Goal: Transaction & Acquisition: Purchase product/service

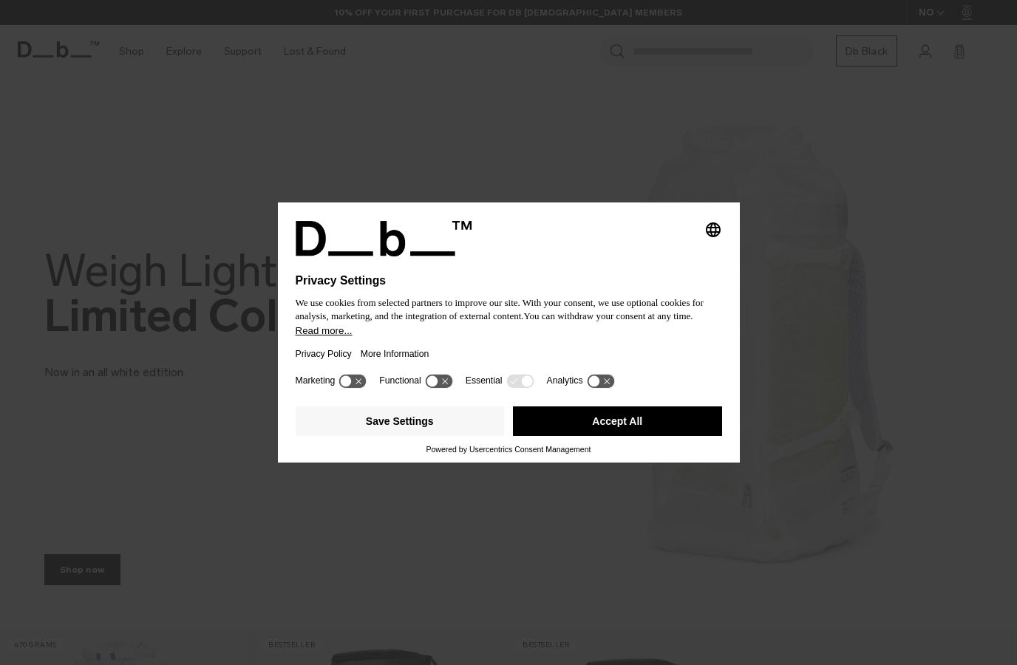
click at [631, 423] on button "Accept All" at bounding box center [617, 422] width 209 height 30
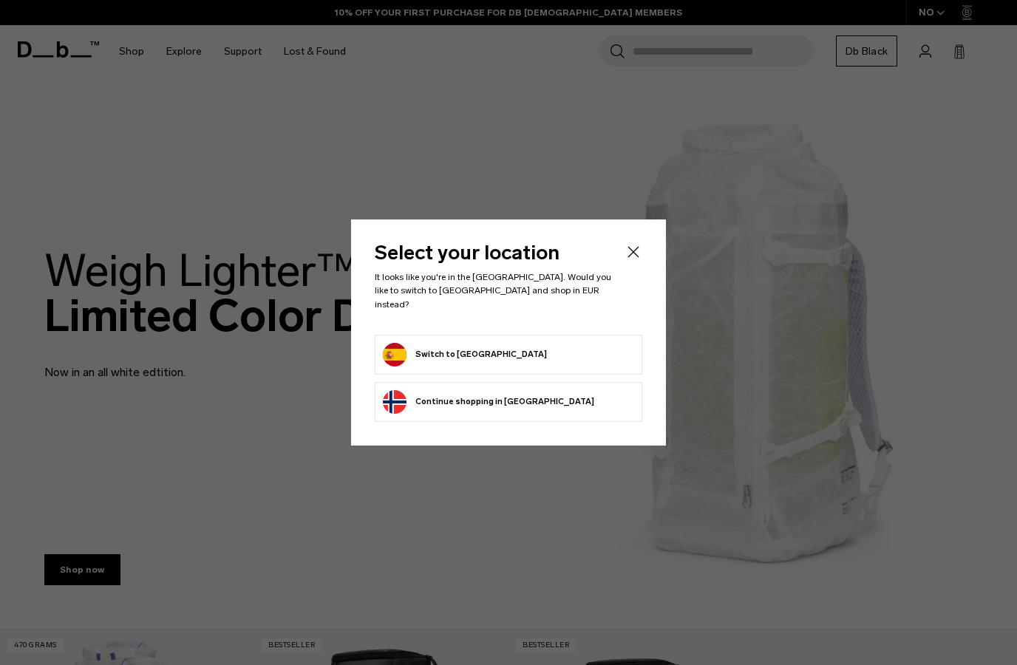
click at [550, 344] on form "Switch to Spain" at bounding box center [508, 355] width 251 height 24
click at [642, 251] on div "Select your location It looks like you're in the Spain. Would you like to switc…" at bounding box center [508, 332] width 315 height 225
click at [638, 261] on icon "Close" at bounding box center [634, 252] width 18 height 18
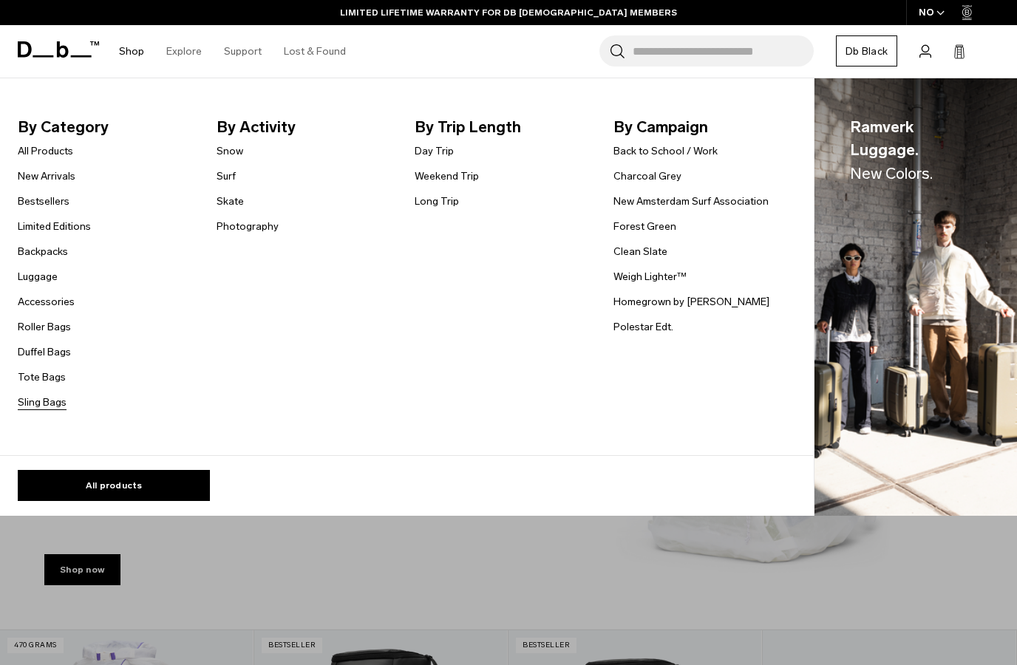
click at [35, 404] on link "Sling Bags" at bounding box center [42, 403] width 49 height 16
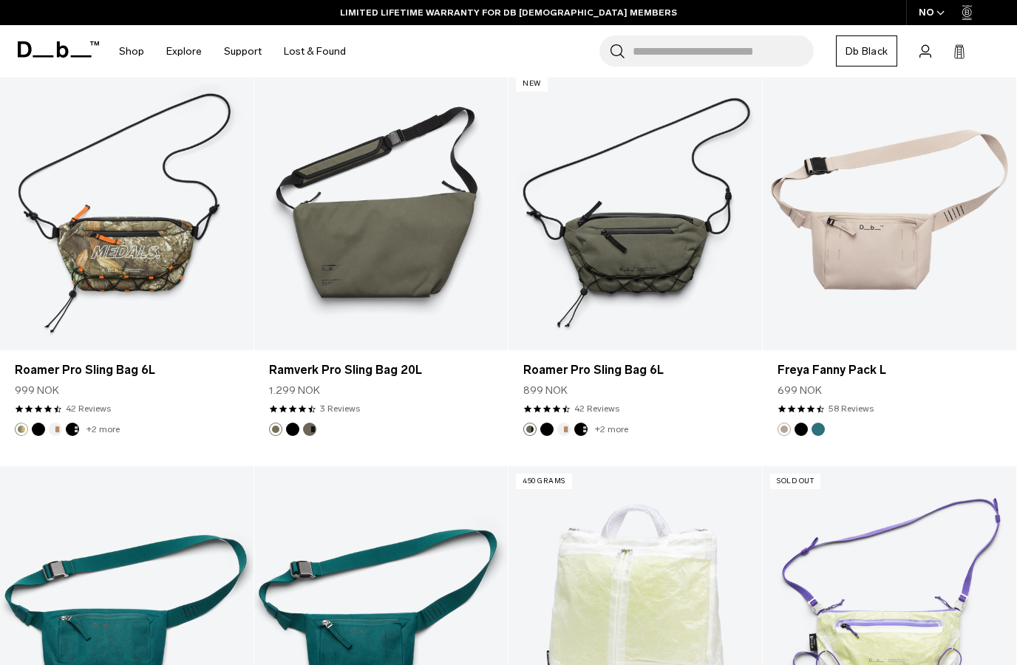
scroll to position [2187, 0]
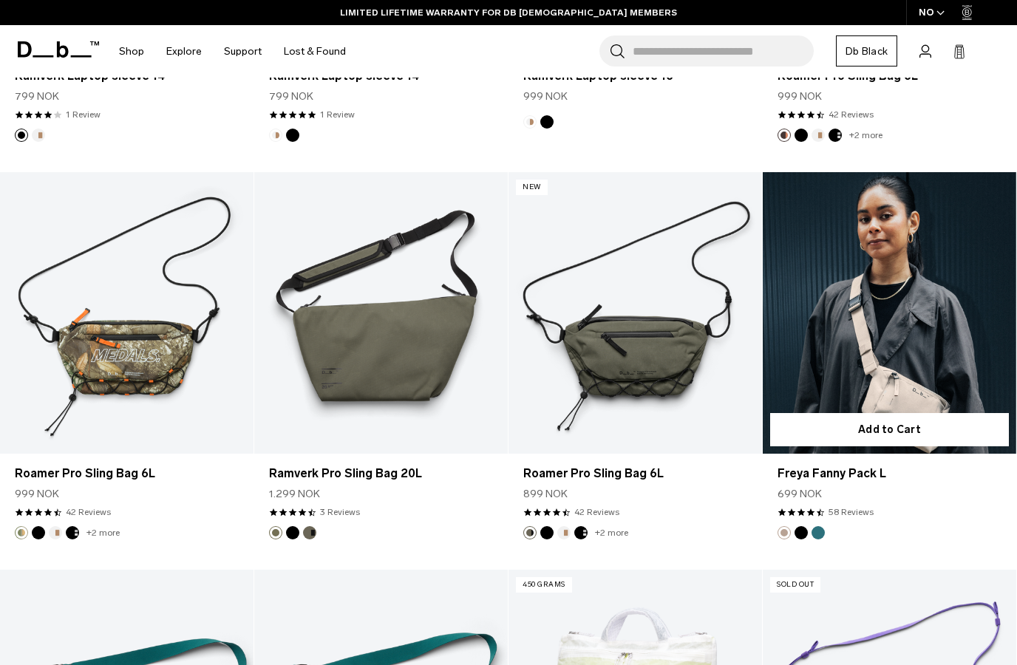
click at [919, 313] on link "Freya Fanny Pack L" at bounding box center [890, 313] width 254 height 282
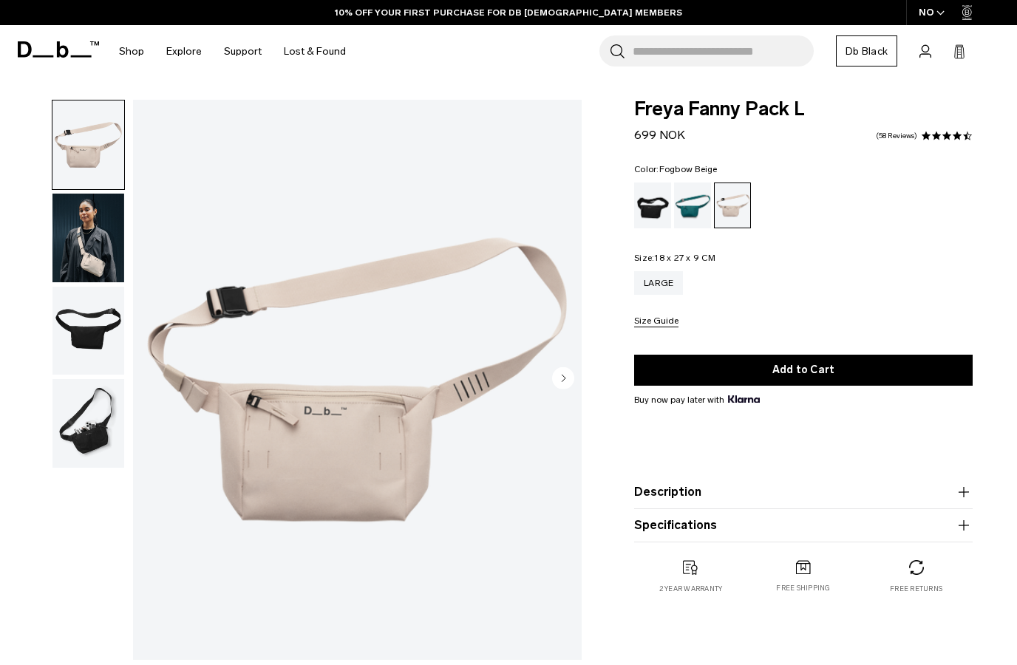
click at [95, 257] on img "button" at bounding box center [88, 238] width 72 height 89
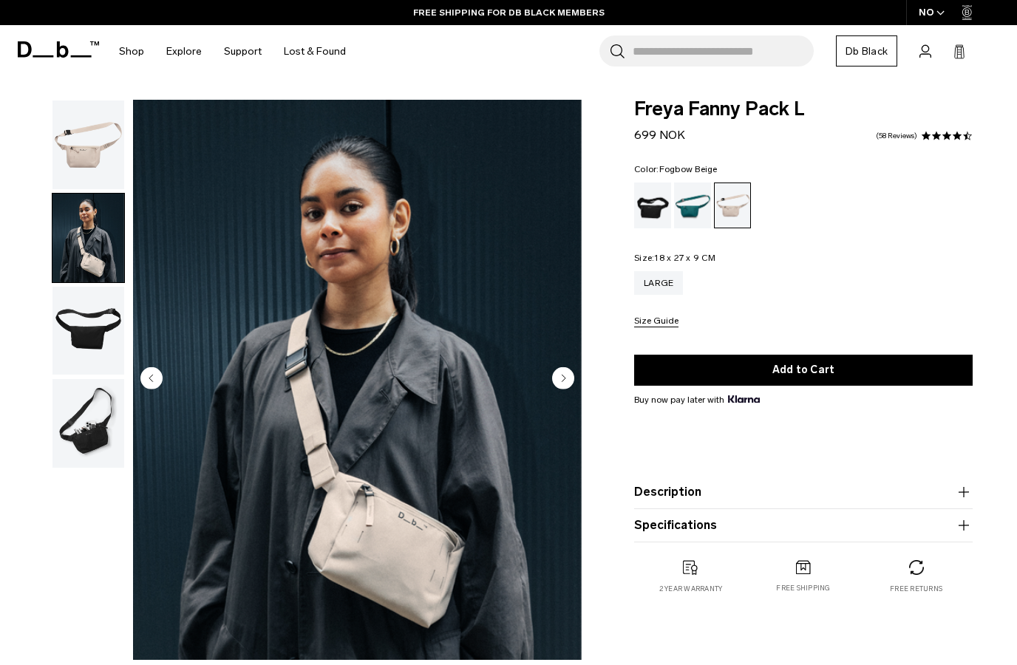
click at [74, 336] on img "button" at bounding box center [88, 331] width 72 height 89
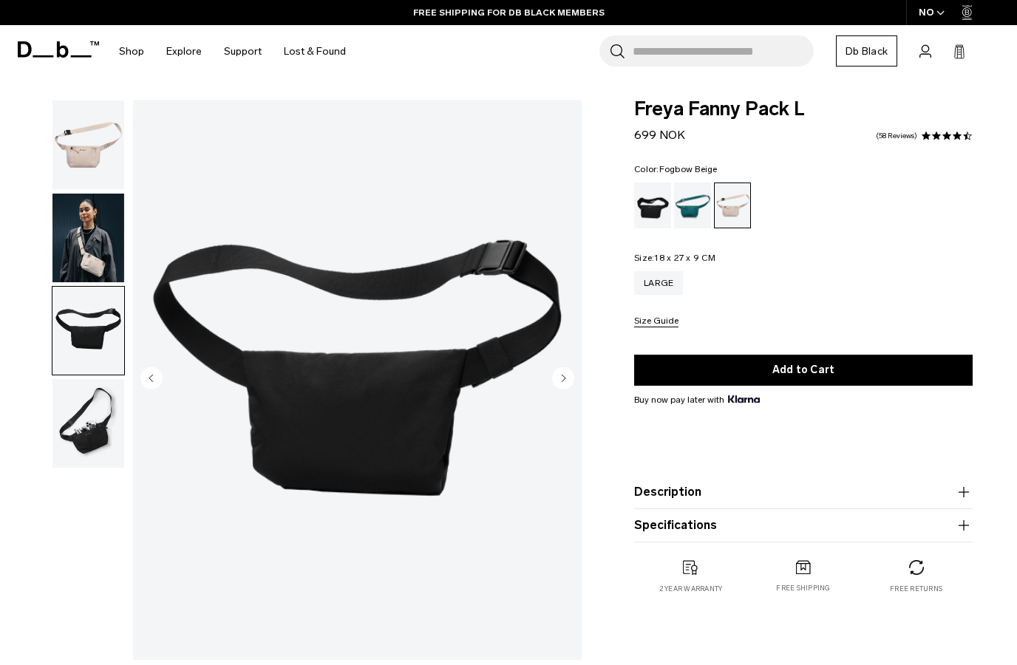
click at [83, 429] on img "button" at bounding box center [88, 423] width 72 height 89
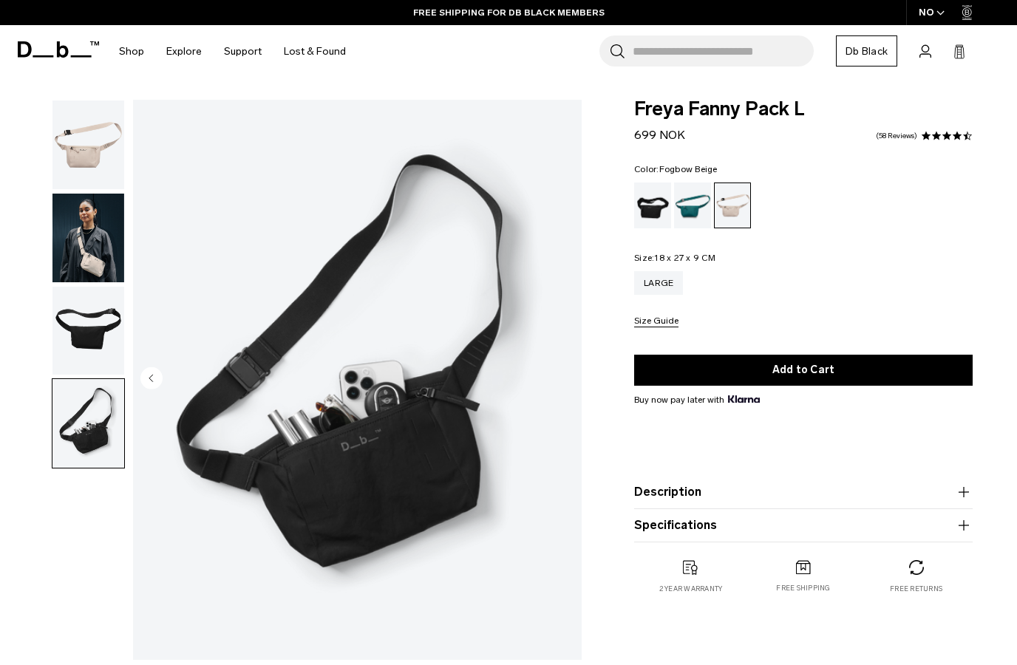
click at [95, 143] on img "button" at bounding box center [88, 145] width 72 height 89
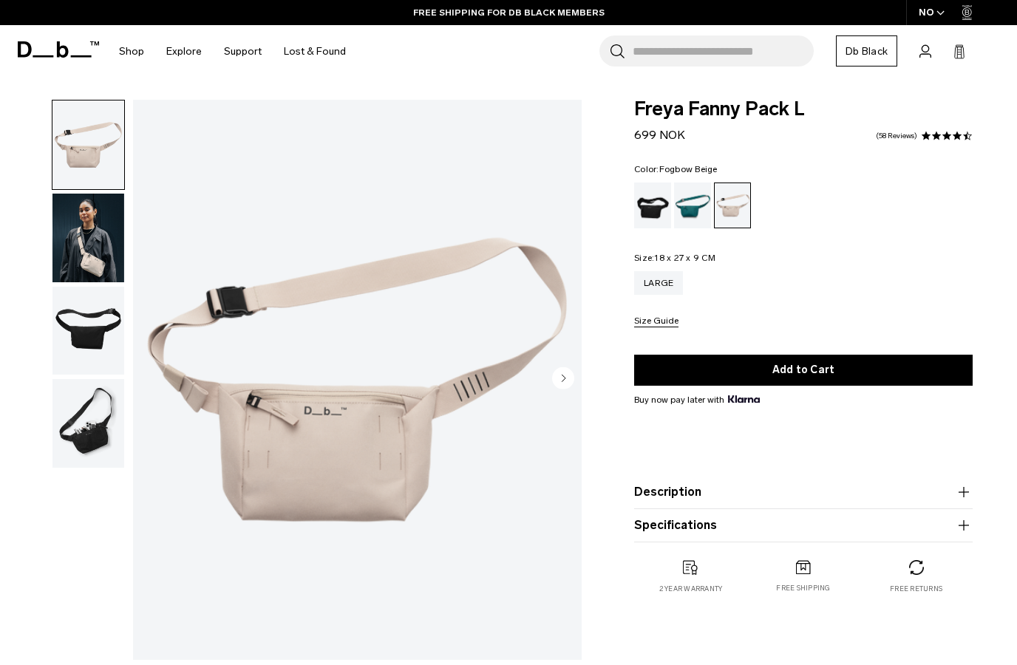
click at [80, 444] on img "button" at bounding box center [88, 423] width 72 height 89
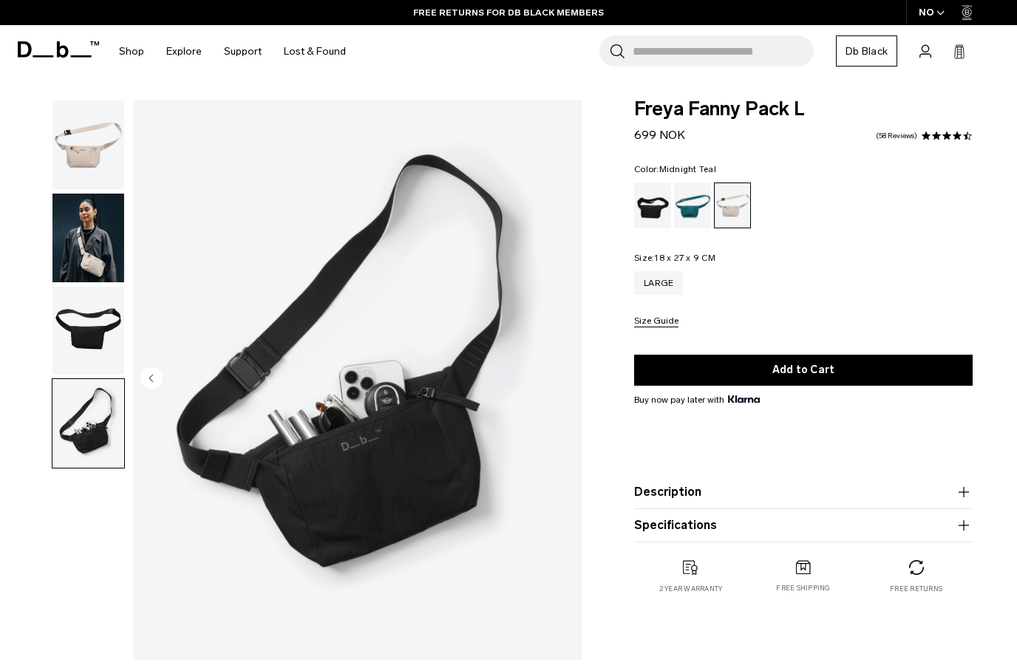
click at [691, 208] on div "Midnight Teal" at bounding box center [693, 206] width 38 height 46
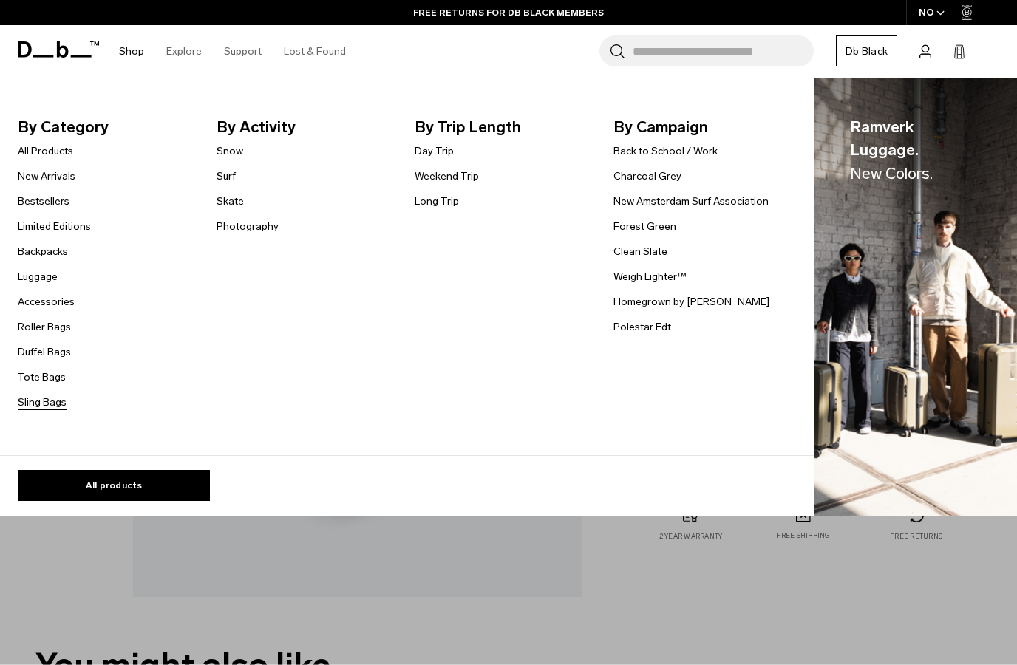
click at [53, 396] on link "Sling Bags" at bounding box center [42, 403] width 49 height 16
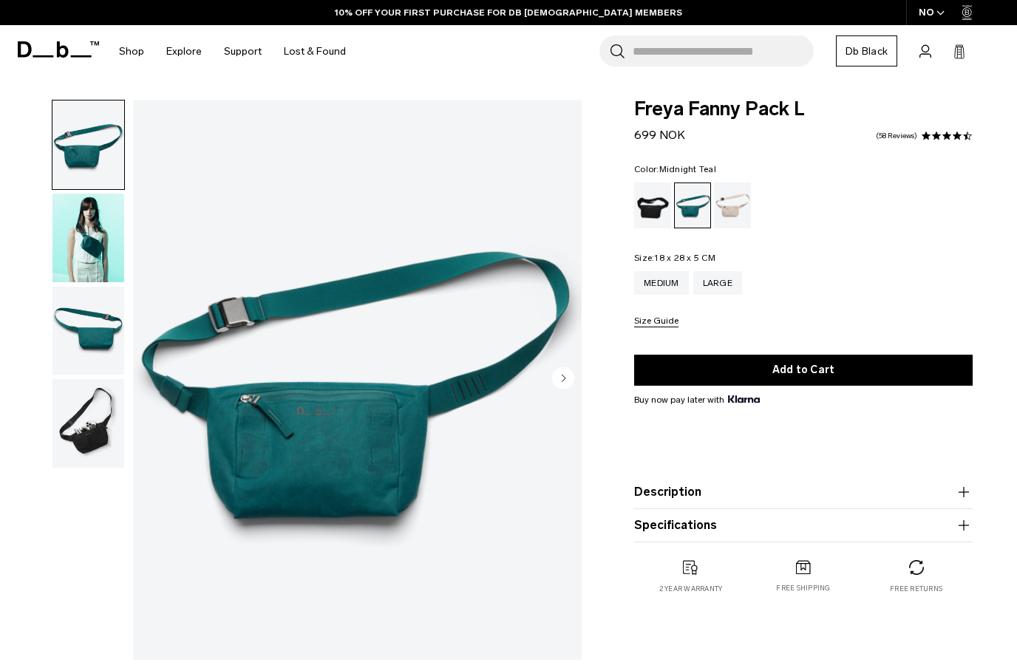
click at [86, 242] on img "button" at bounding box center [88, 238] width 72 height 89
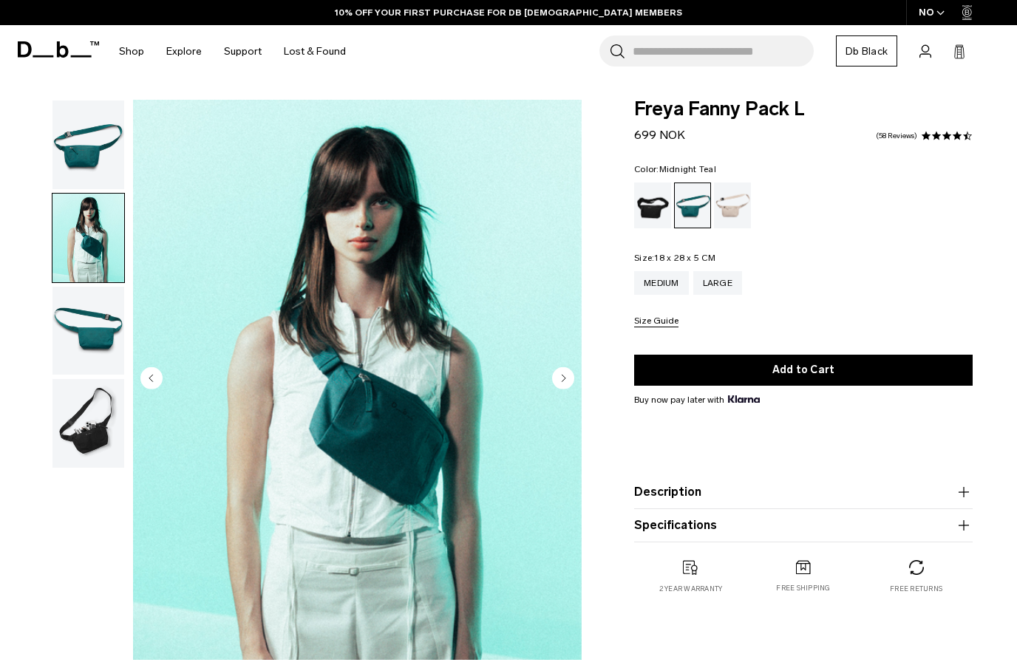
click at [78, 342] on img "button" at bounding box center [88, 331] width 72 height 89
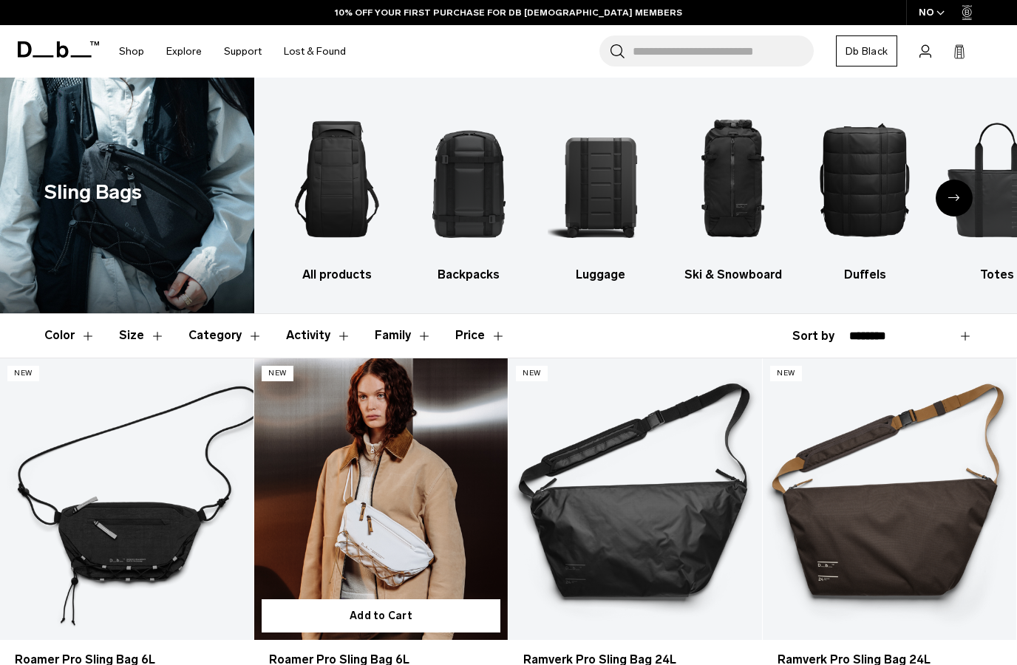
click at [412, 517] on link "Roamer Pro Sling Bag 6L" at bounding box center [381, 500] width 254 height 282
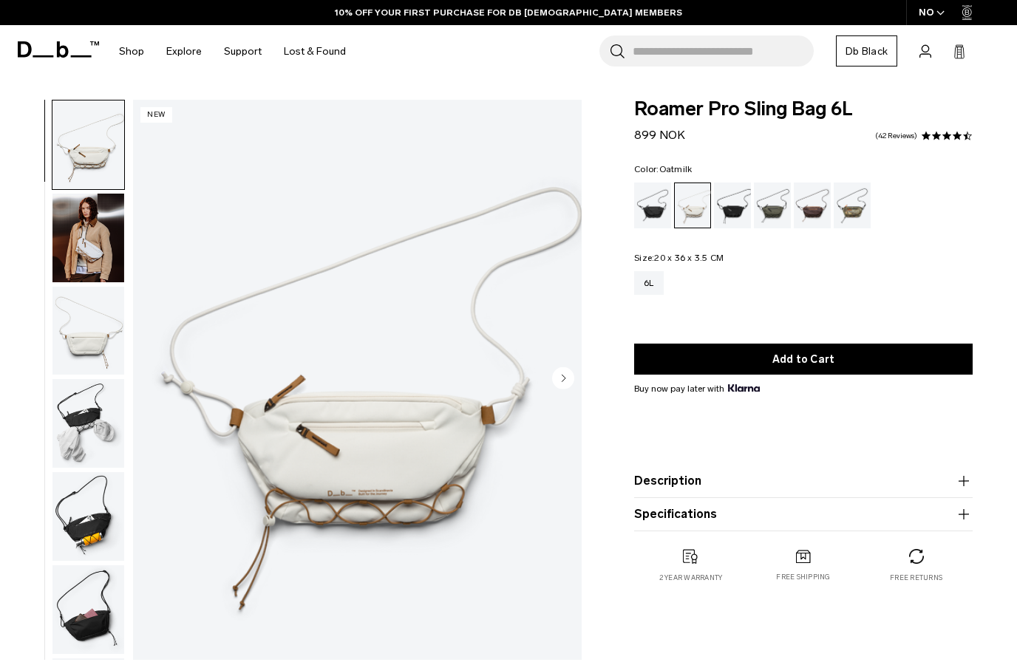
click at [92, 231] on img "button" at bounding box center [88, 238] width 72 height 89
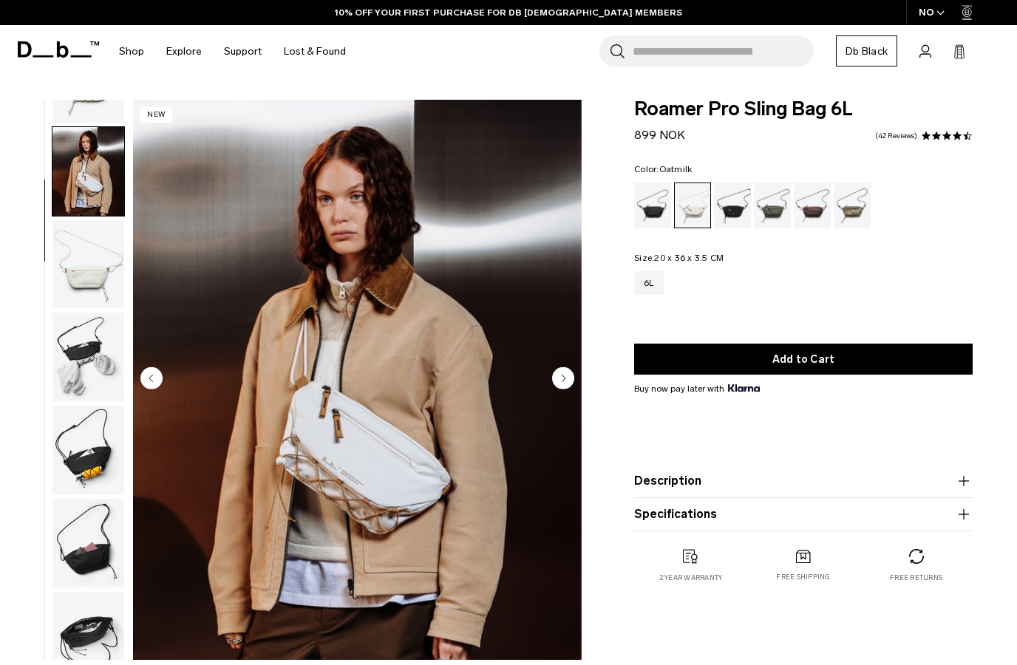
scroll to position [94, 0]
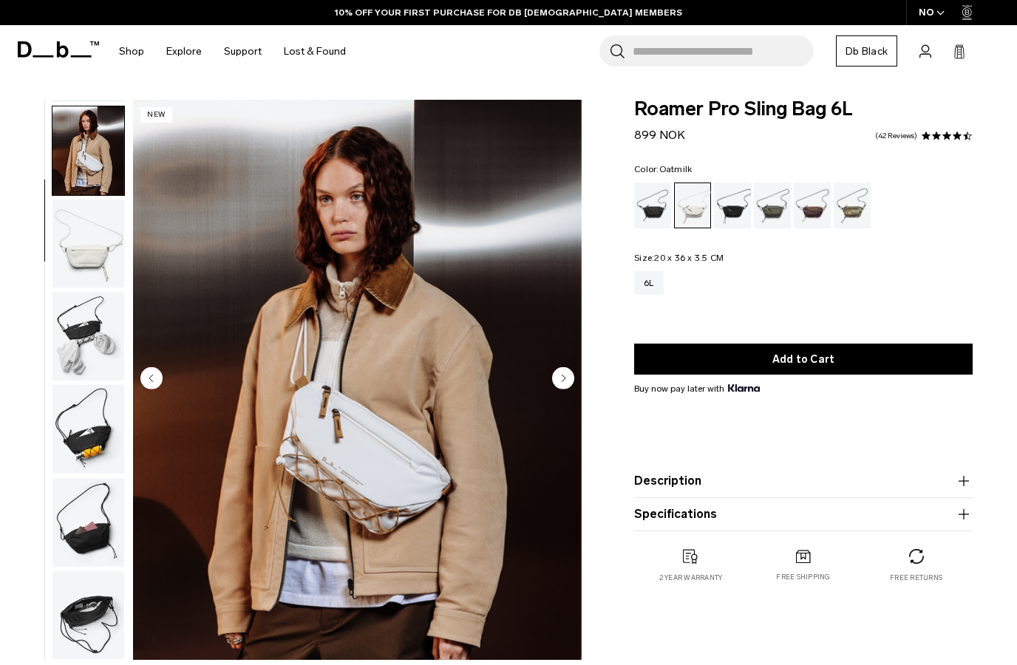
click at [93, 244] on img "button" at bounding box center [88, 244] width 72 height 89
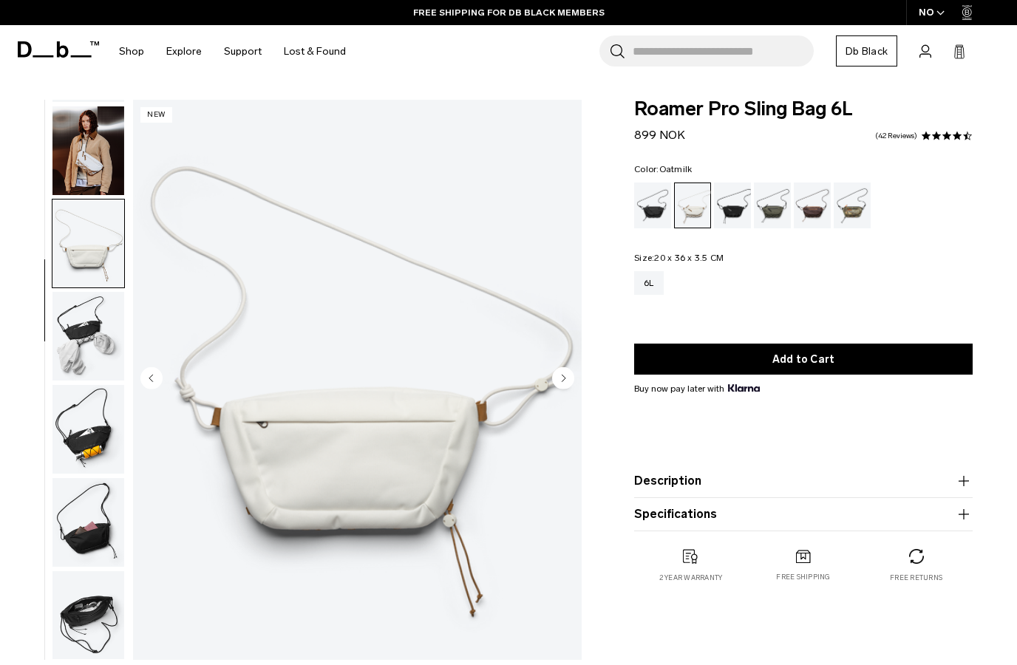
scroll to position [95, 0]
click at [84, 339] on img "button" at bounding box center [88, 336] width 72 height 89
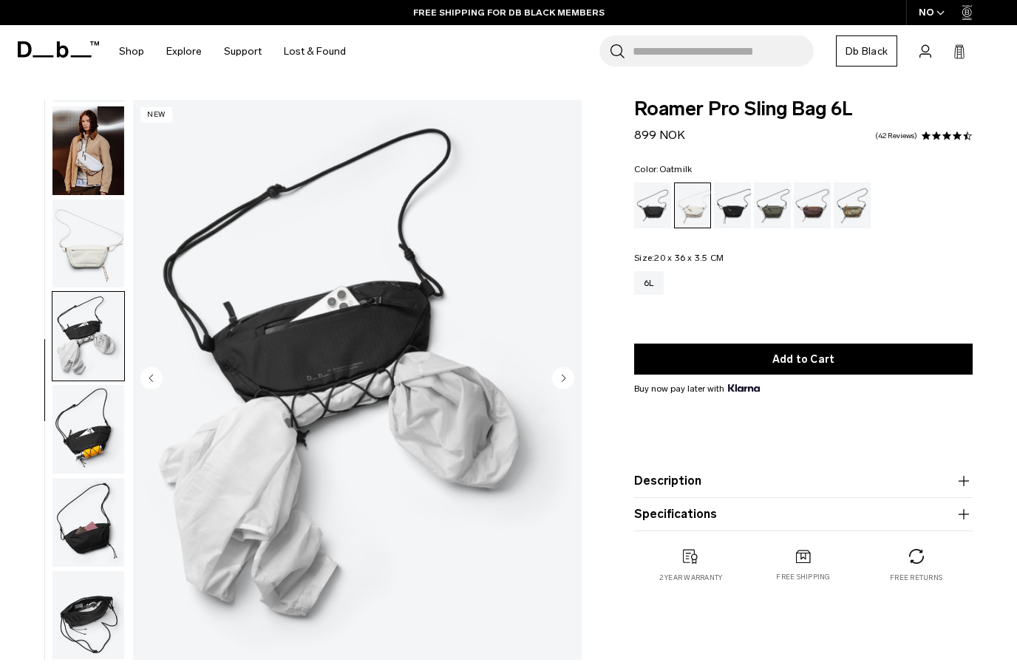
click at [86, 438] on img "button" at bounding box center [88, 429] width 72 height 89
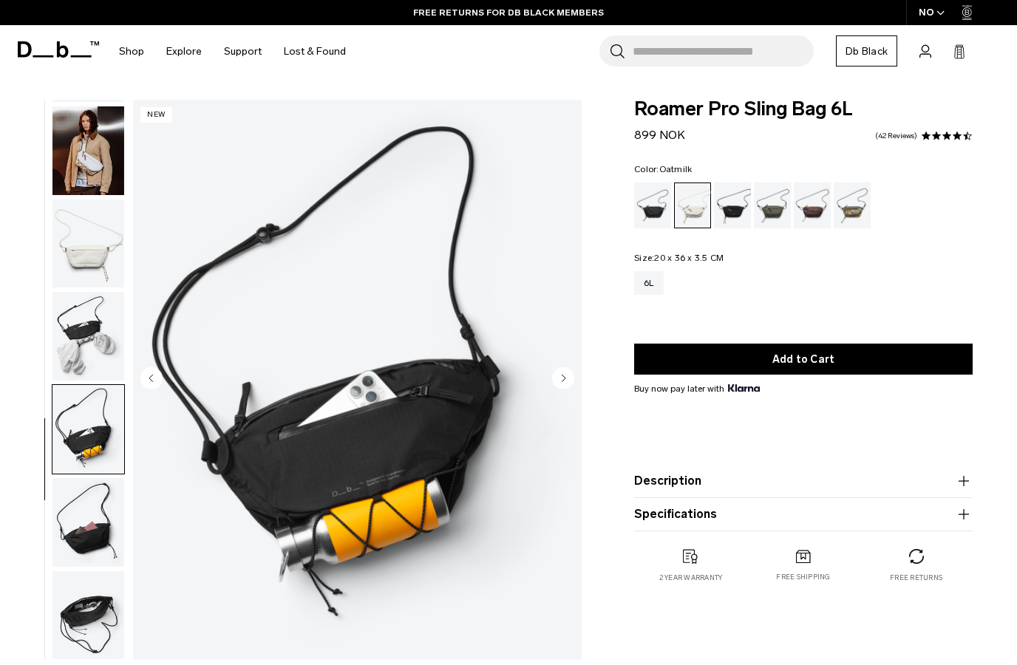
click at [92, 526] on img "button" at bounding box center [88, 522] width 72 height 89
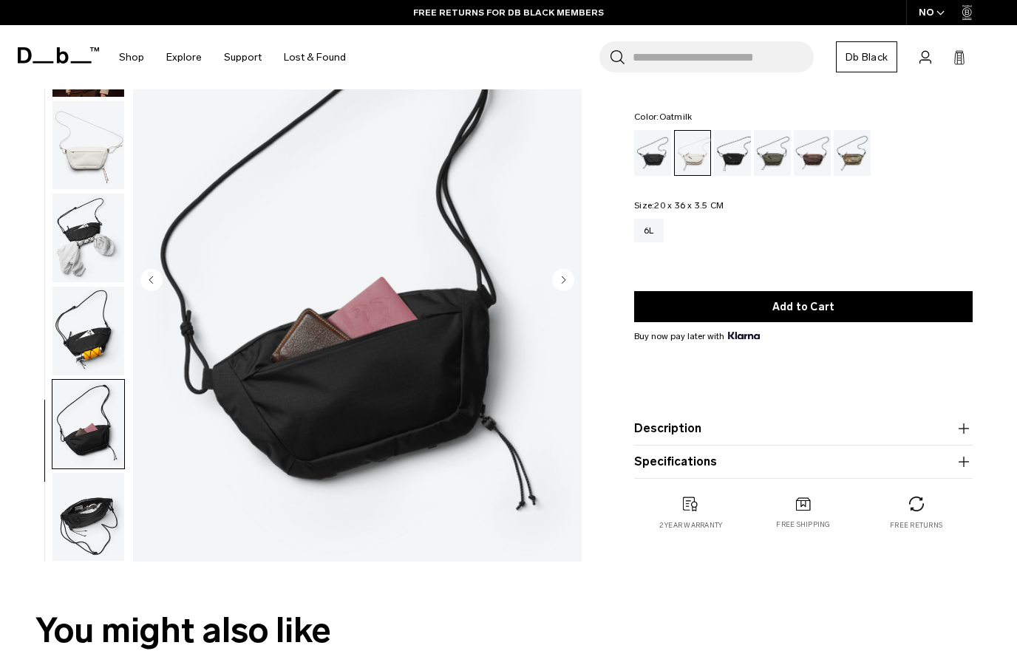
scroll to position [106, 0]
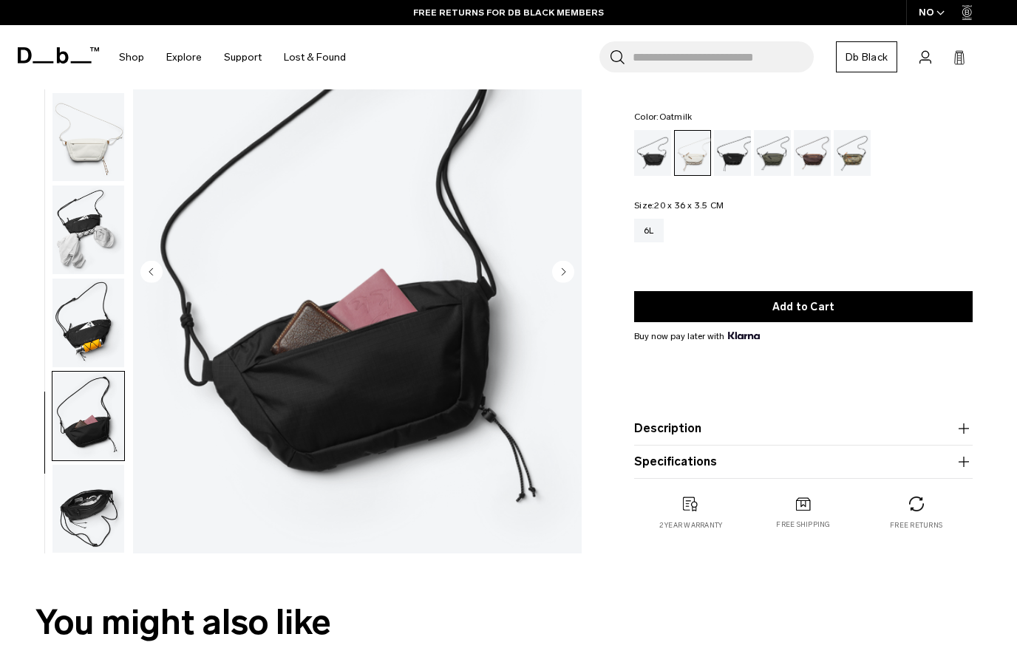
click at [85, 518] on img "button" at bounding box center [88, 509] width 72 height 89
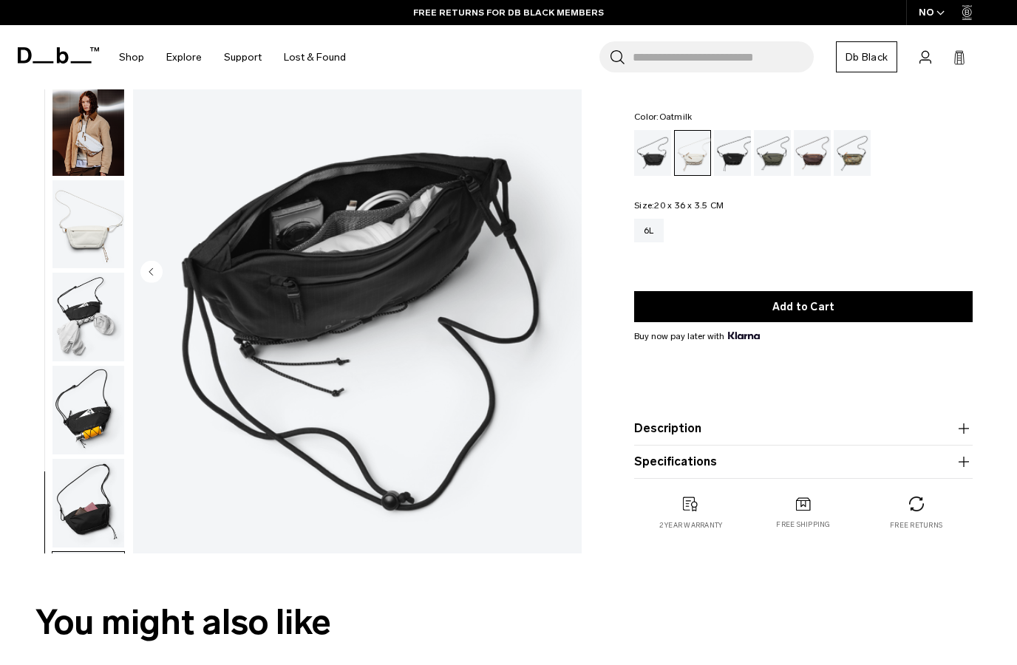
scroll to position [0, 0]
click at [76, 152] on img "button" at bounding box center [88, 131] width 72 height 89
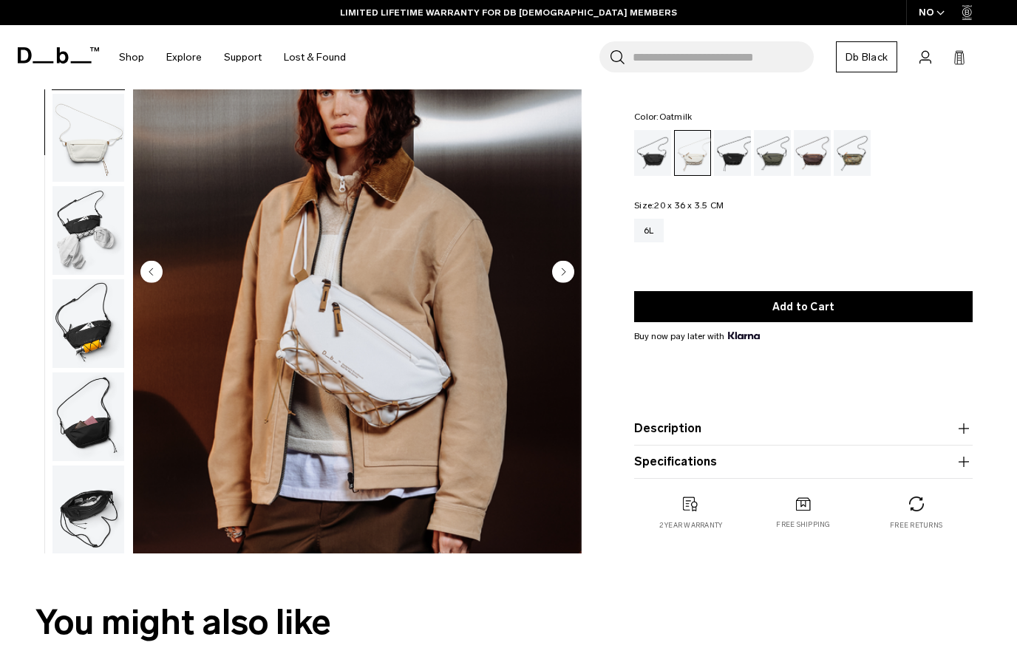
scroll to position [94, 0]
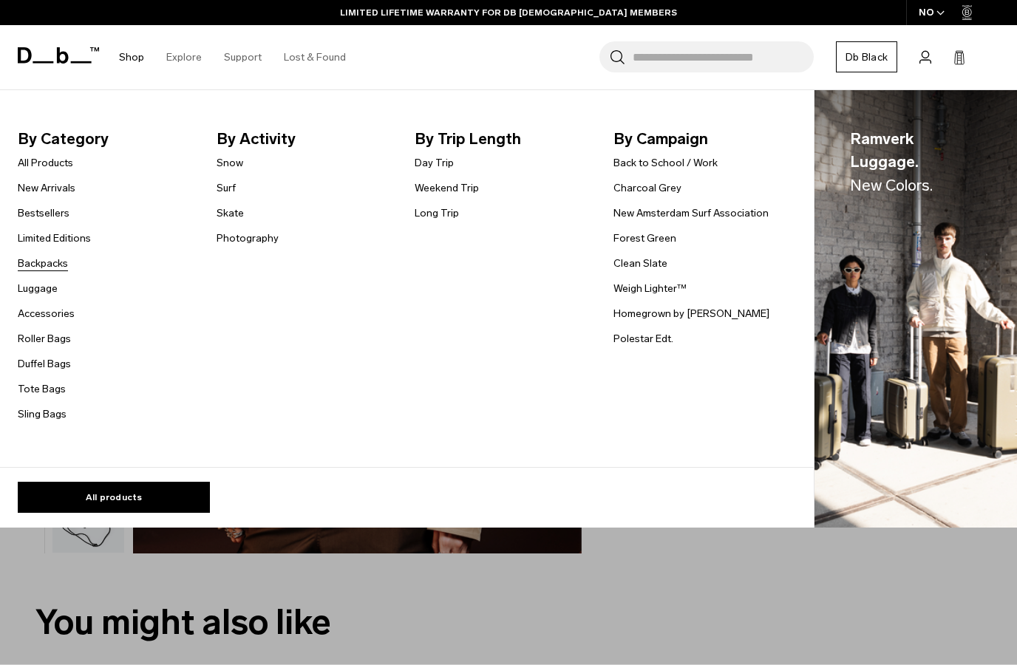
click at [33, 259] on link "Backpacks" at bounding box center [43, 264] width 50 height 16
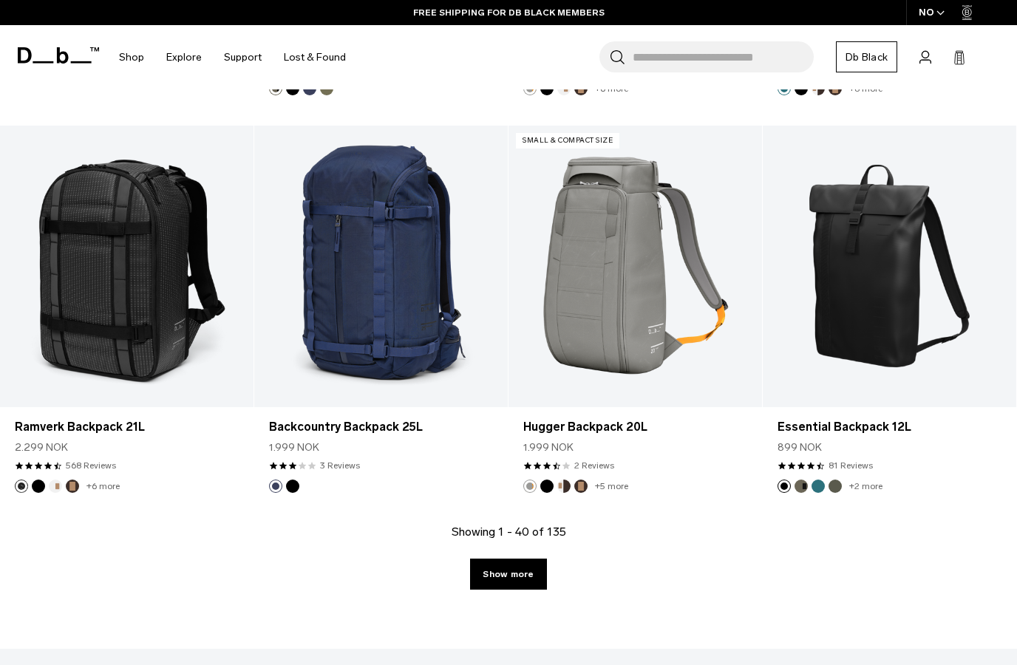
scroll to position [3888, 0]
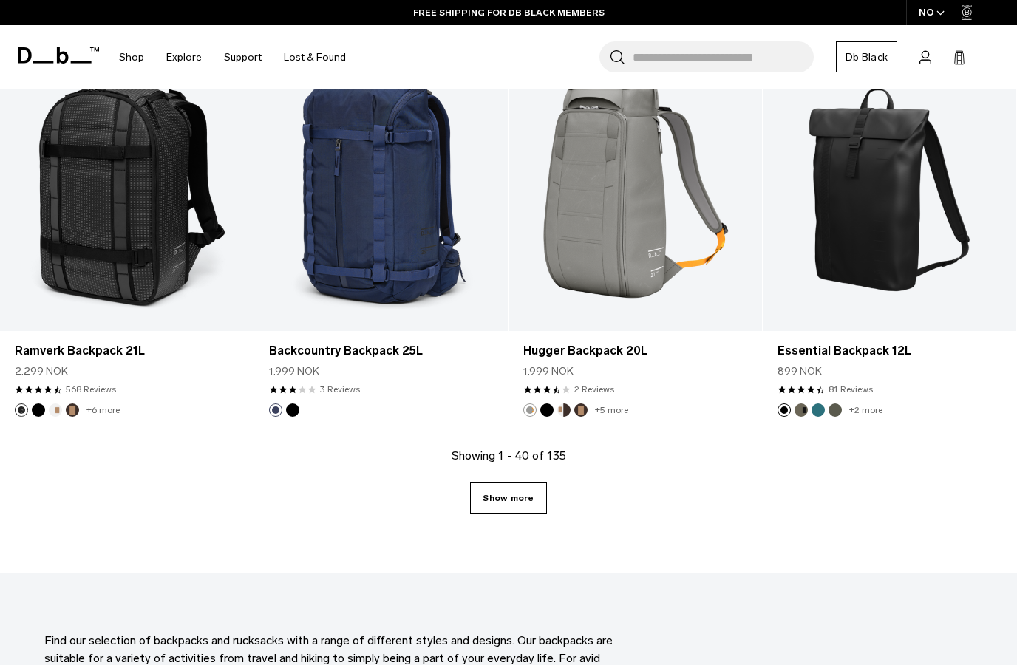
click at [524, 506] on link "Show more" at bounding box center [508, 498] width 76 height 31
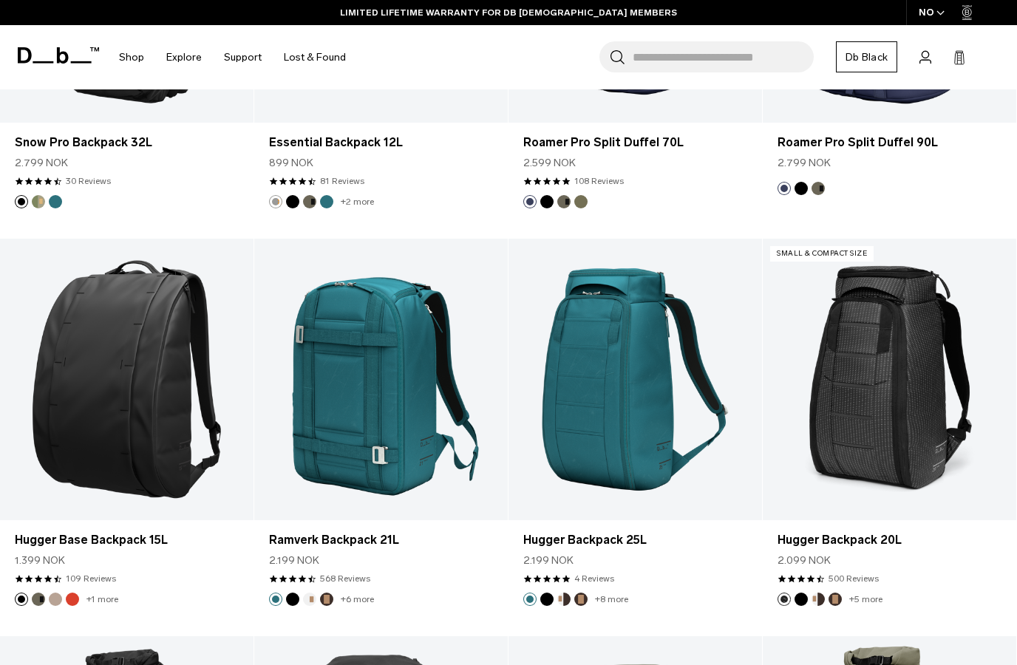
scroll to position [4903, 0]
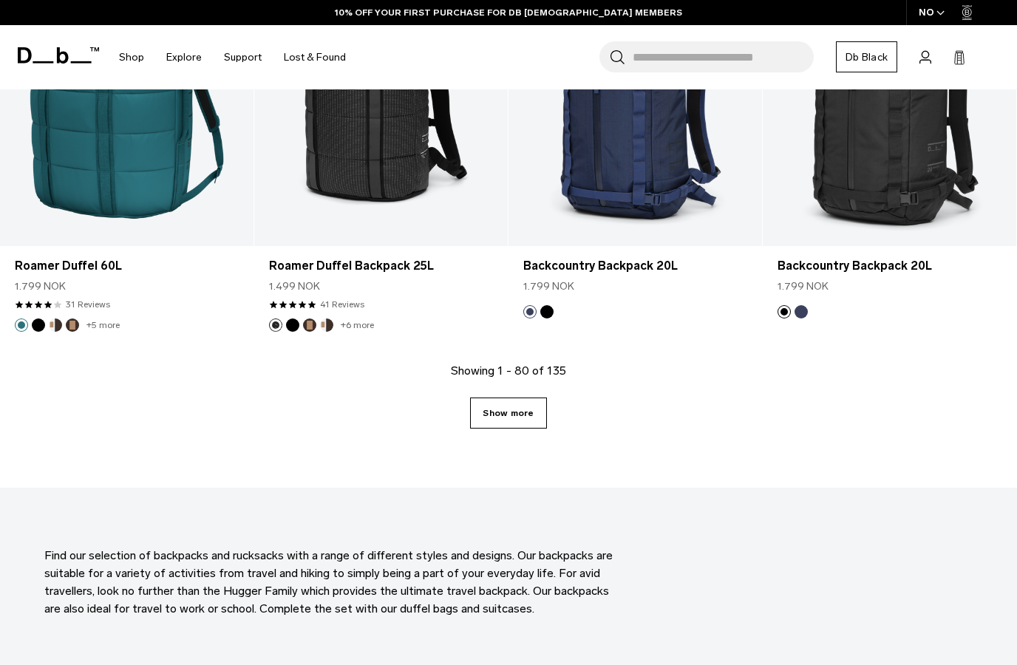
click at [532, 401] on link "Show more" at bounding box center [508, 413] width 76 height 31
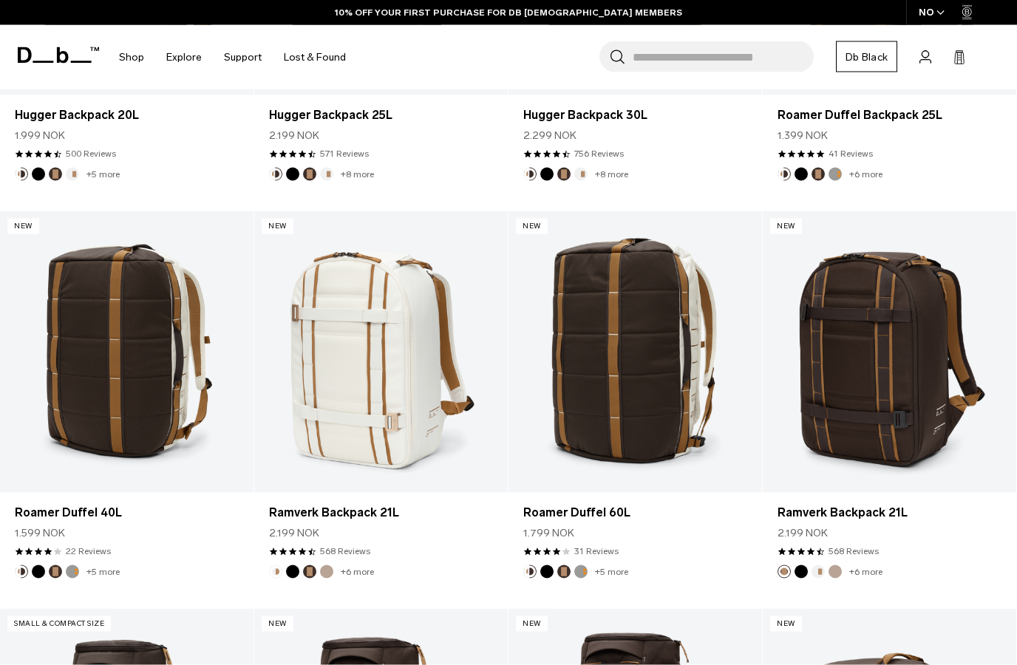
scroll to position [10925, 0]
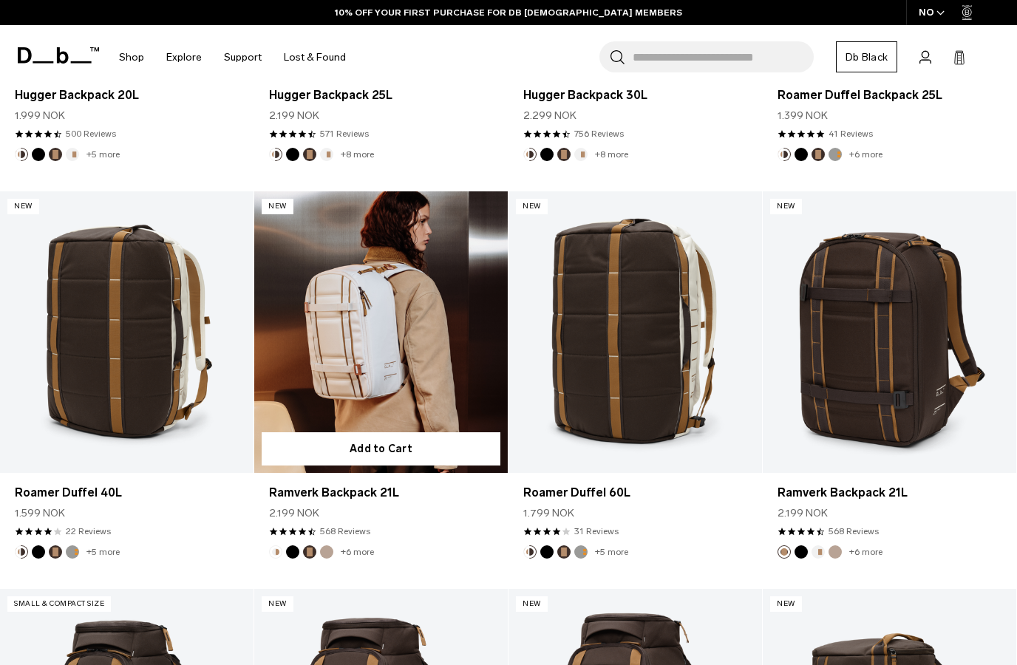
click at [395, 322] on link "Ramverk Backpack 21L" at bounding box center [381, 332] width 254 height 282
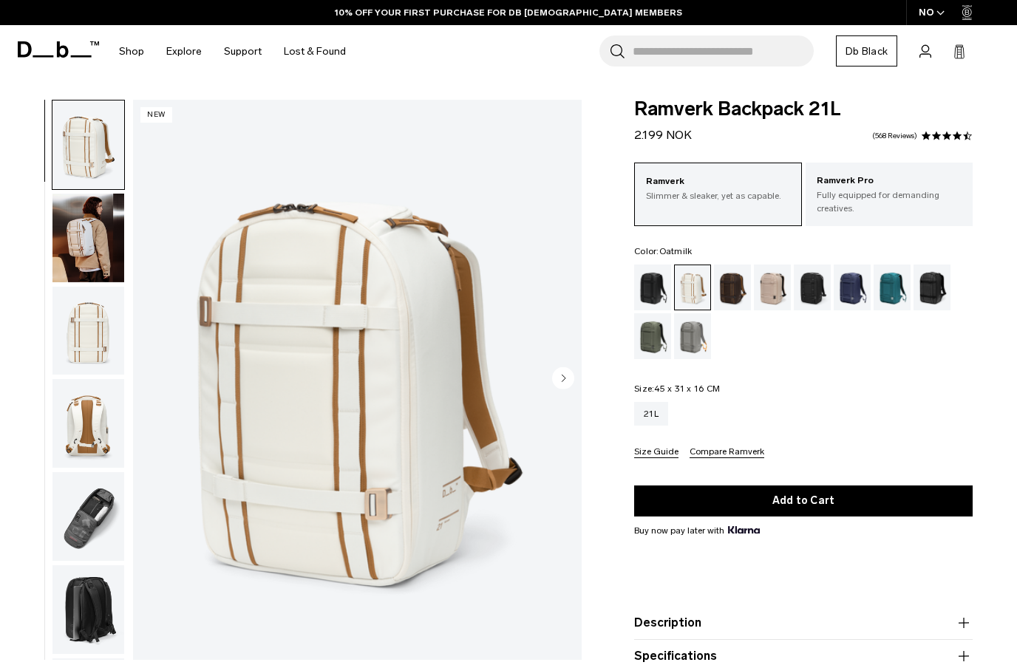
click at [84, 334] on img "button" at bounding box center [88, 331] width 72 height 89
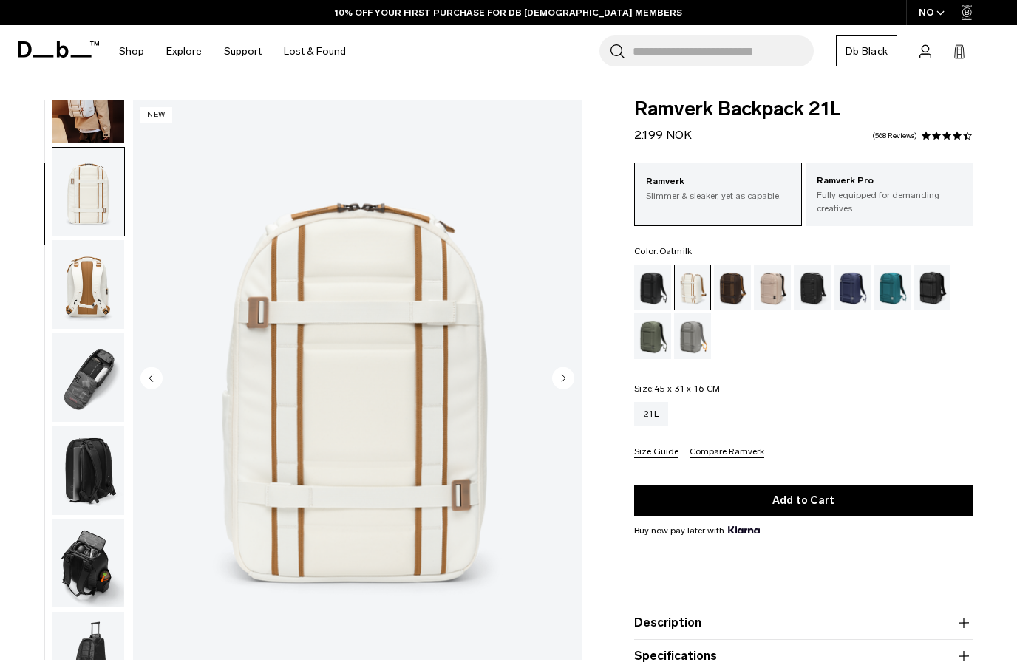
scroll to position [189, 0]
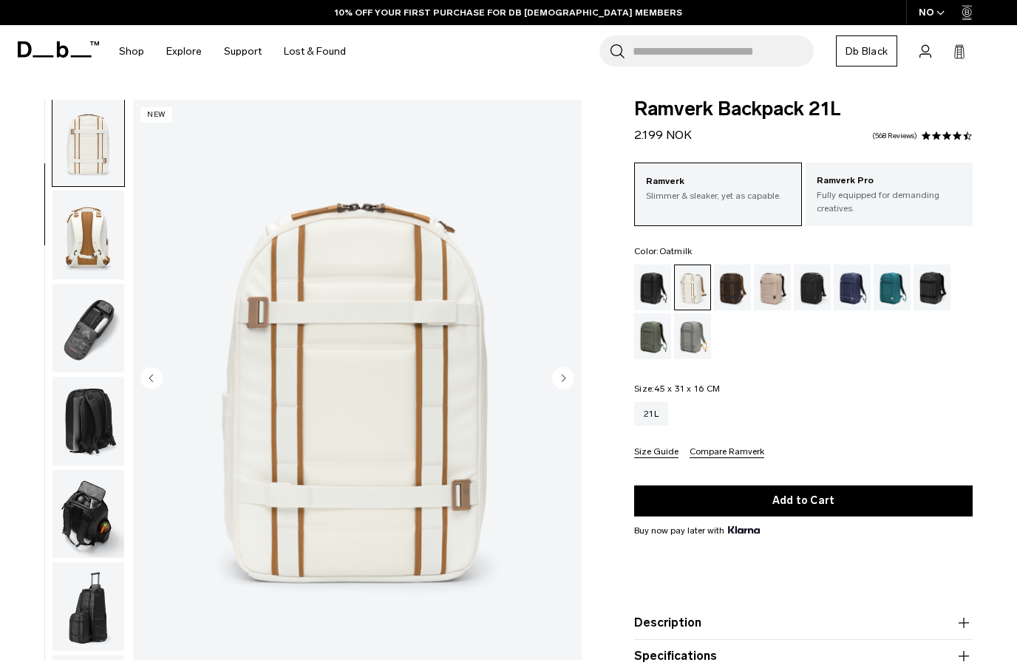
click at [85, 244] on img "button" at bounding box center [88, 235] width 72 height 89
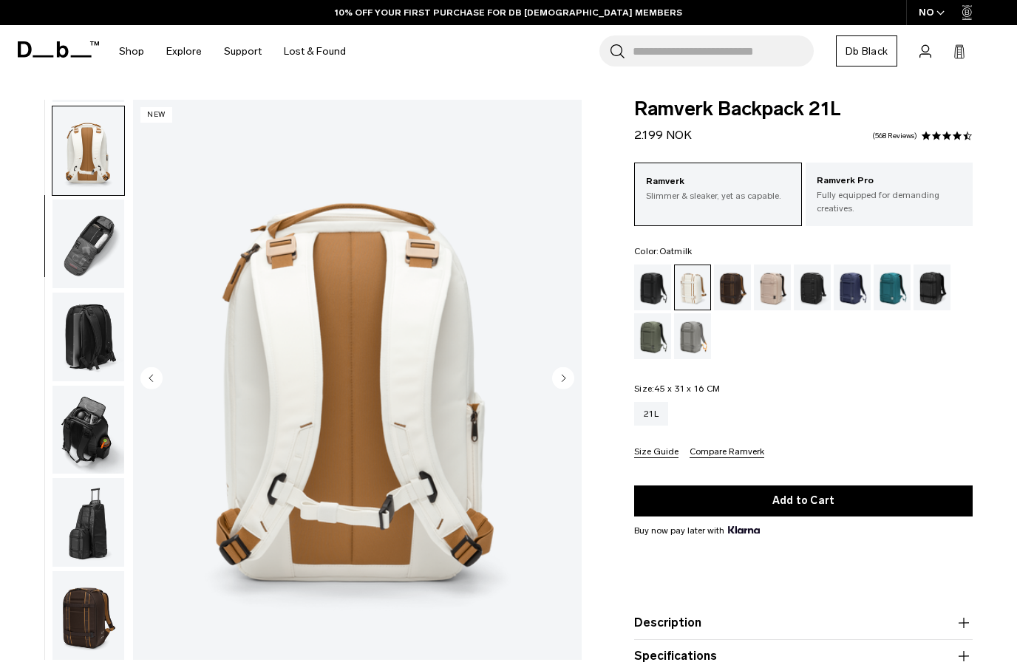
scroll to position [282, 0]
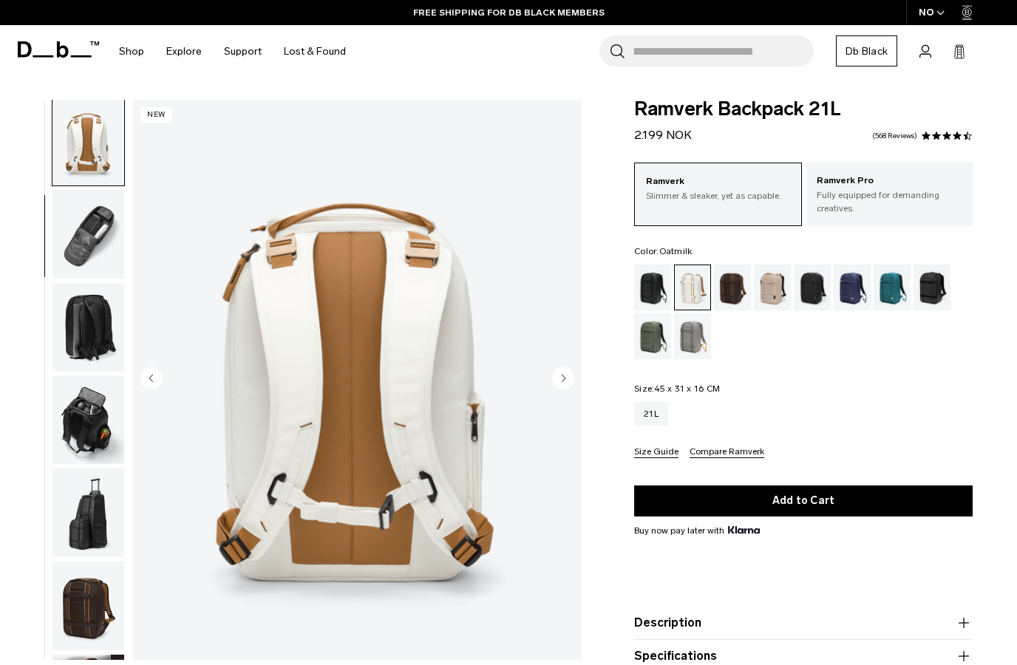
click at [86, 261] on img "button" at bounding box center [88, 234] width 72 height 89
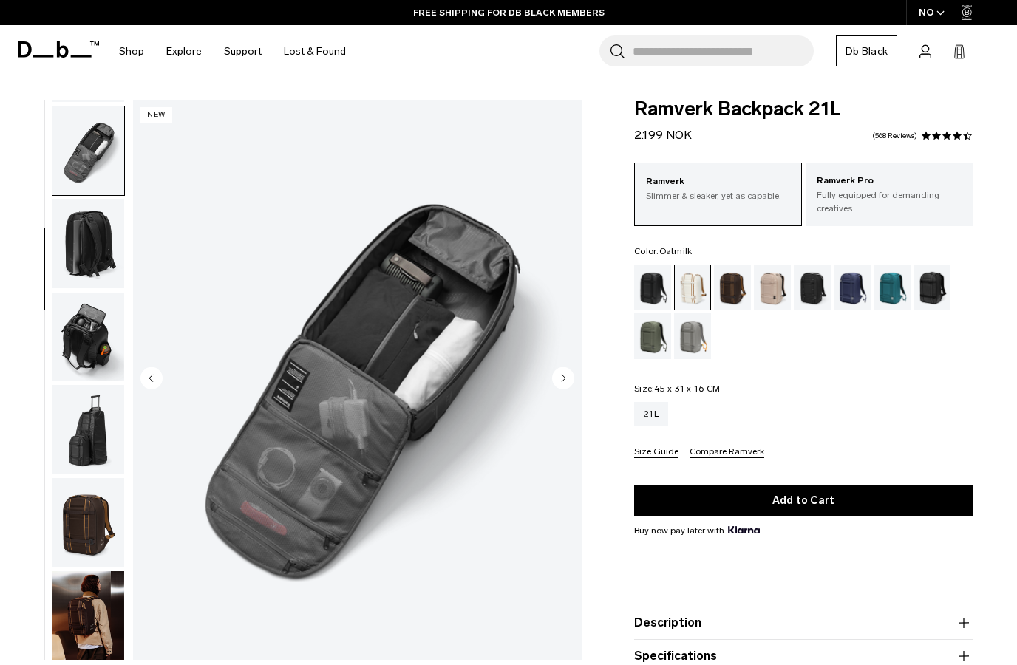
scroll to position [376, 0]
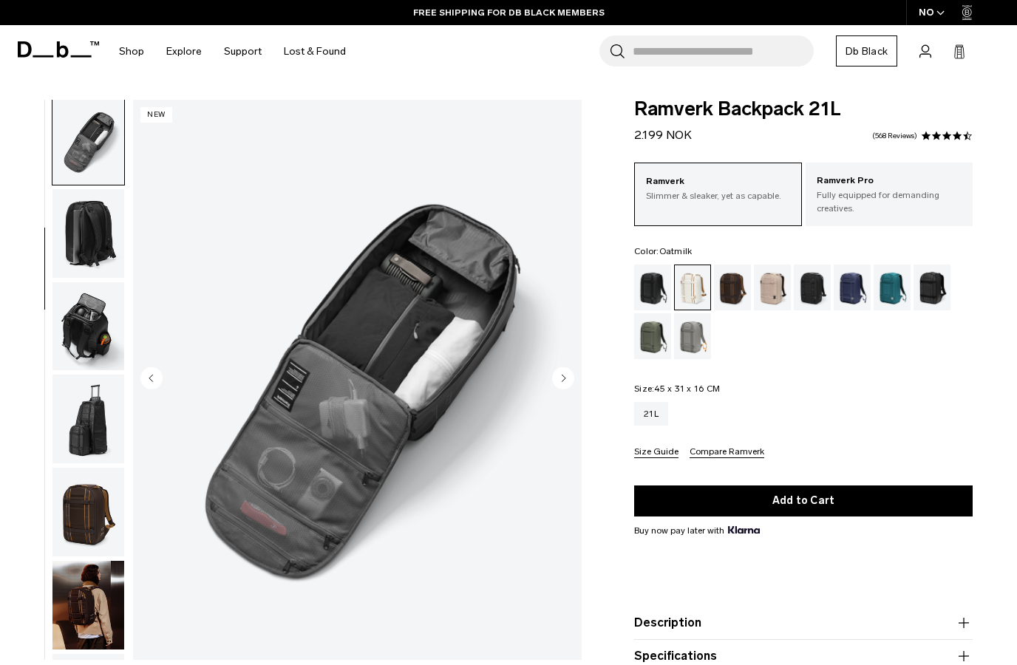
click at [86, 256] on img "button" at bounding box center [88, 233] width 72 height 89
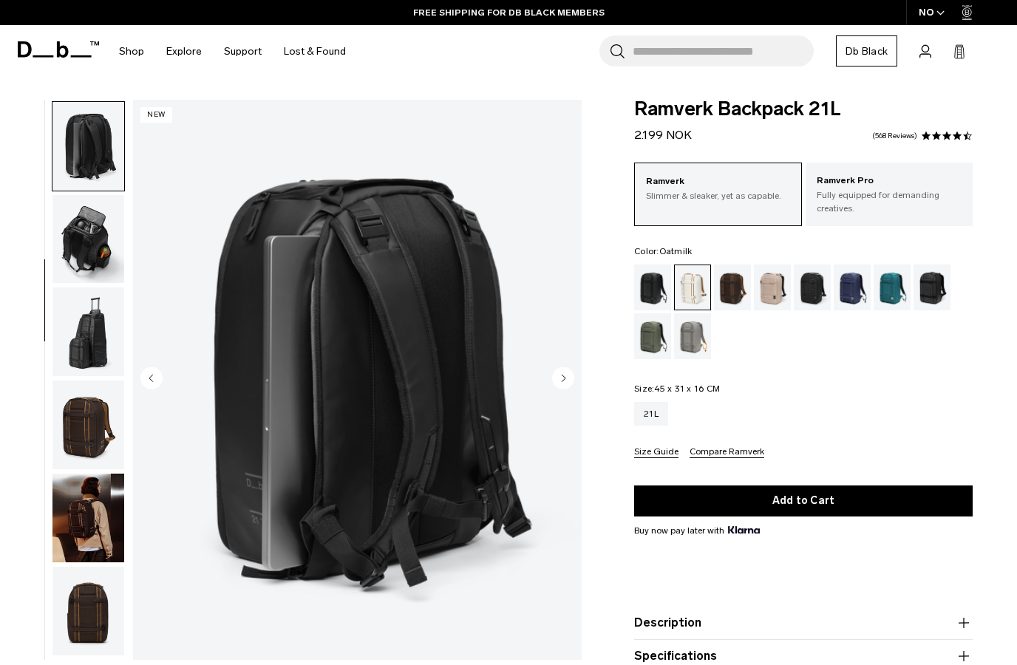
scroll to position [470, 0]
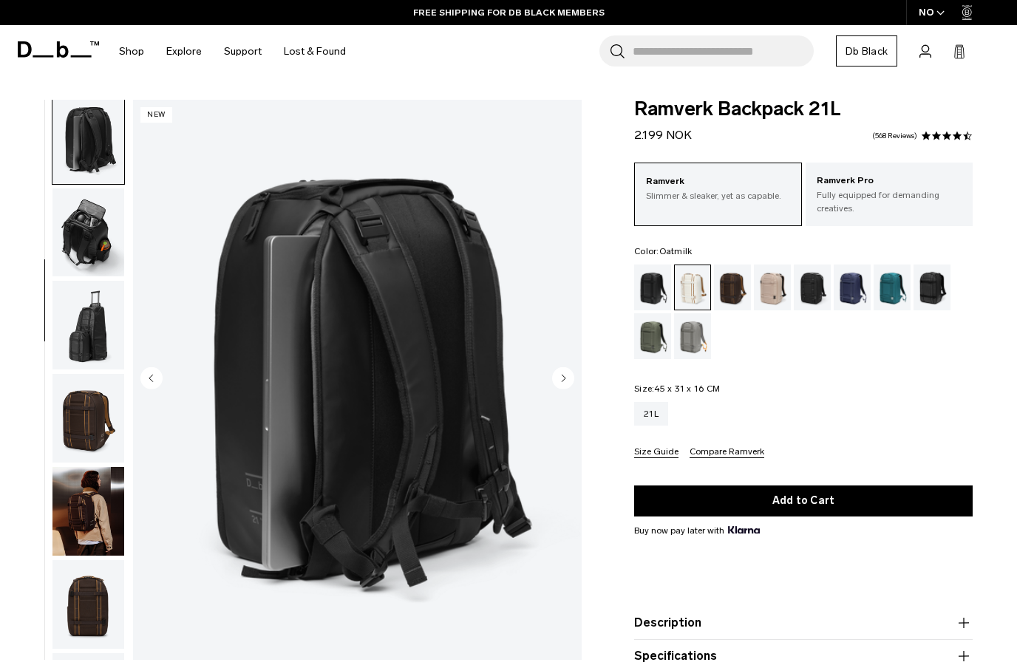
click at [81, 251] on img "button" at bounding box center [88, 233] width 72 height 89
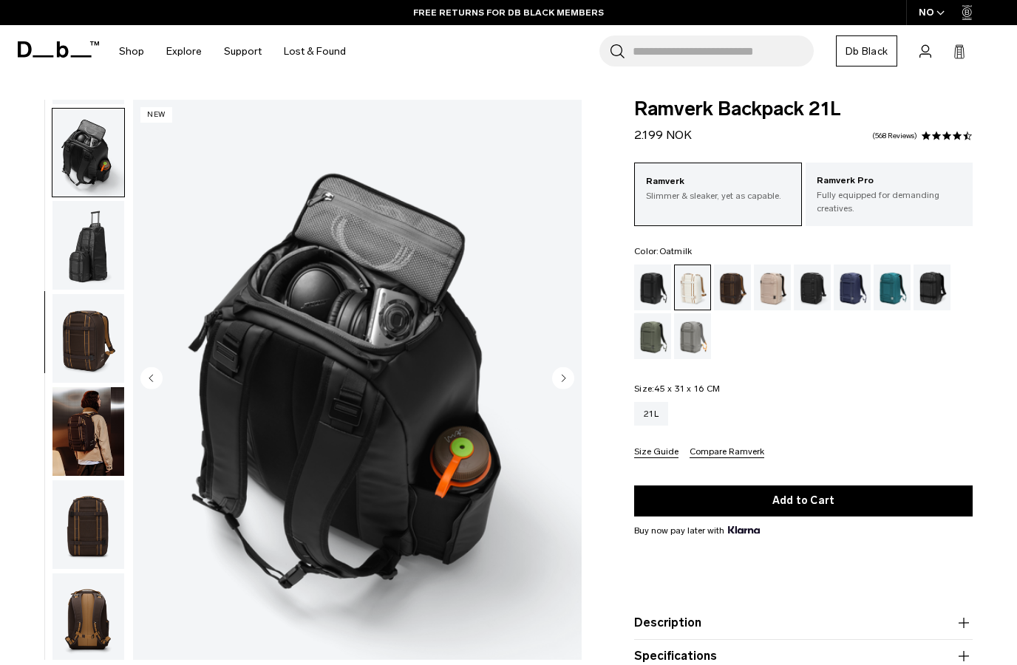
scroll to position [565, 0]
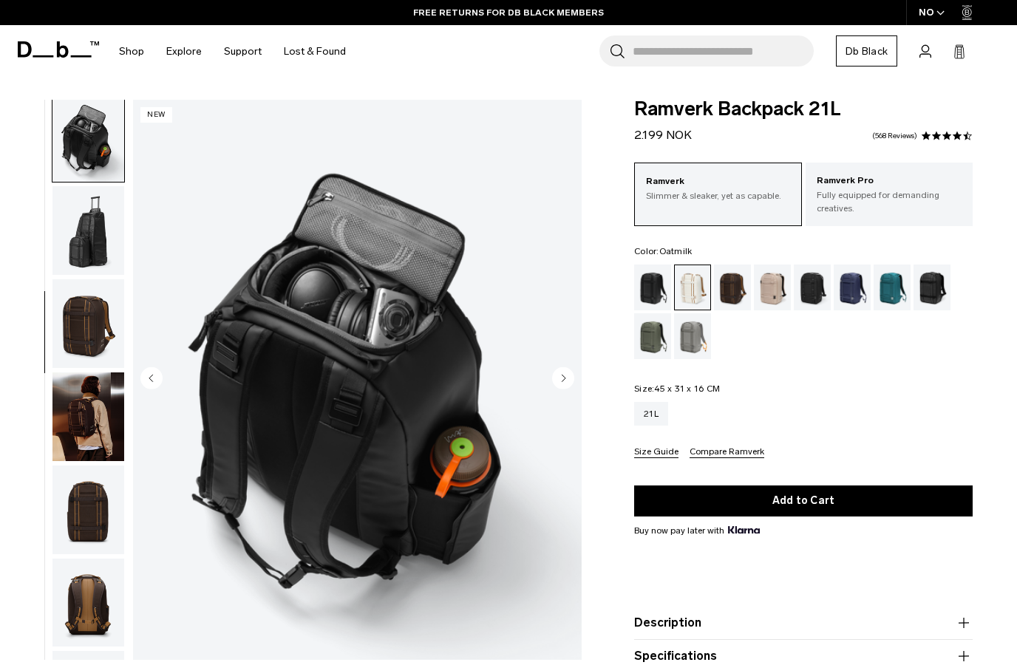
click at [75, 237] on img "button" at bounding box center [88, 230] width 72 height 89
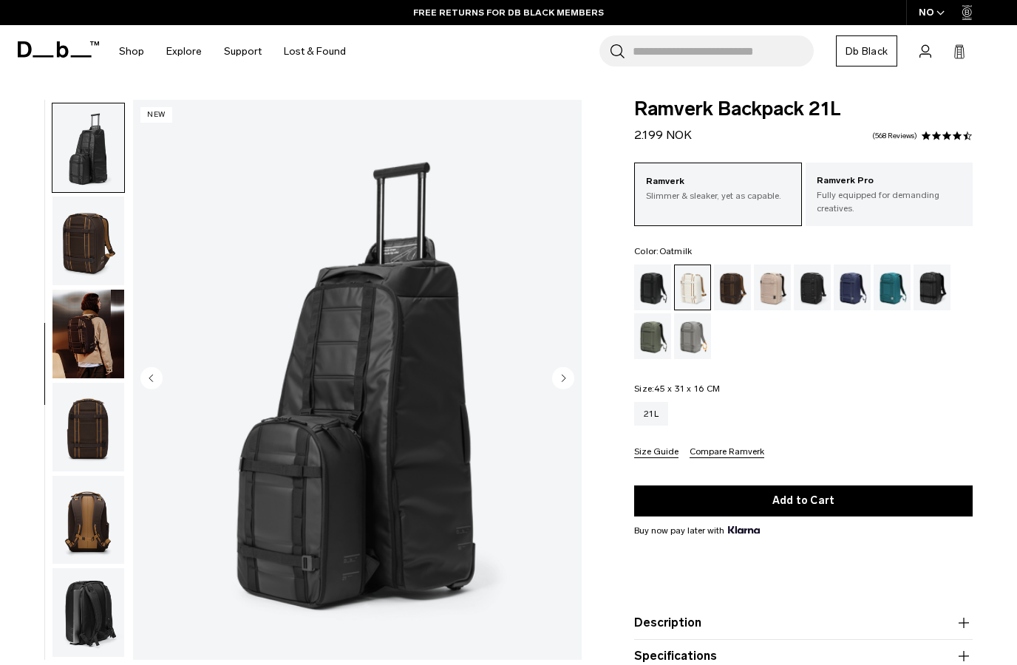
scroll to position [659, 0]
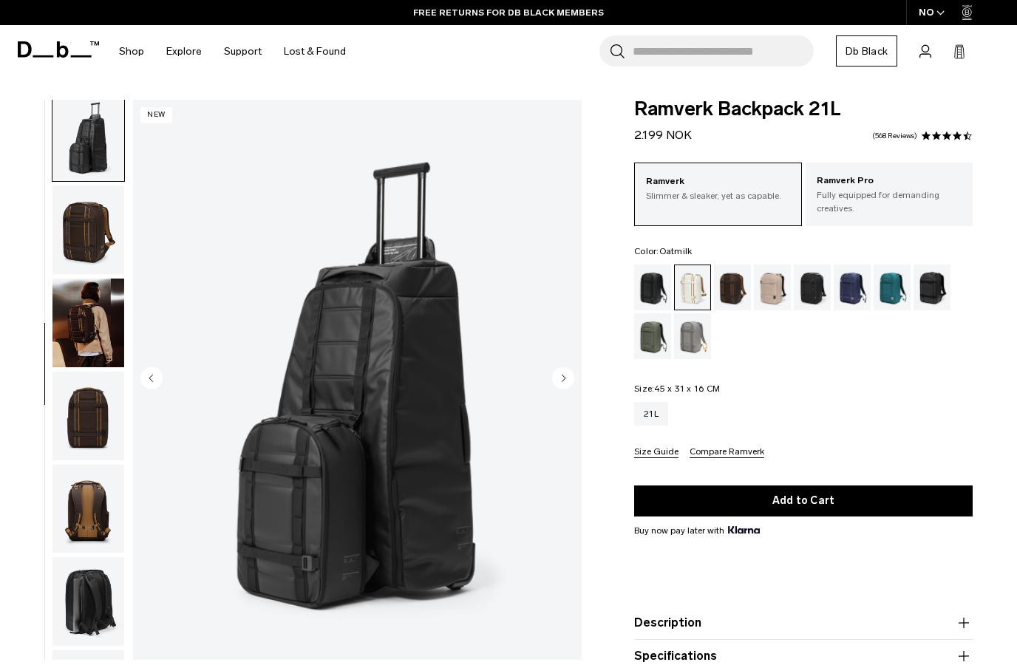
click at [75, 244] on img "button" at bounding box center [88, 230] width 72 height 89
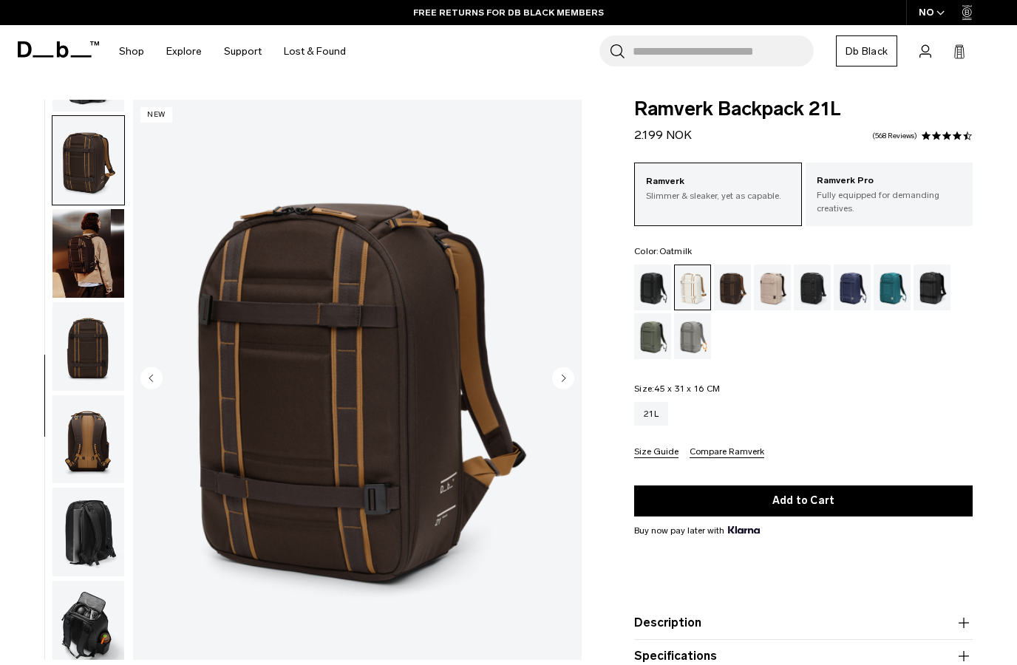
scroll to position [753, 0]
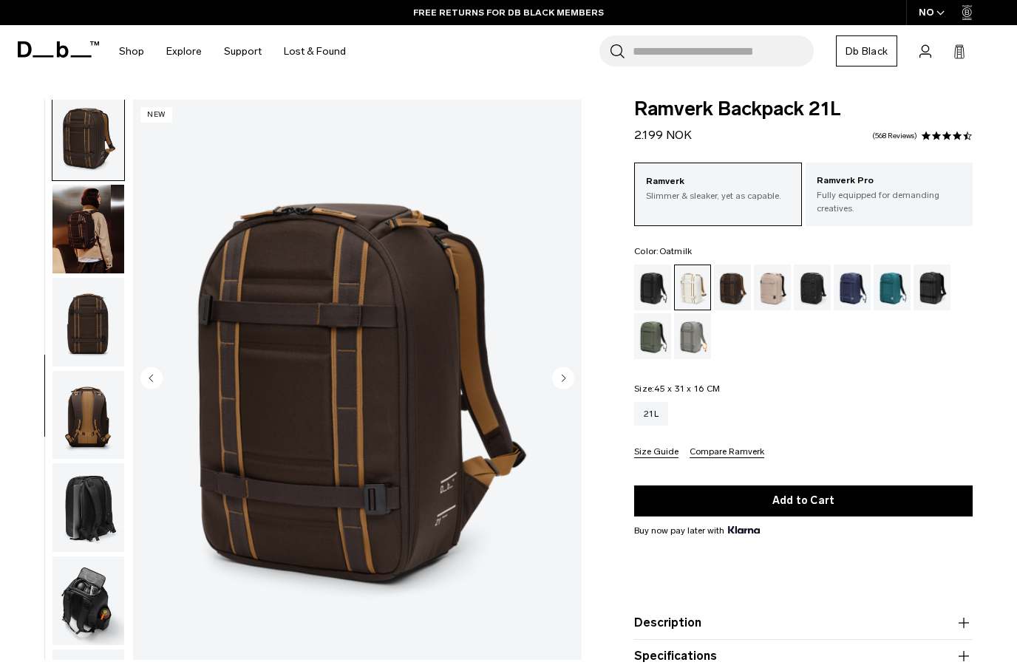
click at [71, 245] on img "button" at bounding box center [88, 229] width 72 height 89
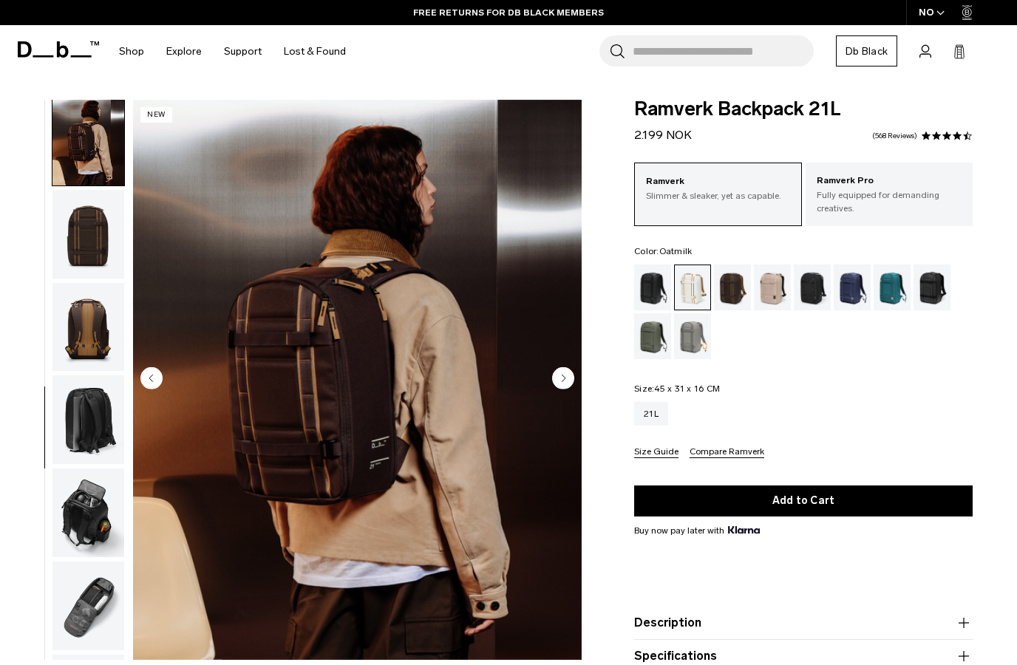
scroll to position [846, 0]
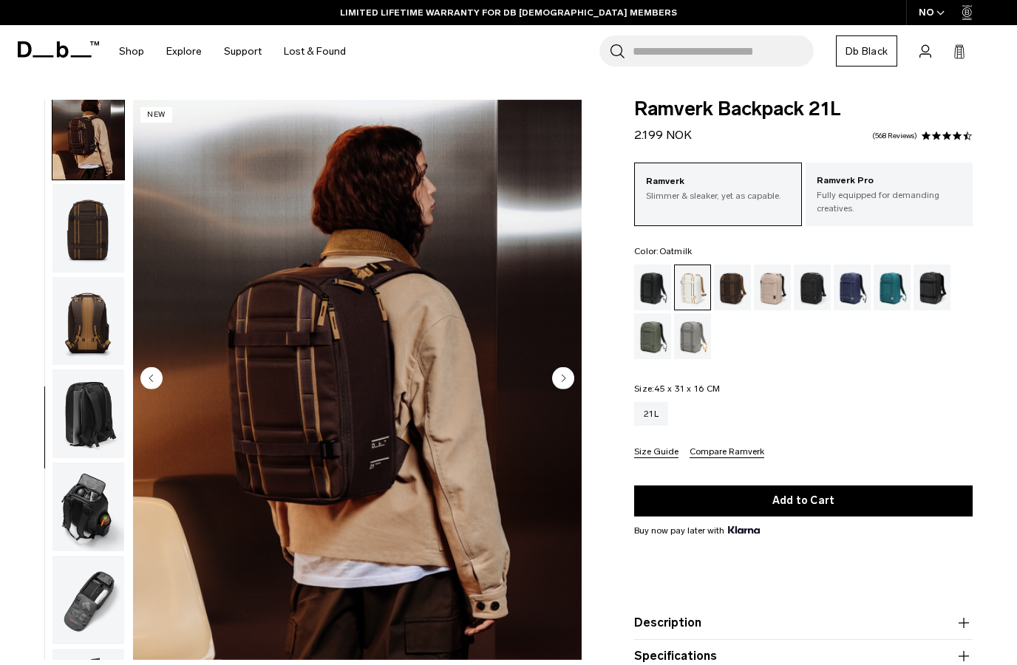
click at [86, 331] on img "button" at bounding box center [88, 321] width 72 height 89
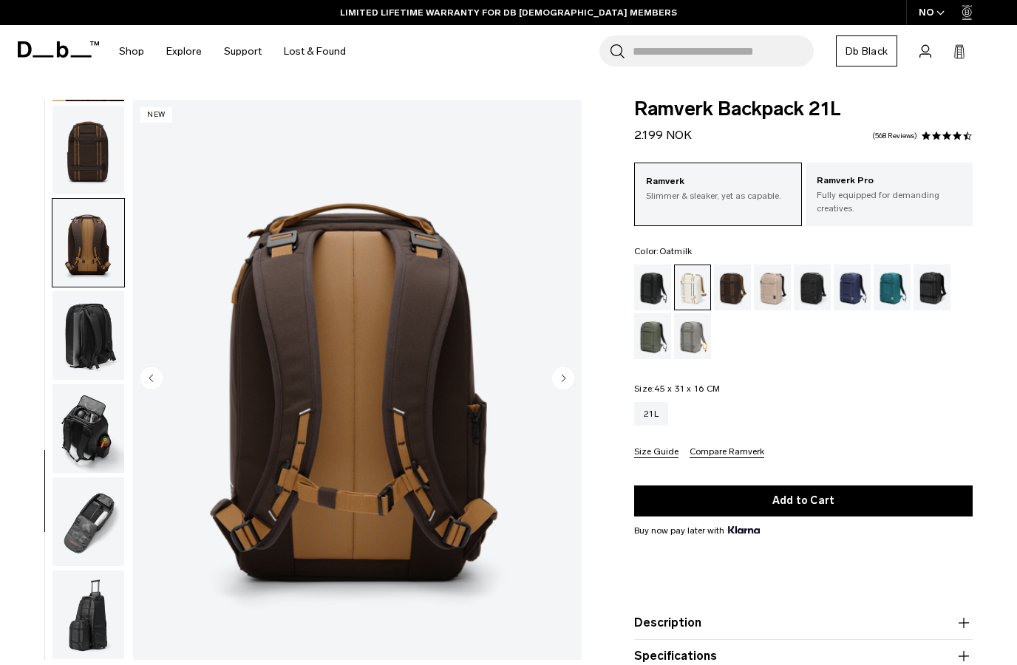
scroll to position [942, 0]
click at [92, 336] on img "button" at bounding box center [88, 335] width 72 height 89
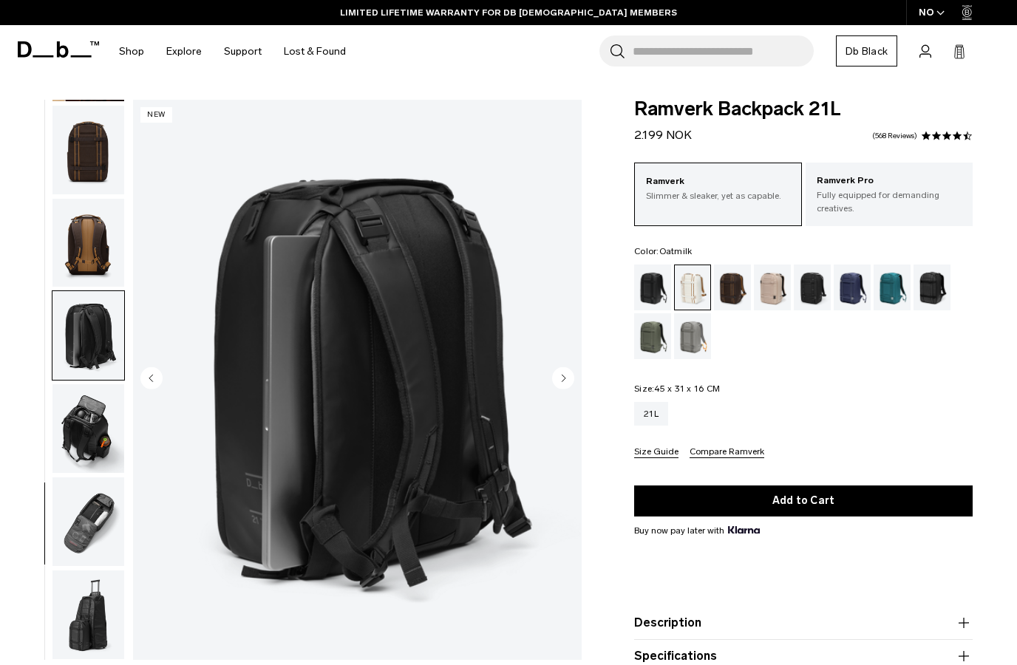
click at [81, 424] on img "button" at bounding box center [88, 428] width 72 height 89
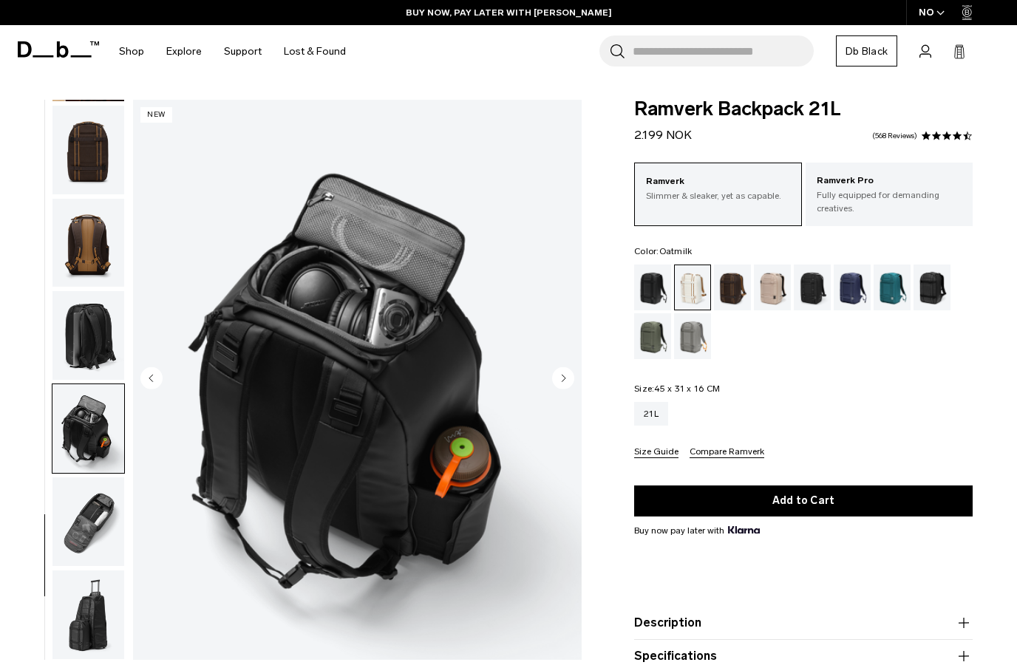
click at [885, 290] on div "Midnight Teal" at bounding box center [893, 288] width 38 height 46
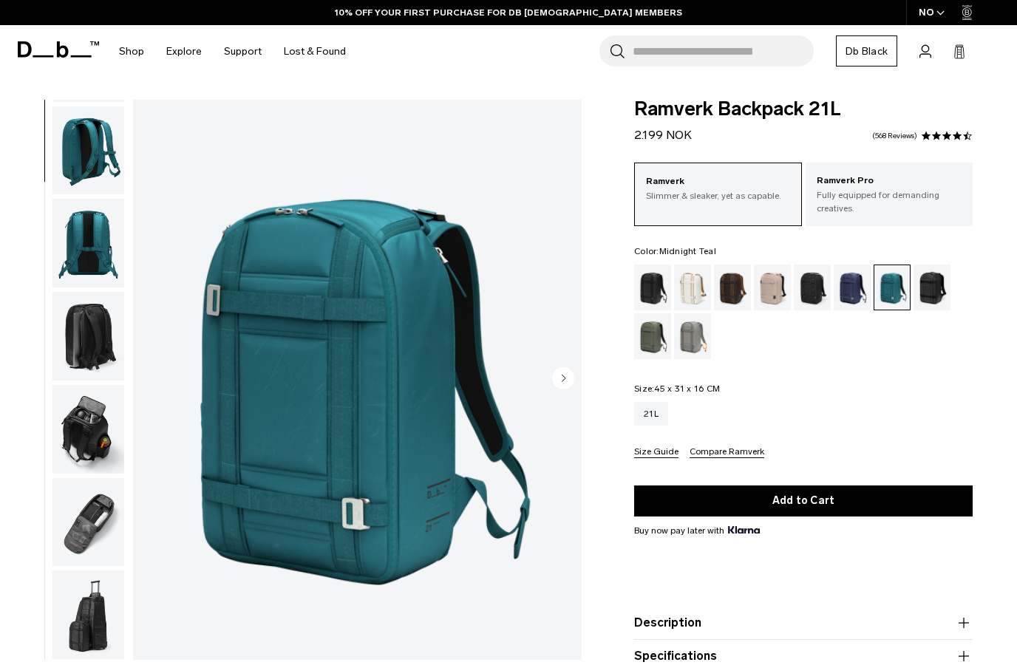
scroll to position [189, 0]
click at [84, 546] on img "button" at bounding box center [88, 522] width 72 height 89
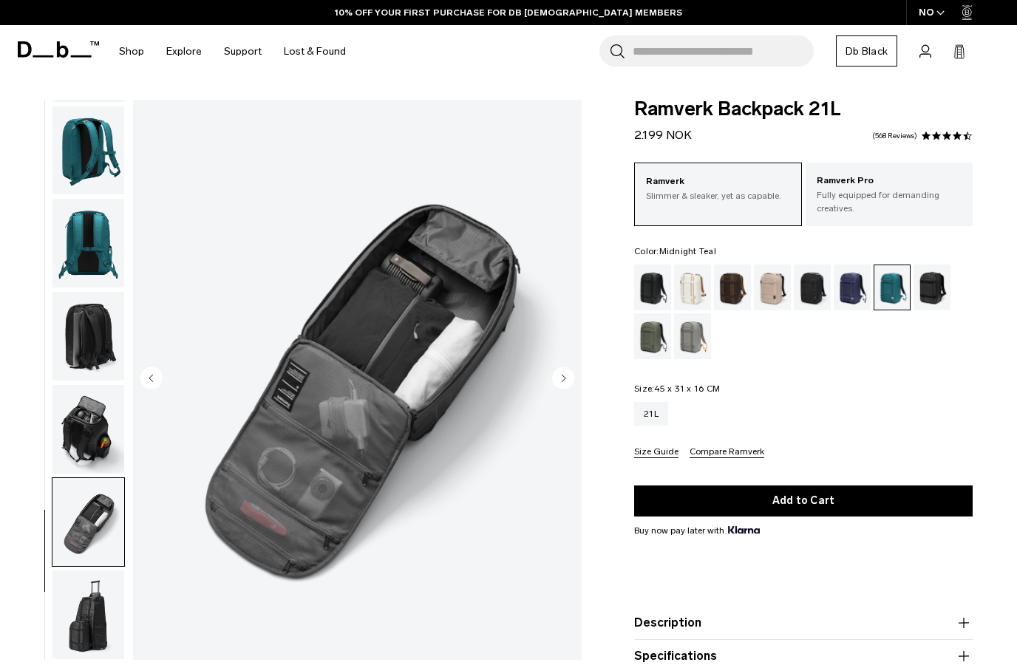
click at [86, 631] on img "button" at bounding box center [88, 615] width 72 height 89
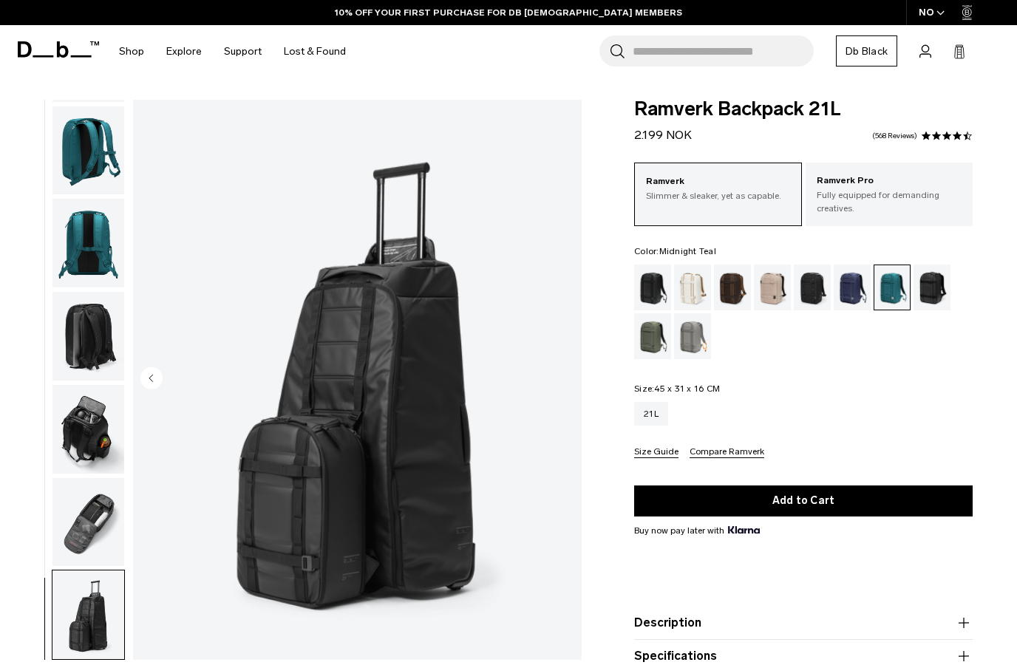
click at [86, 535] on img "button" at bounding box center [88, 522] width 72 height 89
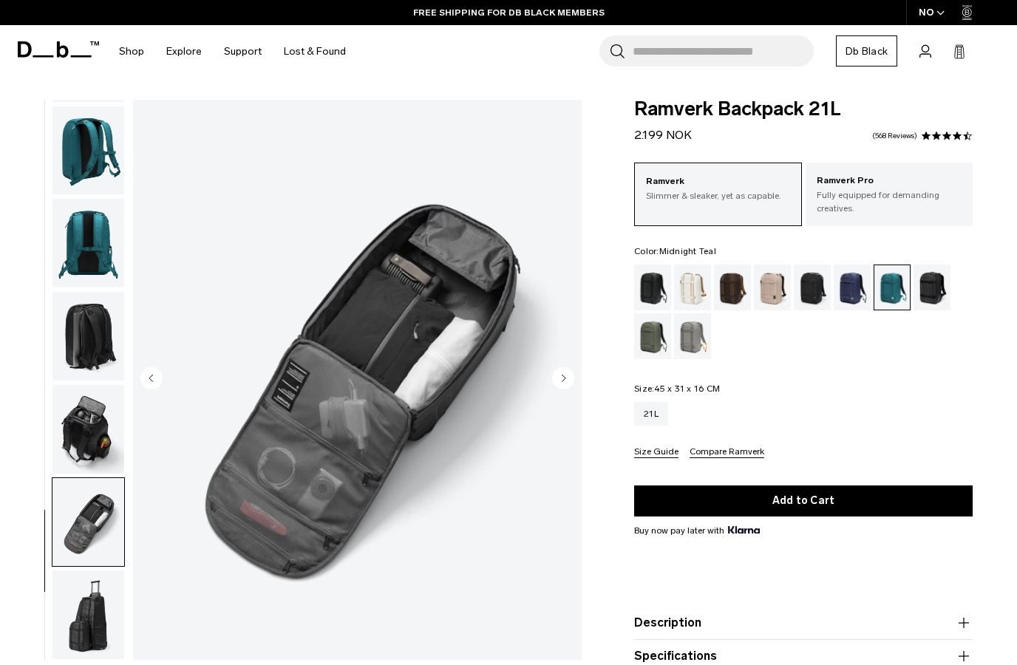
click at [91, 447] on img "button" at bounding box center [88, 429] width 72 height 89
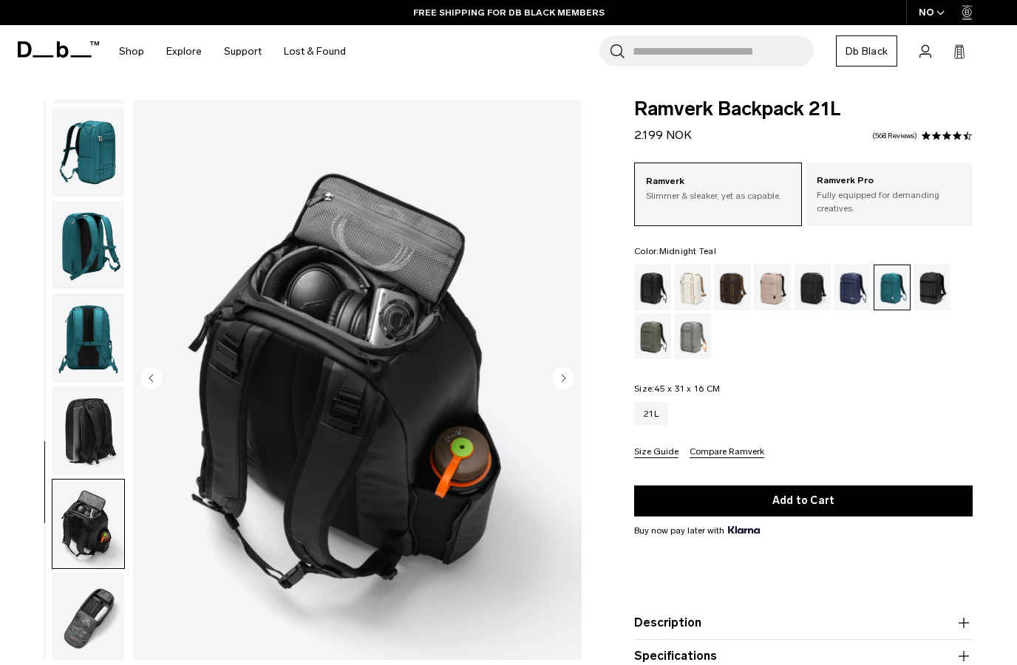
scroll to position [71, 0]
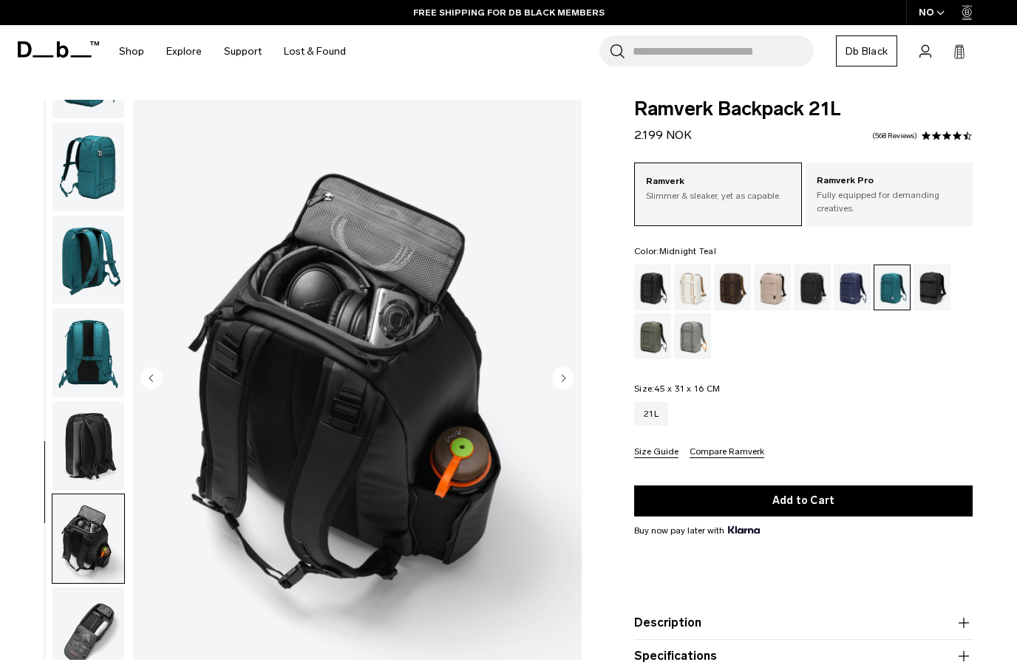
click at [83, 442] on img "button" at bounding box center [88, 445] width 72 height 89
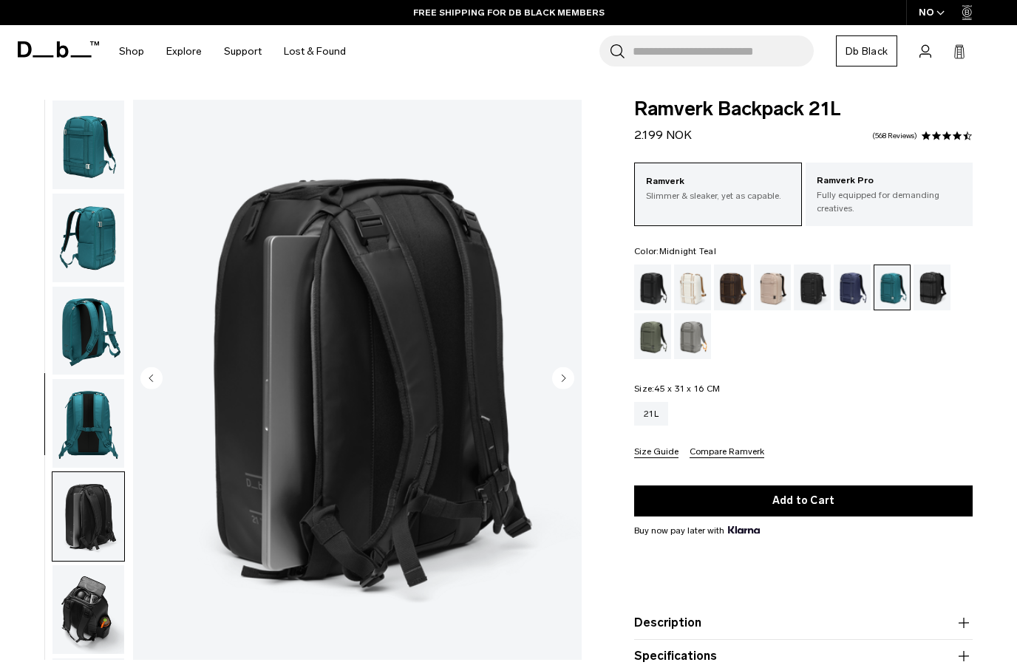
scroll to position [0, 0]
click at [93, 416] on img "button" at bounding box center [88, 423] width 72 height 89
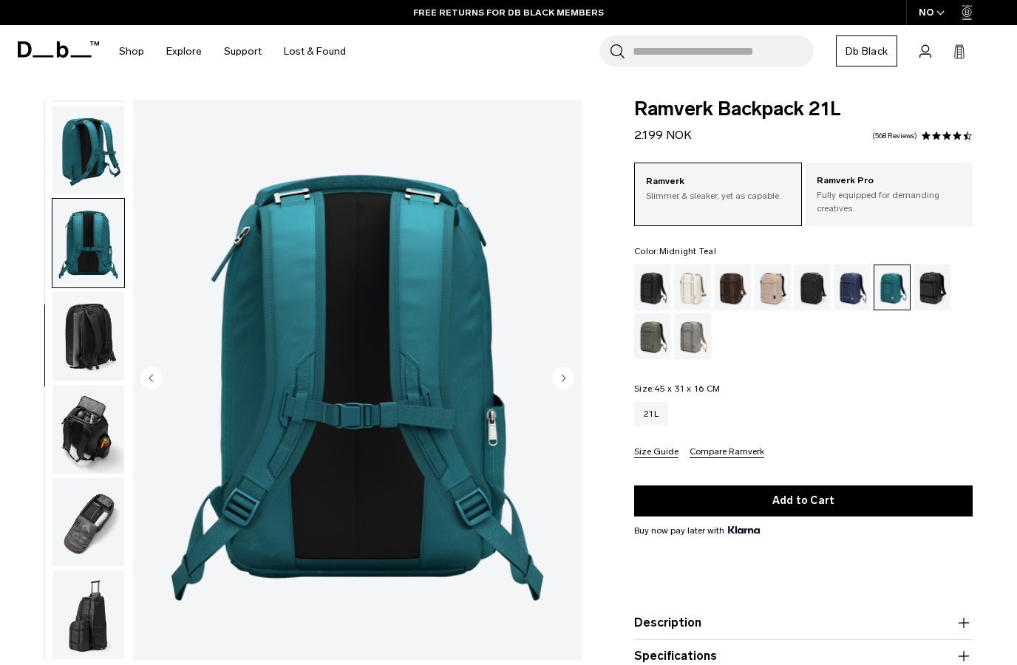
click at [100, 169] on img "button" at bounding box center [88, 150] width 72 height 89
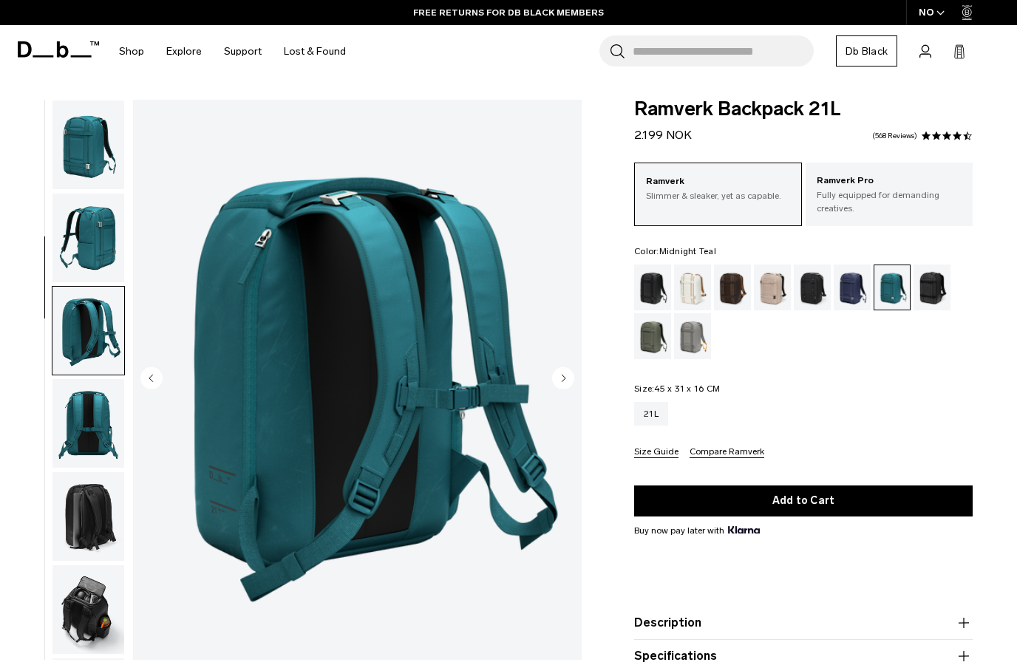
click at [89, 234] on img "button" at bounding box center [88, 238] width 72 height 89
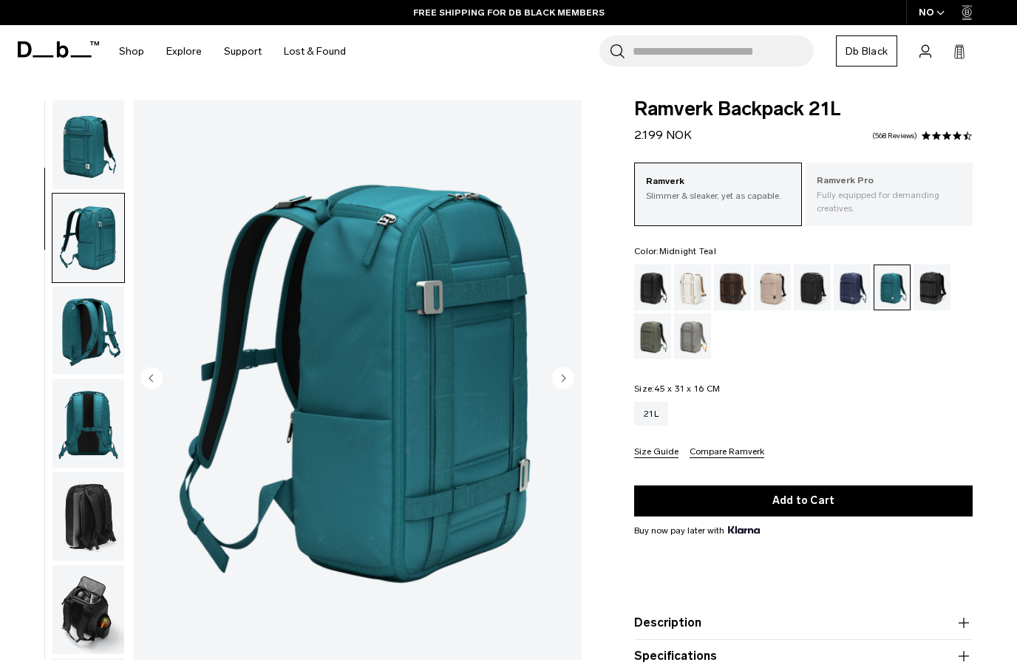
click at [907, 206] on p "Fully equipped for demanding creatives." at bounding box center [889, 202] width 145 height 27
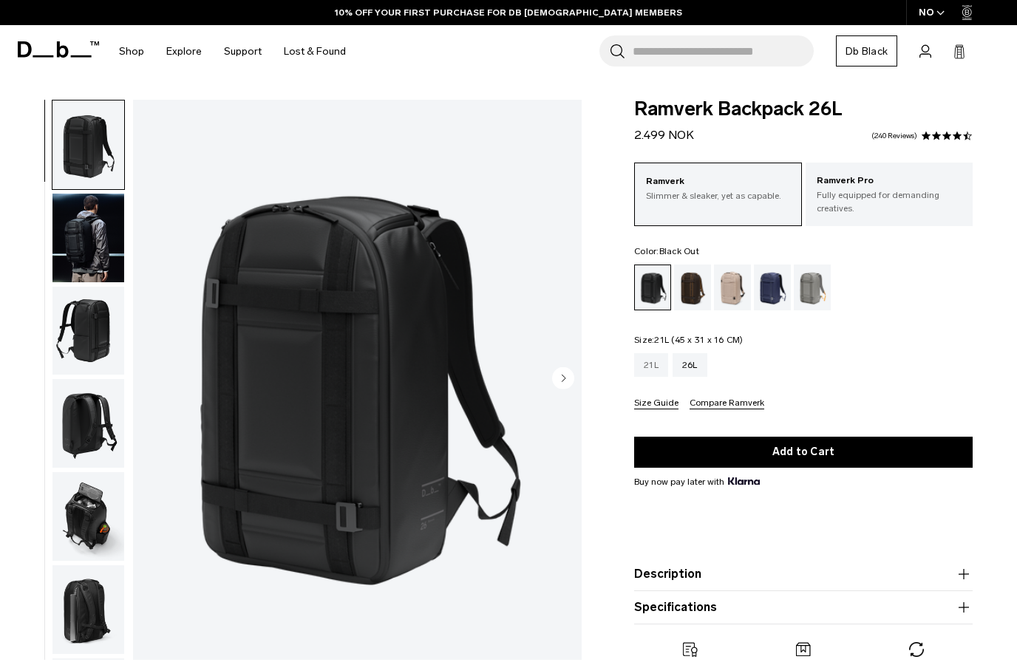
click at [653, 370] on div "21L" at bounding box center [651, 365] width 34 height 24
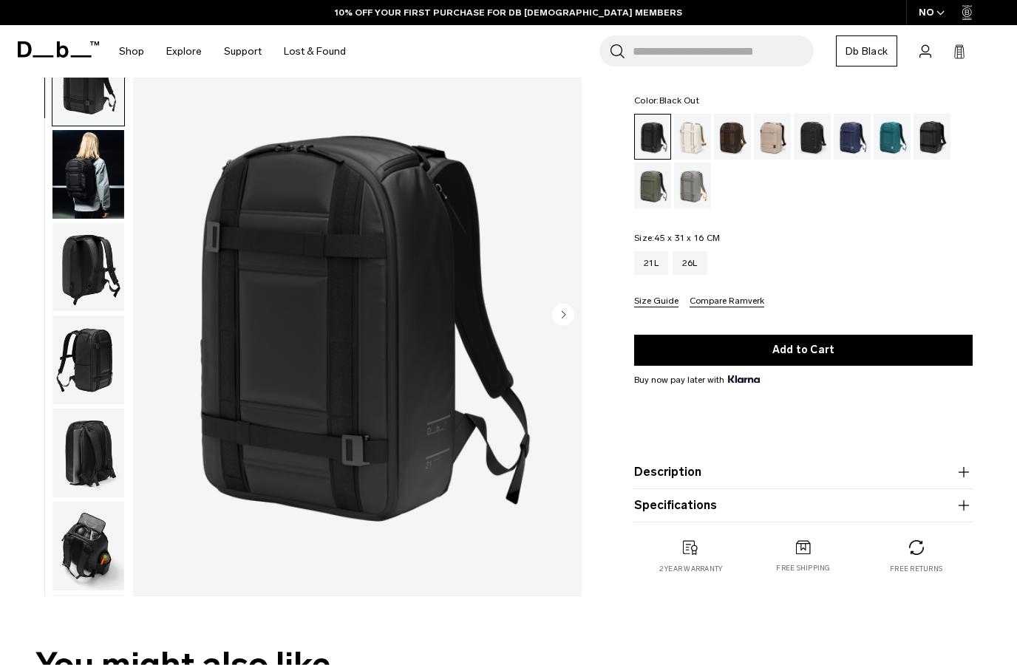
scroll to position [175, 0]
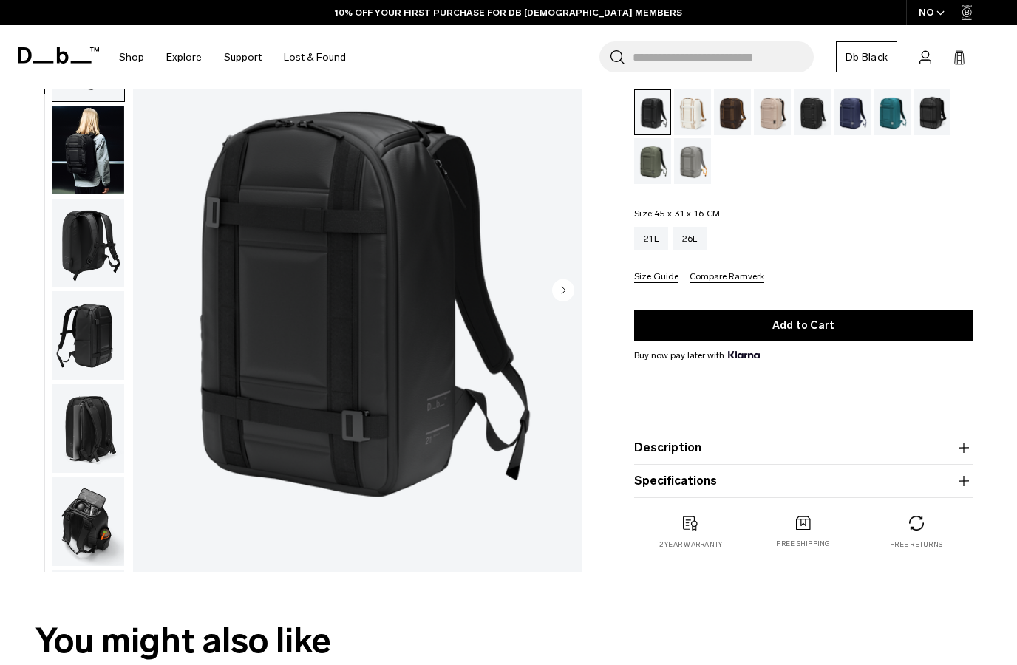
click at [961, 453] on icon "button" at bounding box center [964, 448] width 18 height 18
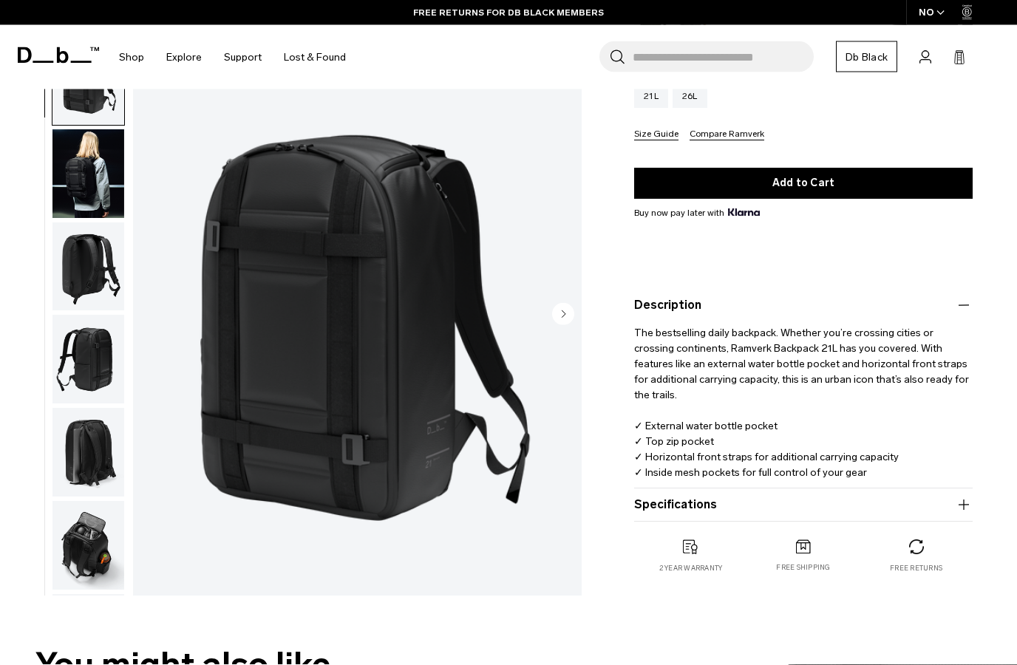
scroll to position [326, 0]
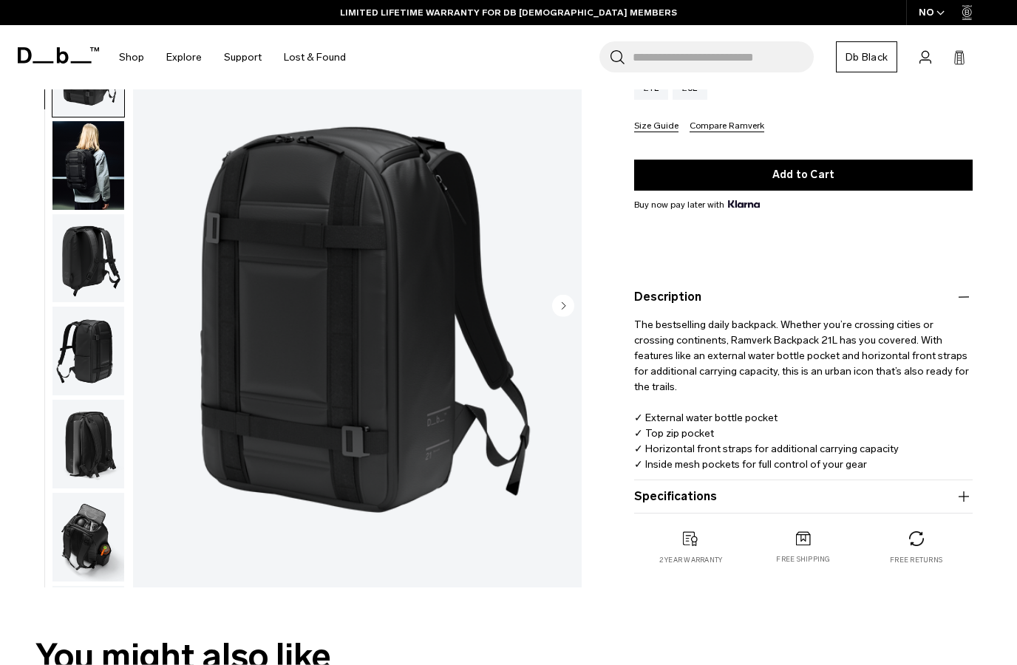
click at [968, 503] on icon "button" at bounding box center [964, 497] width 18 height 18
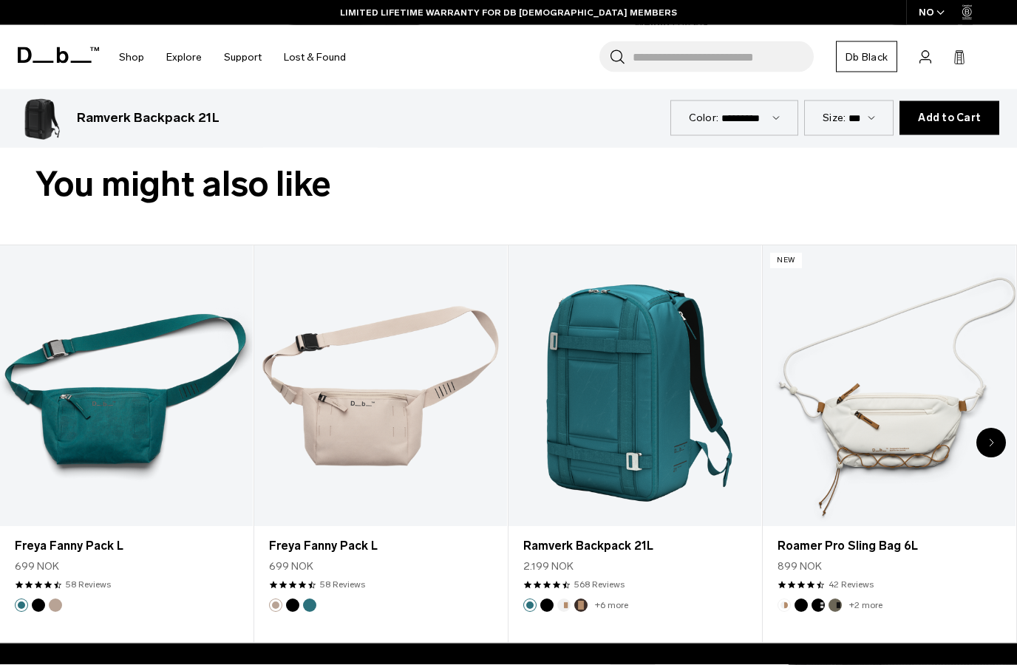
scroll to position [857, 0]
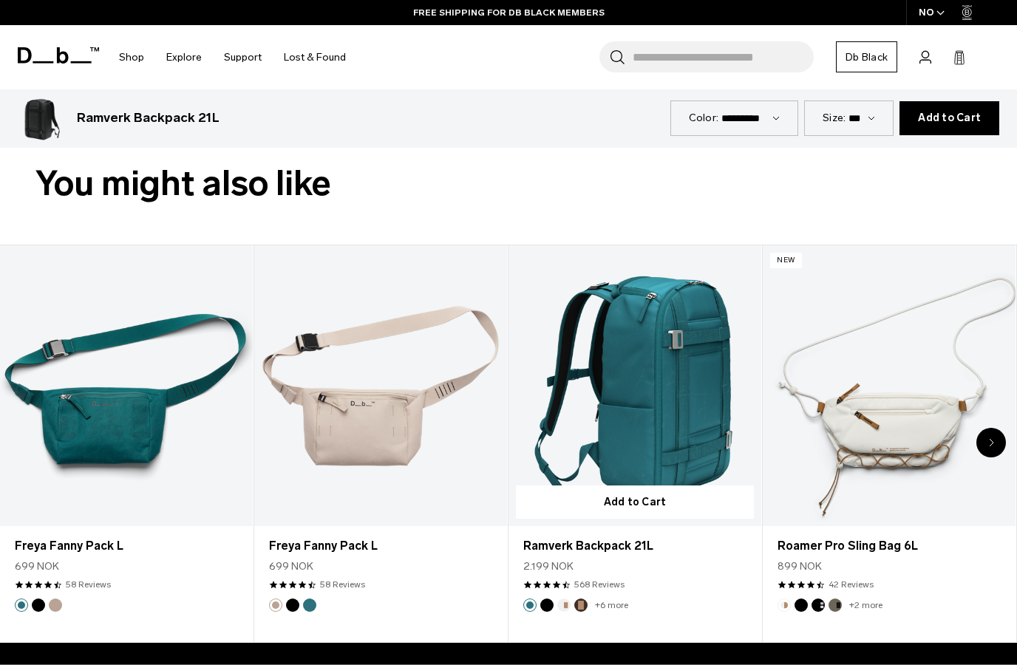
click at [647, 437] on link "Ramverk Backpack 21L" at bounding box center [635, 385] width 253 height 281
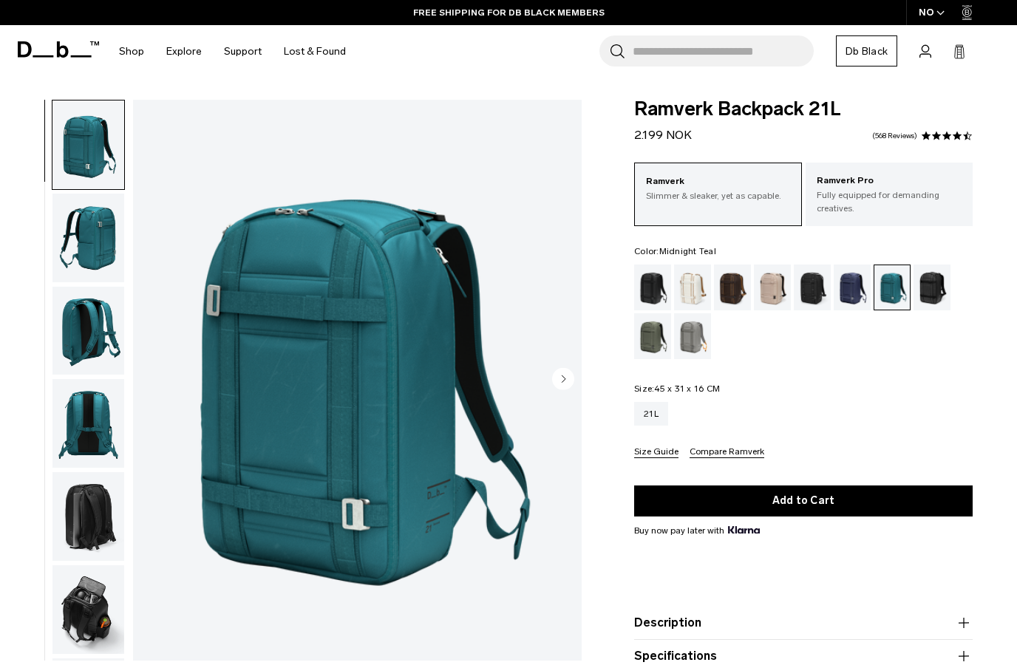
click at [83, 245] on img "button" at bounding box center [88, 238] width 72 height 89
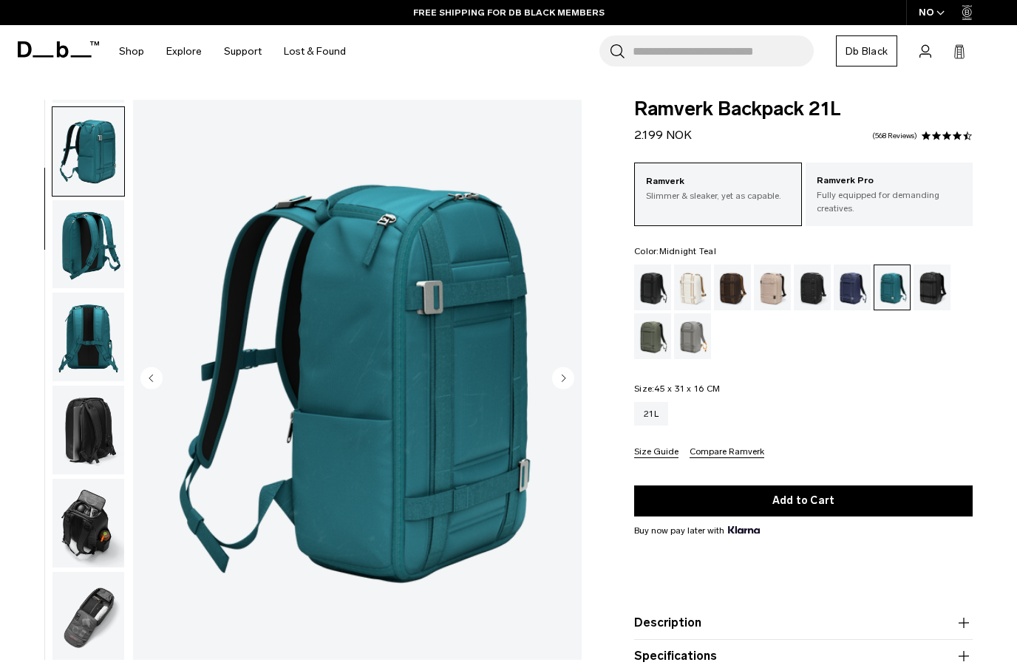
scroll to position [94, 0]
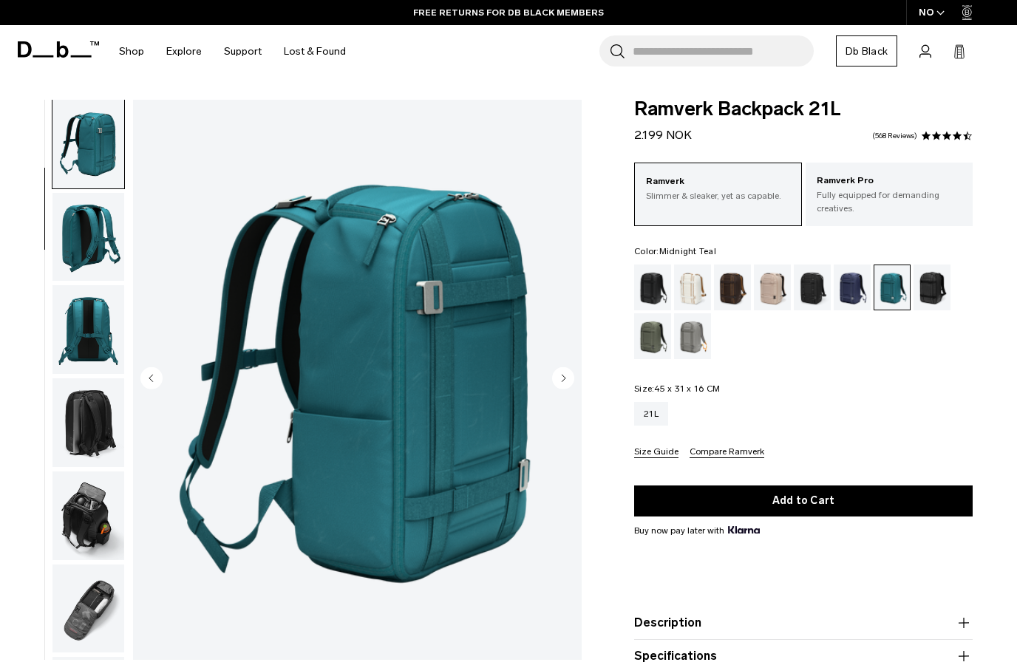
click at [84, 235] on img "button" at bounding box center [88, 237] width 72 height 89
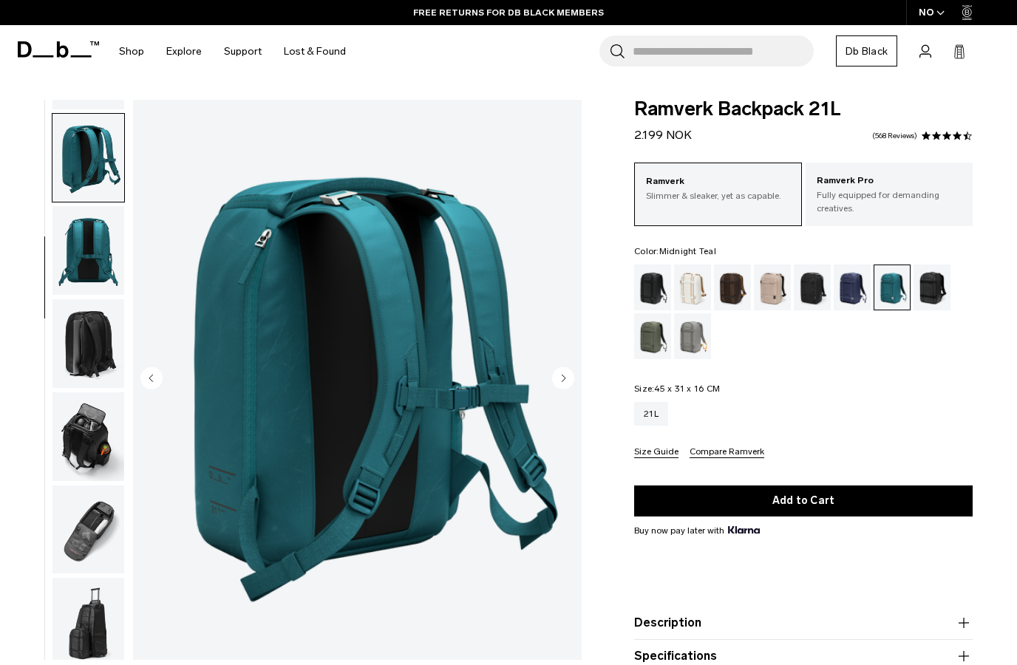
scroll to position [189, 0]
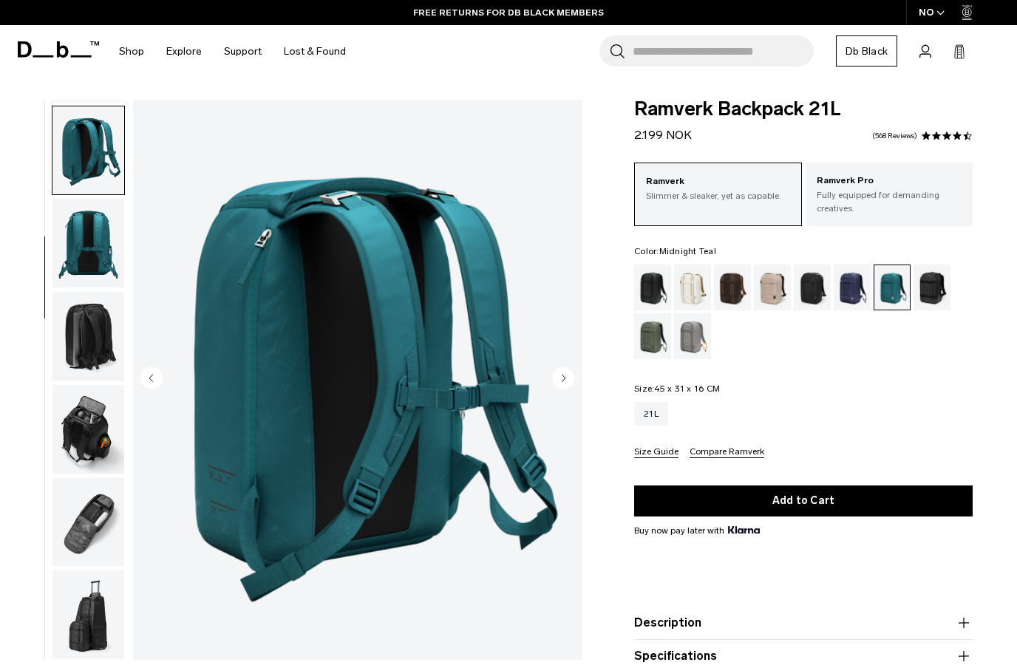
click at [82, 248] on img "button" at bounding box center [88, 243] width 72 height 89
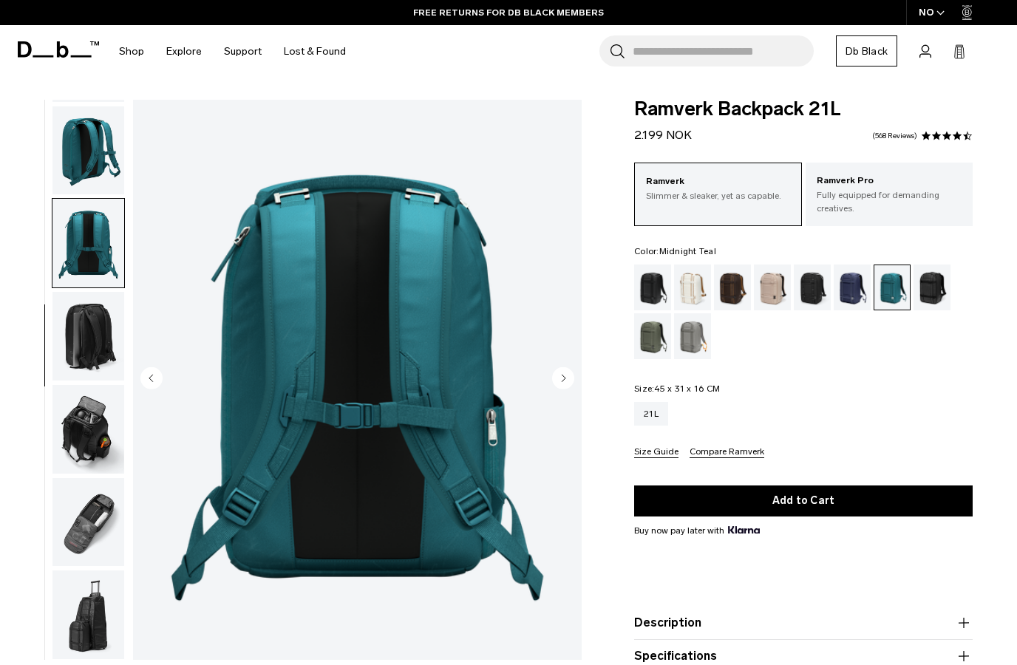
scroll to position [189, 0]
click at [90, 337] on img "button" at bounding box center [88, 336] width 72 height 89
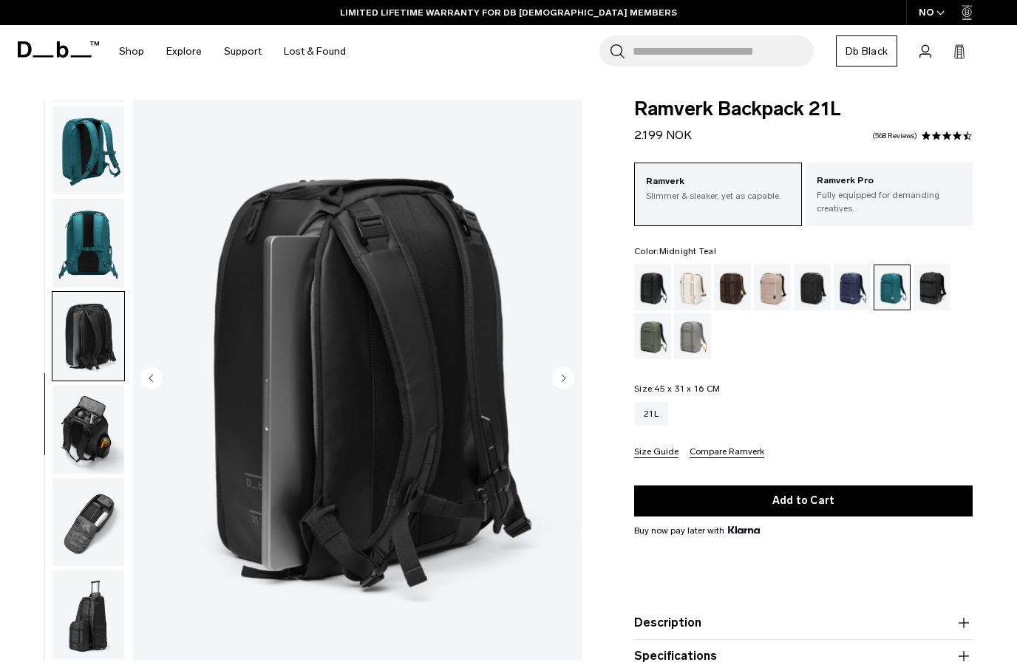
click at [86, 430] on img "button" at bounding box center [88, 429] width 72 height 89
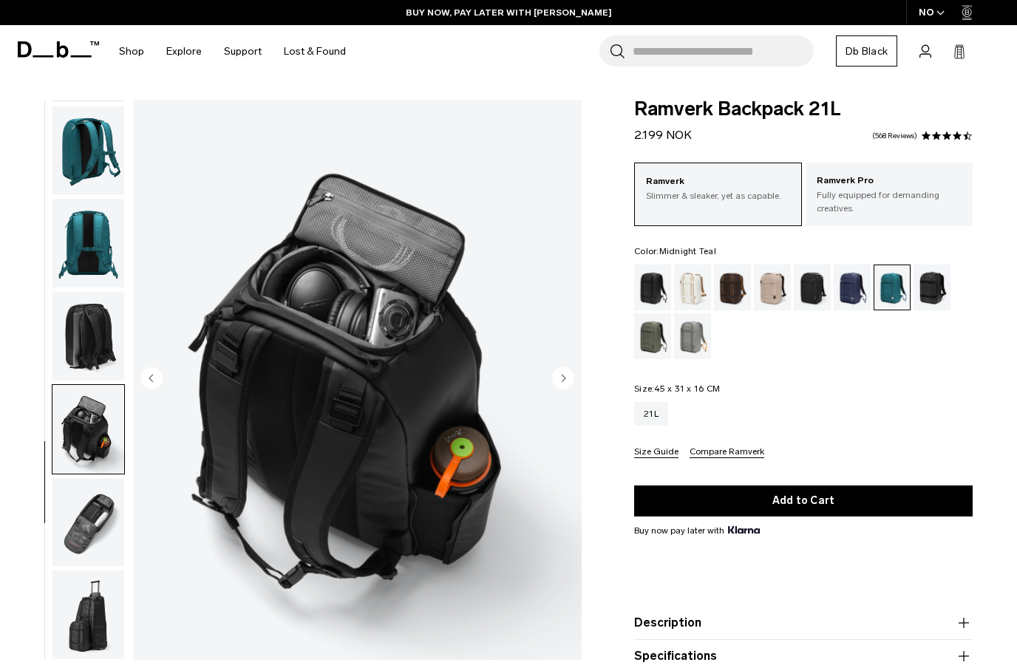
click at [87, 532] on img "button" at bounding box center [88, 522] width 72 height 89
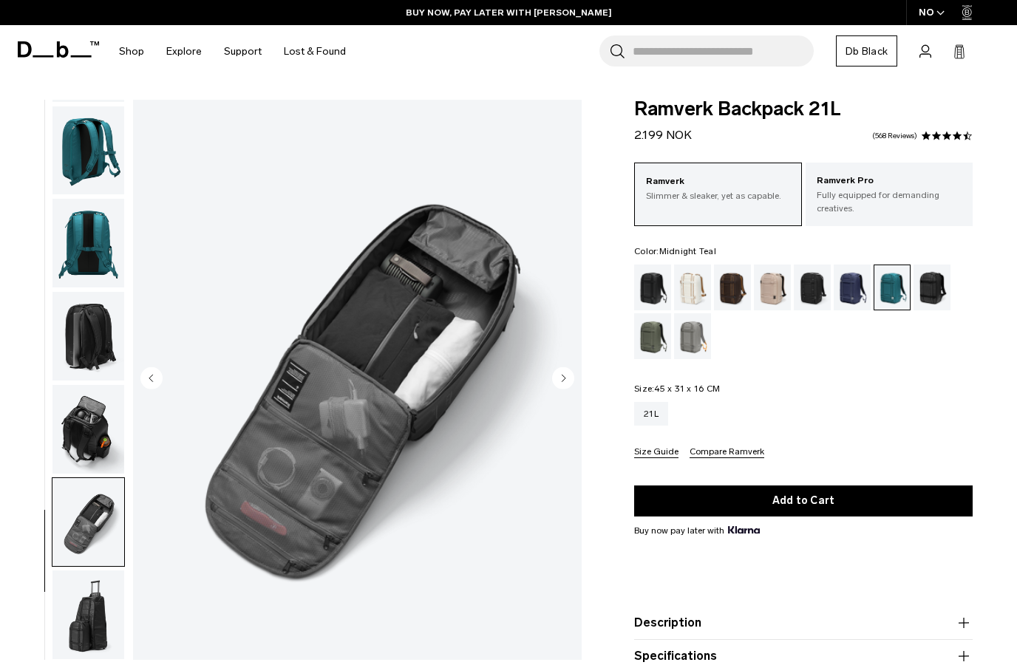
click at [93, 621] on img "button" at bounding box center [88, 615] width 72 height 89
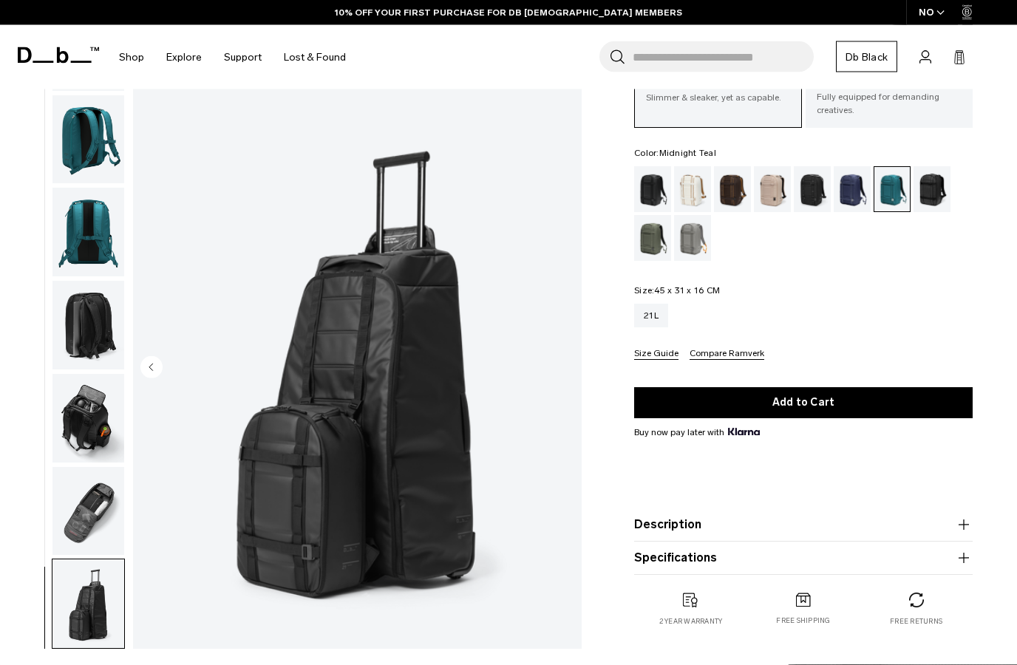
scroll to position [0, 0]
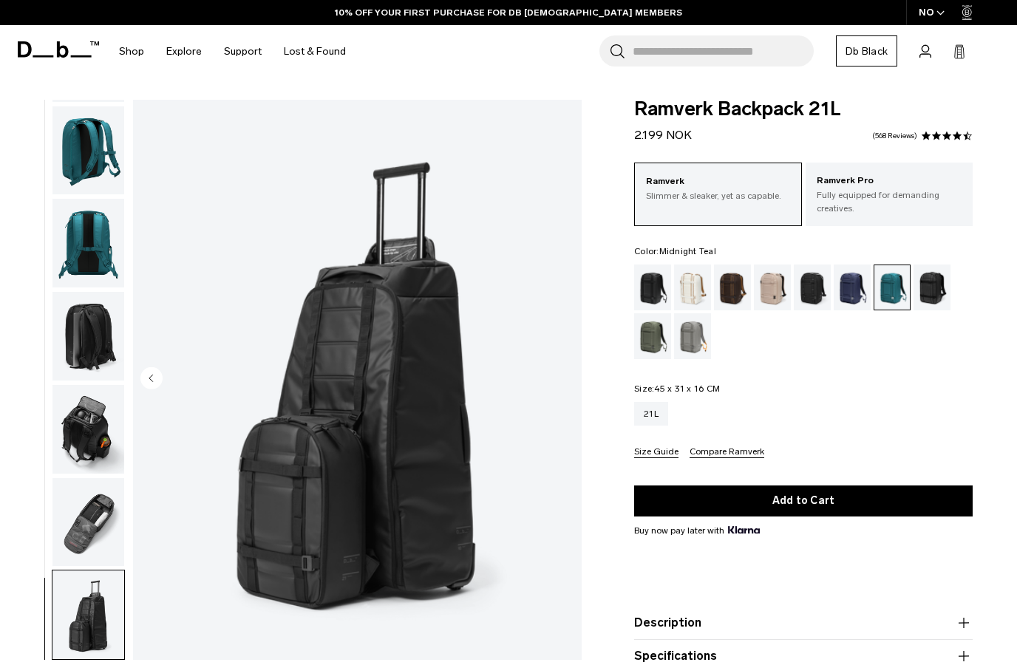
click at [894, 293] on div "Midnight Teal" at bounding box center [893, 287] width 36 height 44
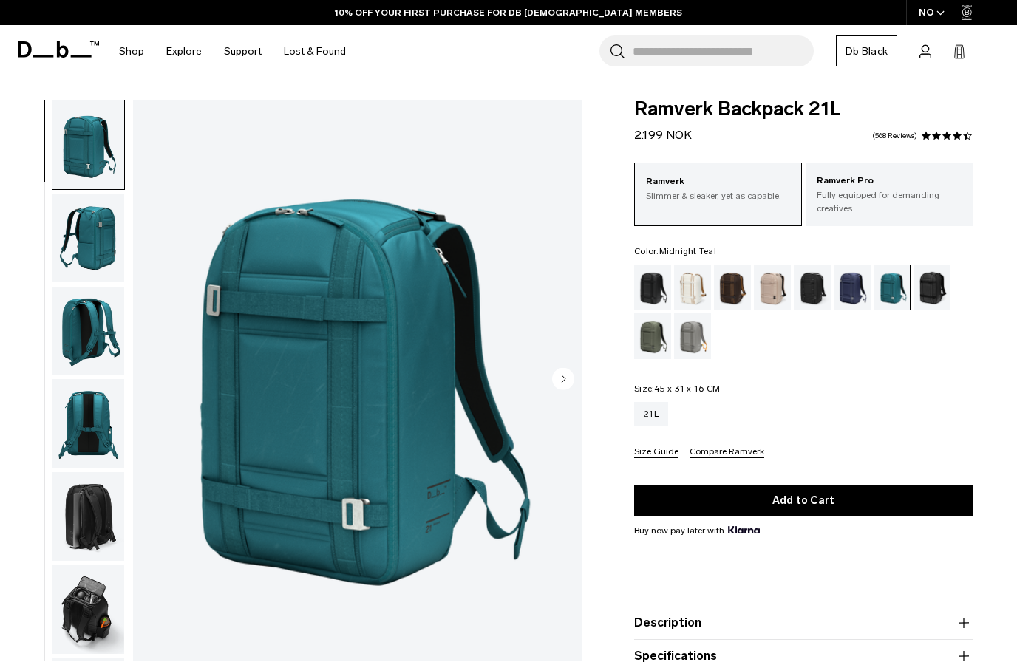
click at [776, 291] on div "Fogbow Beige" at bounding box center [773, 288] width 38 height 46
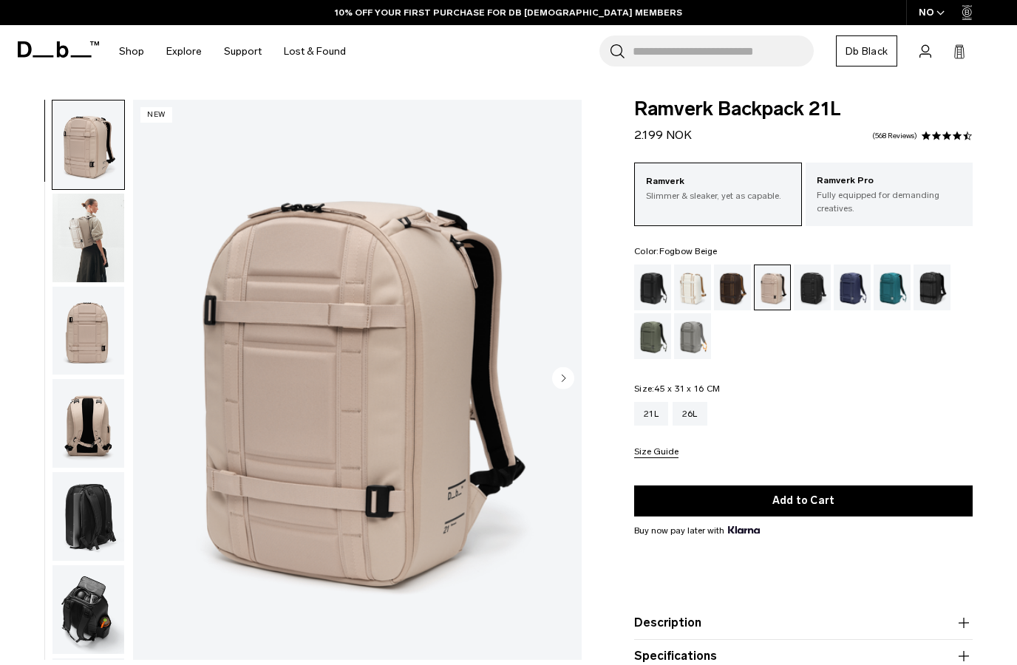
click at [87, 246] on img "button" at bounding box center [88, 238] width 72 height 89
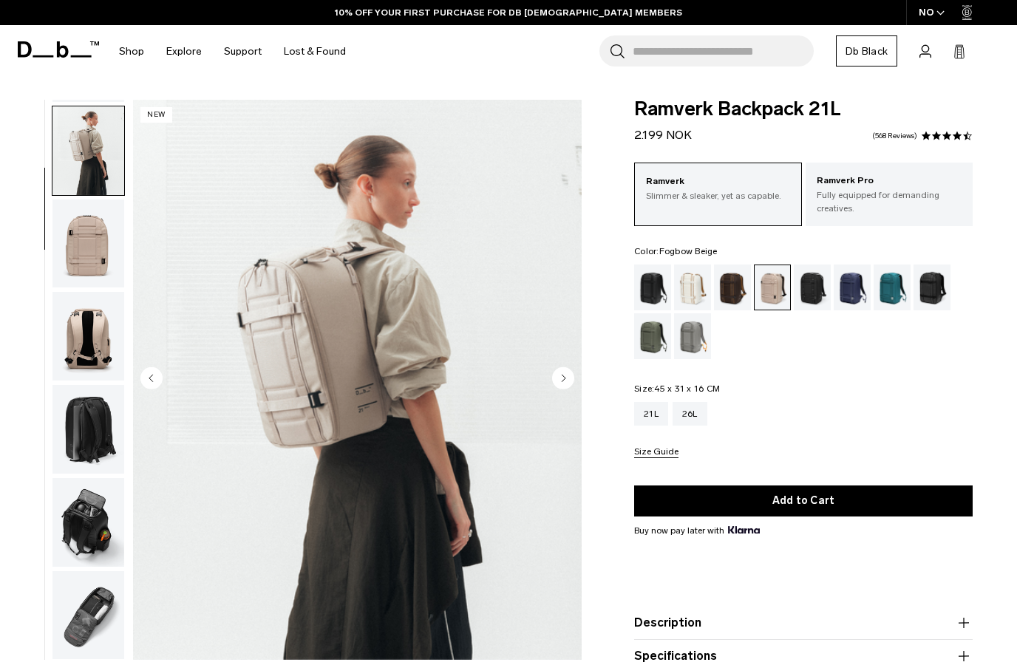
scroll to position [94, 0]
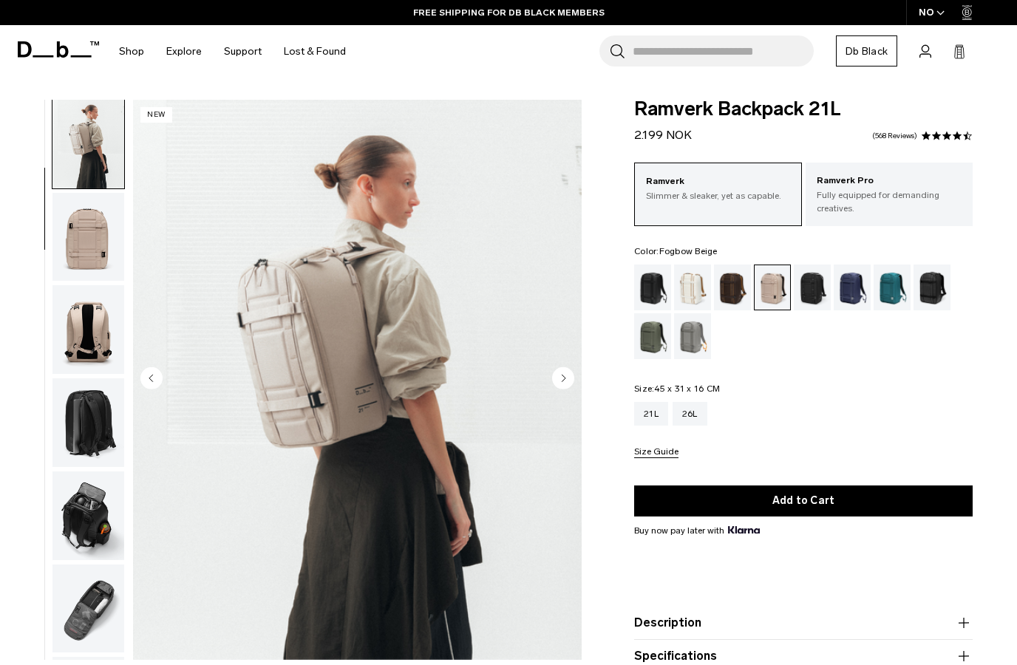
click at [88, 333] on img "button" at bounding box center [88, 329] width 72 height 89
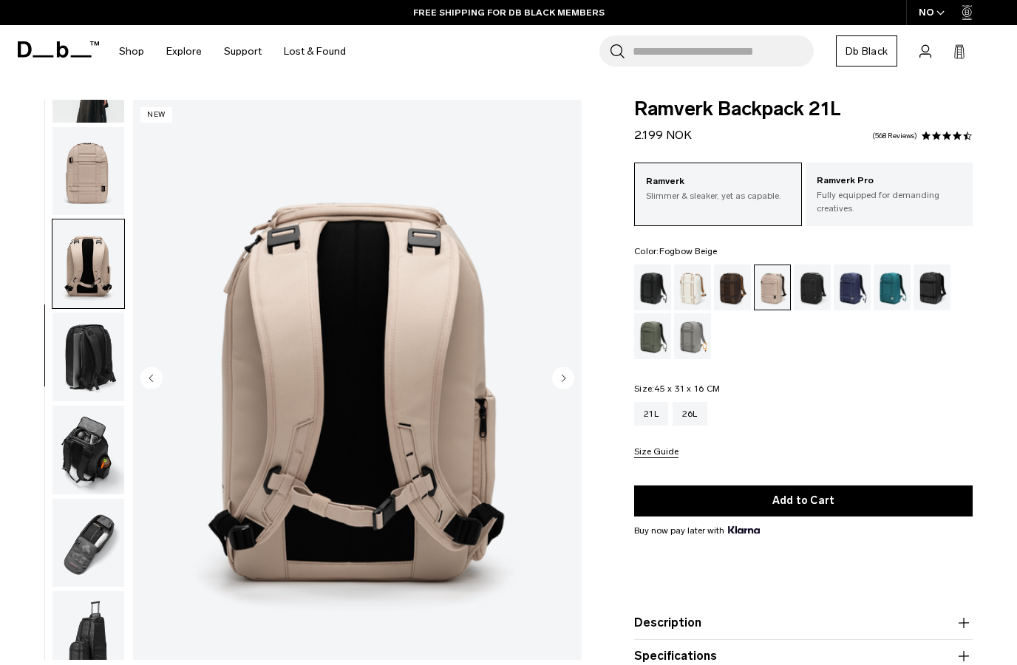
scroll to position [189, 0]
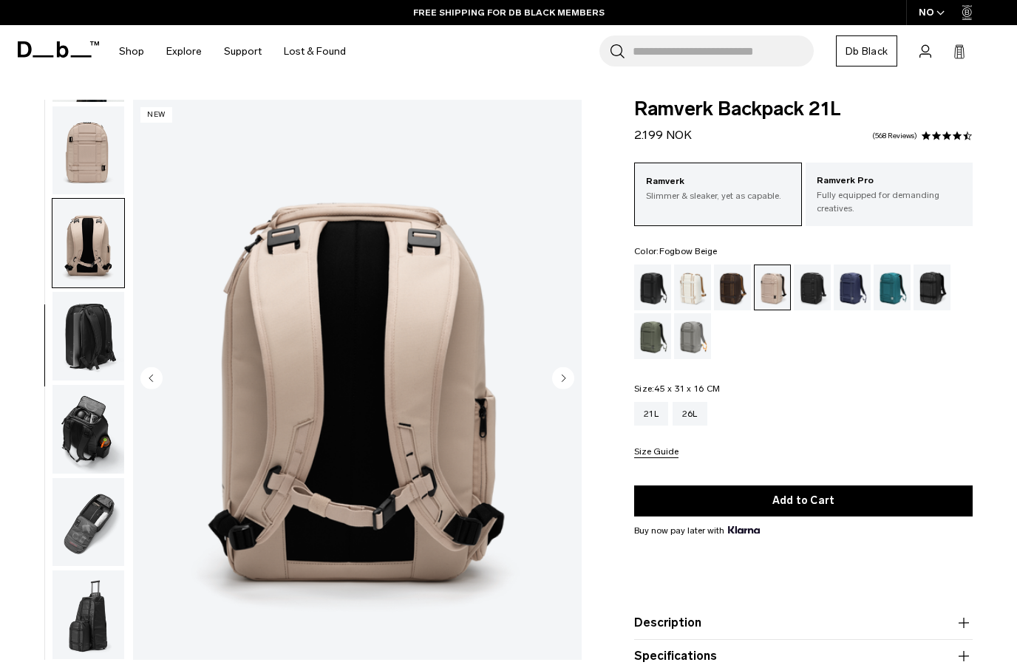
click at [88, 352] on img "button" at bounding box center [88, 336] width 72 height 89
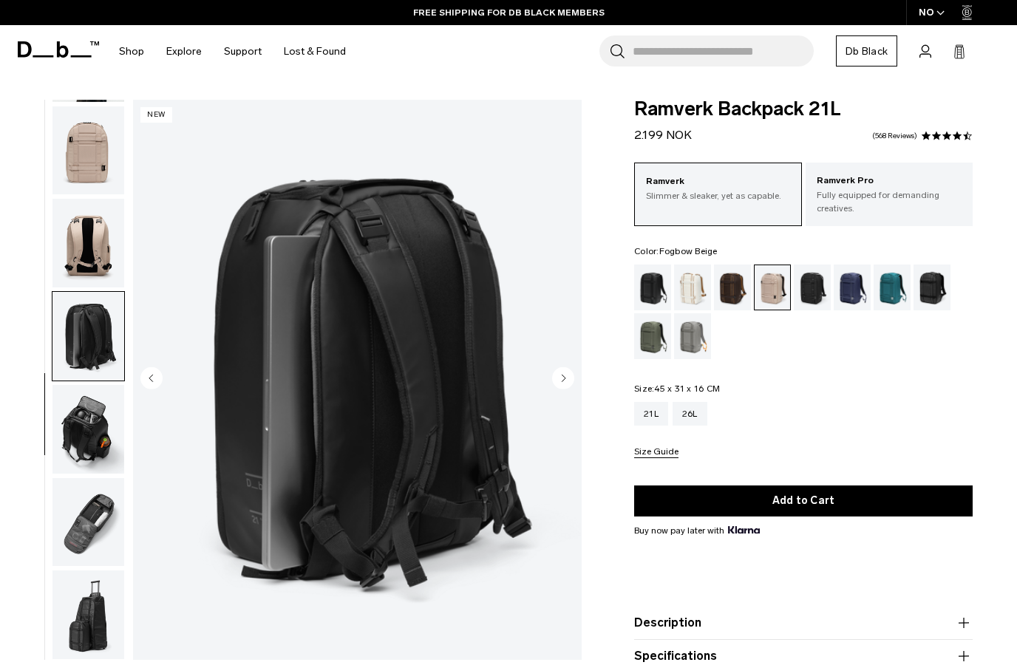
click at [83, 441] on img "button" at bounding box center [88, 429] width 72 height 89
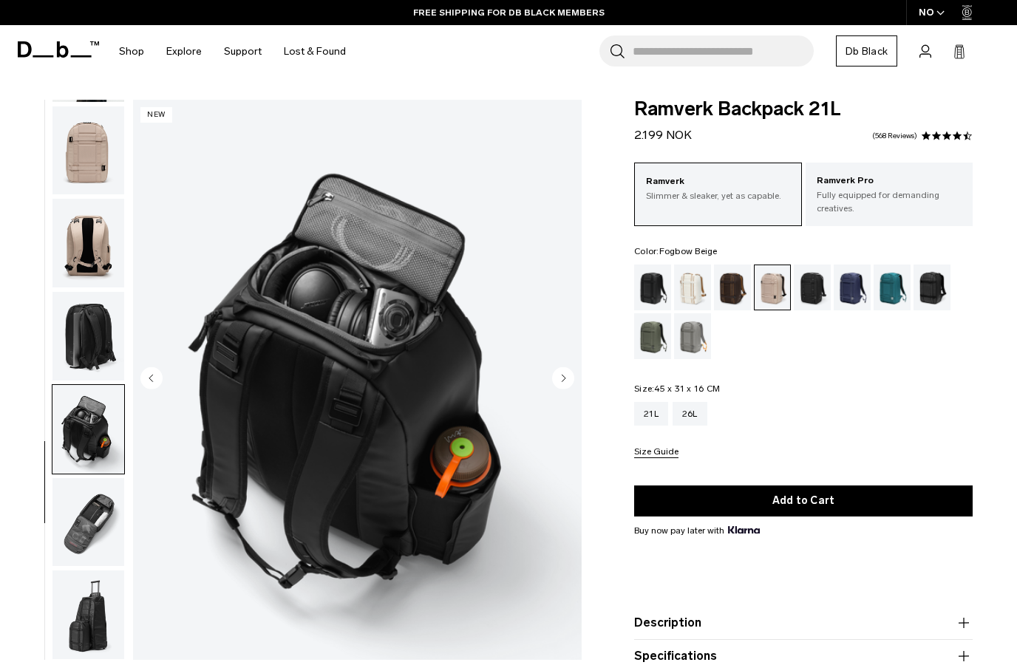
click at [98, 532] on img "button" at bounding box center [88, 522] width 72 height 89
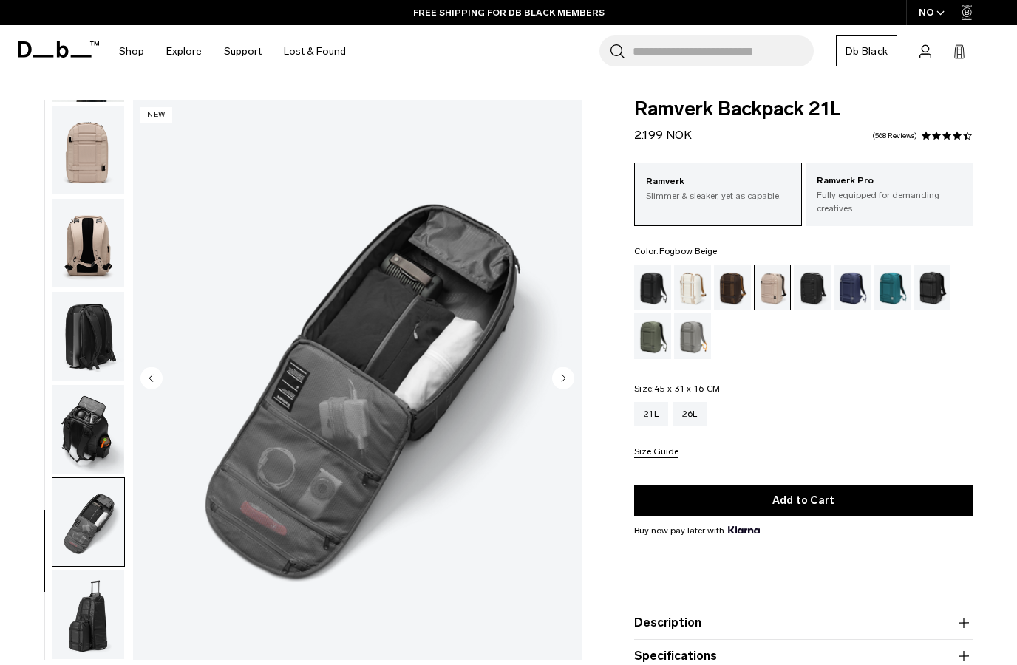
click at [113, 161] on img "button" at bounding box center [88, 150] width 72 height 89
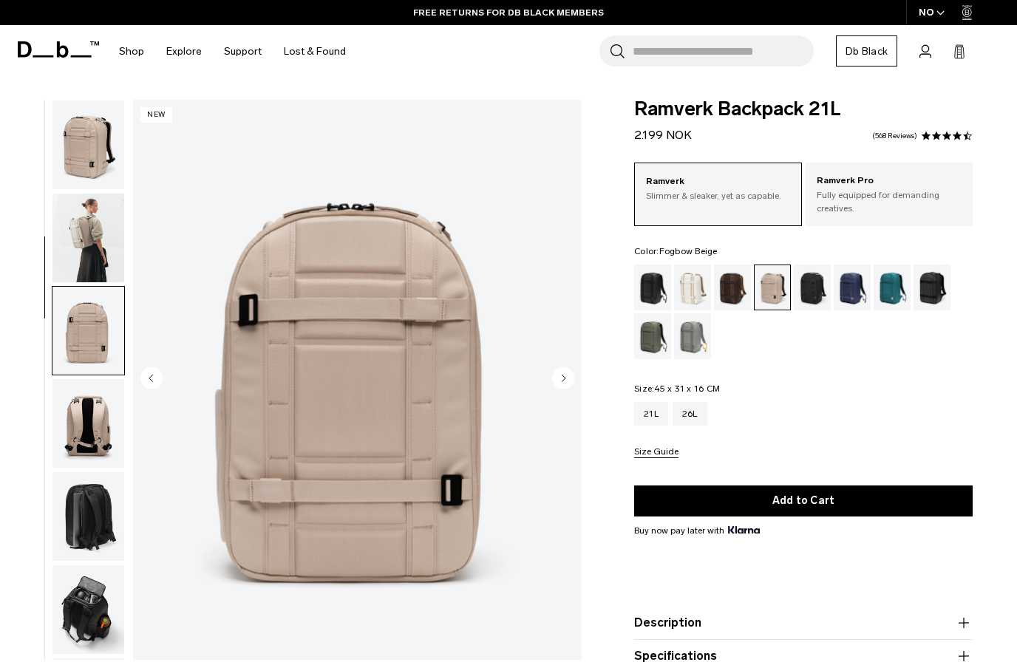
scroll to position [0, 0]
click at [85, 239] on img "button" at bounding box center [88, 238] width 72 height 89
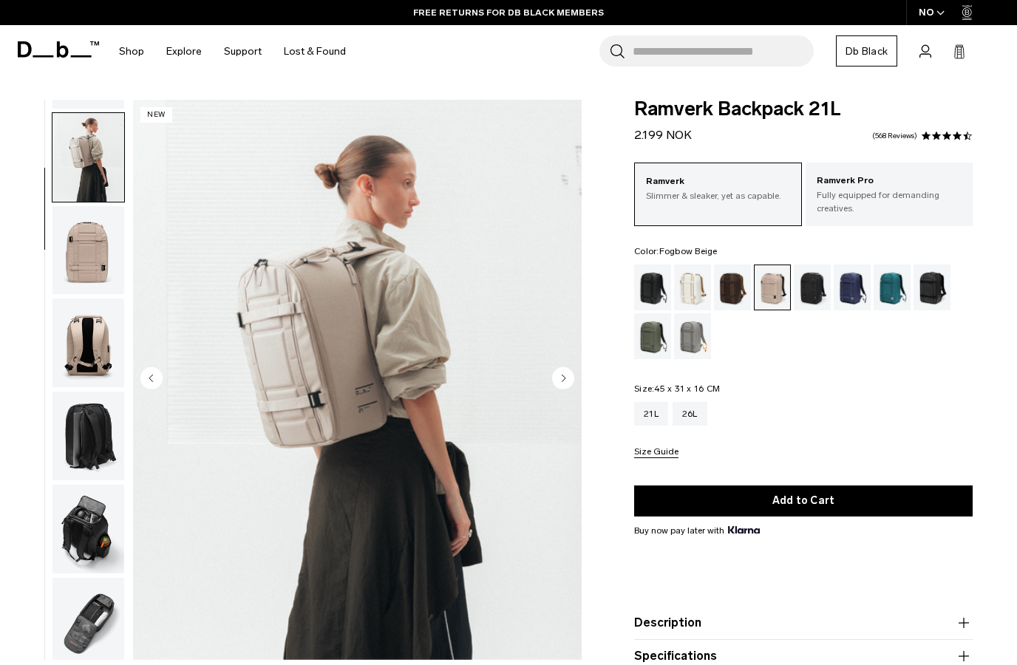
scroll to position [94, 0]
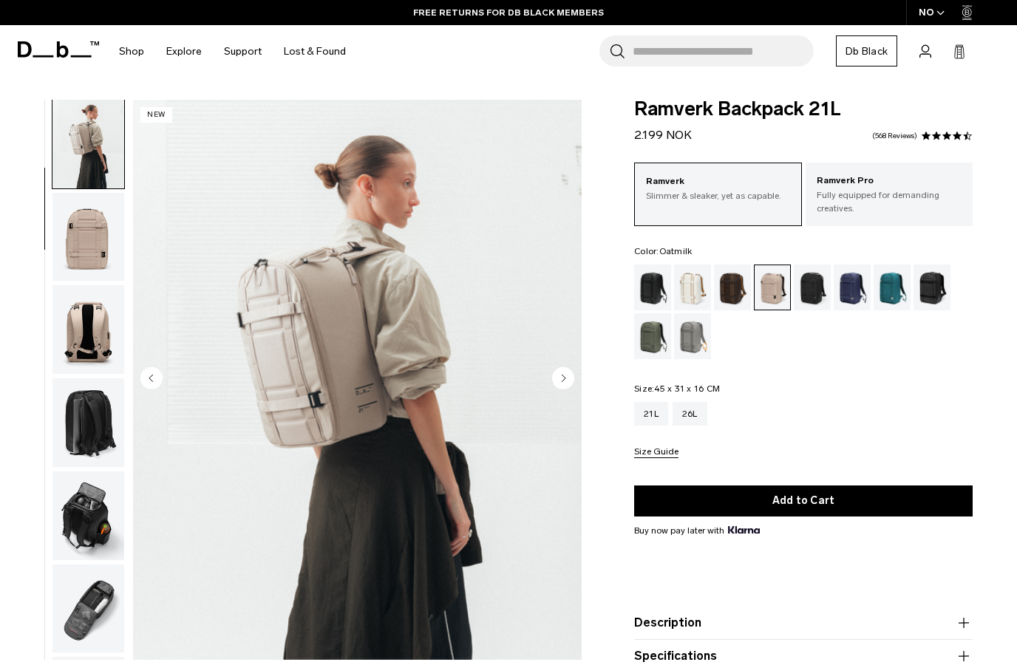
click at [687, 292] on div "Oatmilk" at bounding box center [693, 288] width 38 height 46
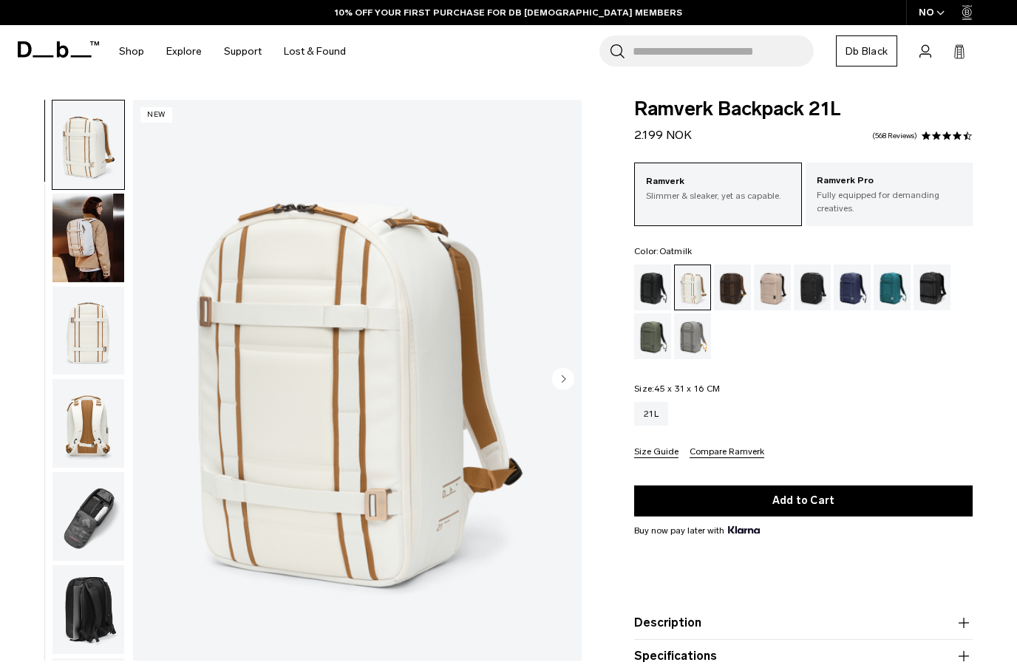
click at [96, 242] on img "button" at bounding box center [88, 238] width 72 height 89
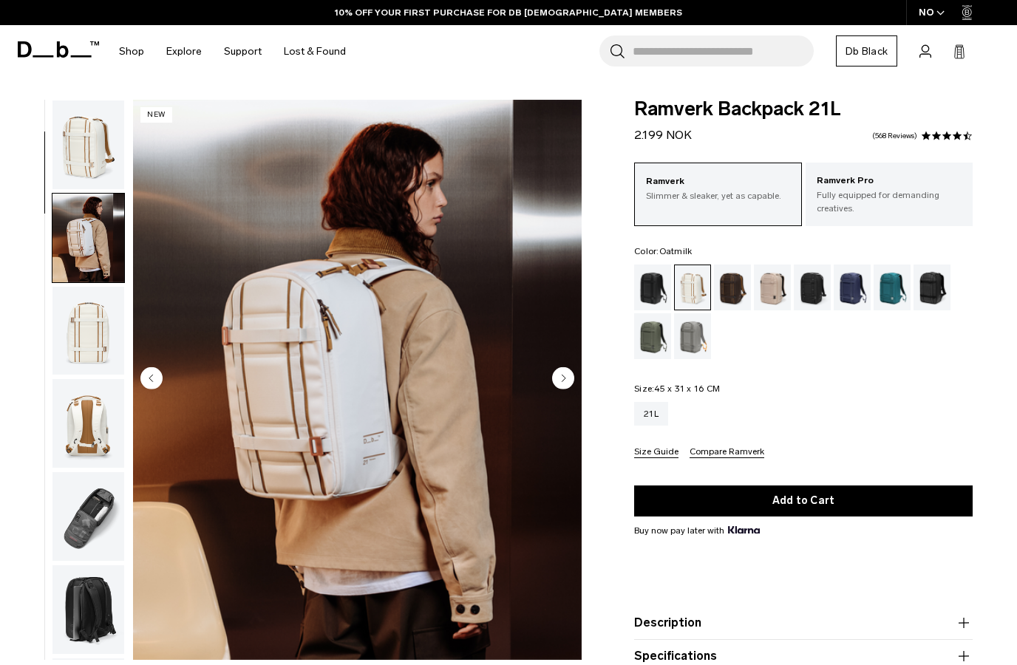
scroll to position [7, 0]
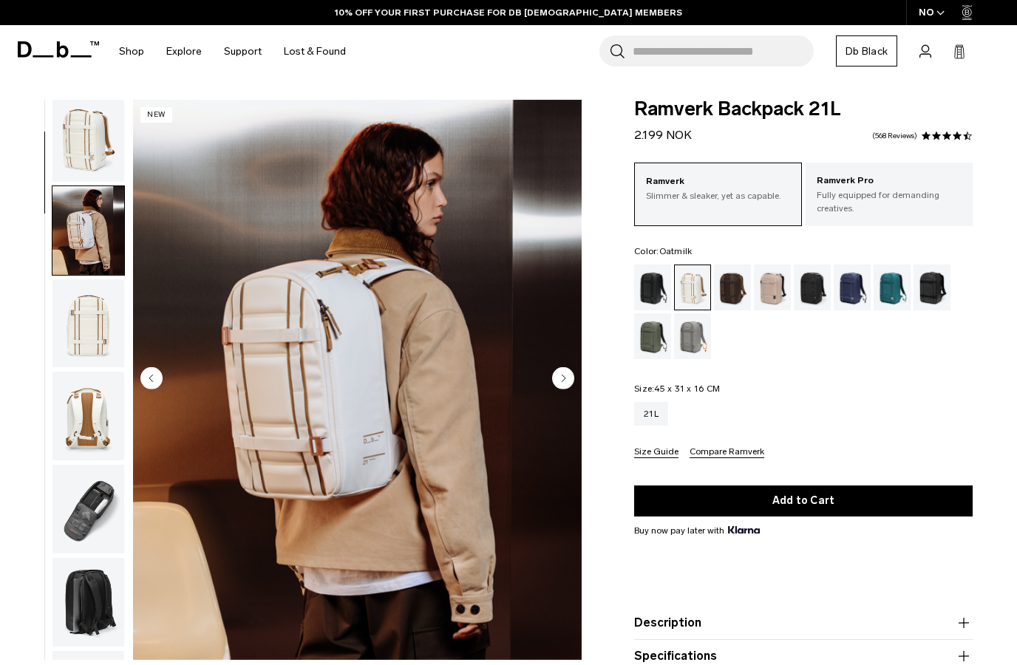
click at [95, 242] on img "button" at bounding box center [88, 230] width 72 height 89
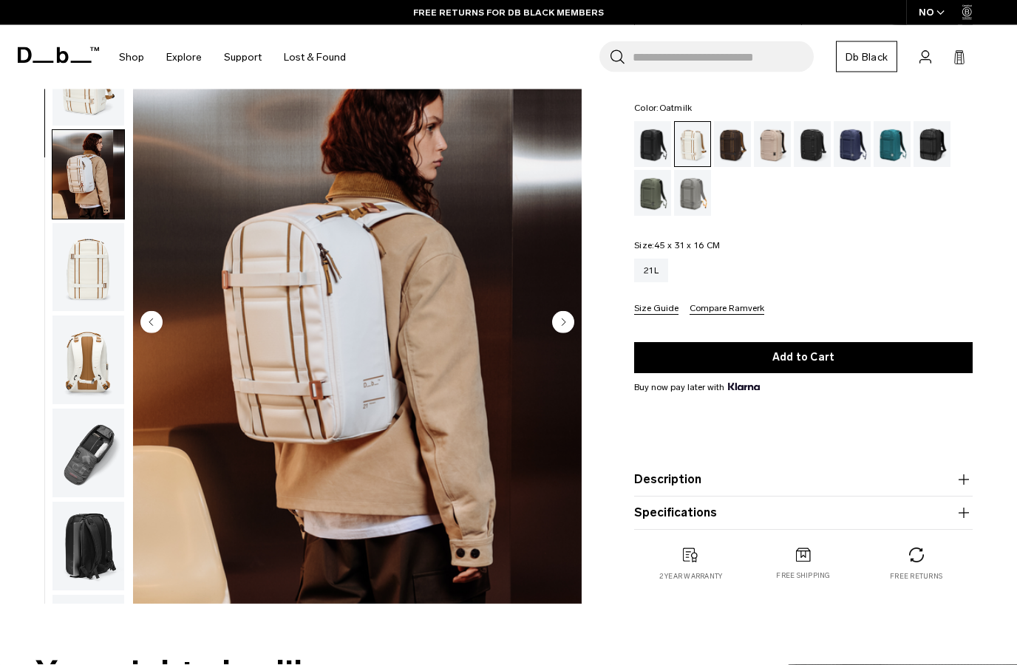
scroll to position [149, 0]
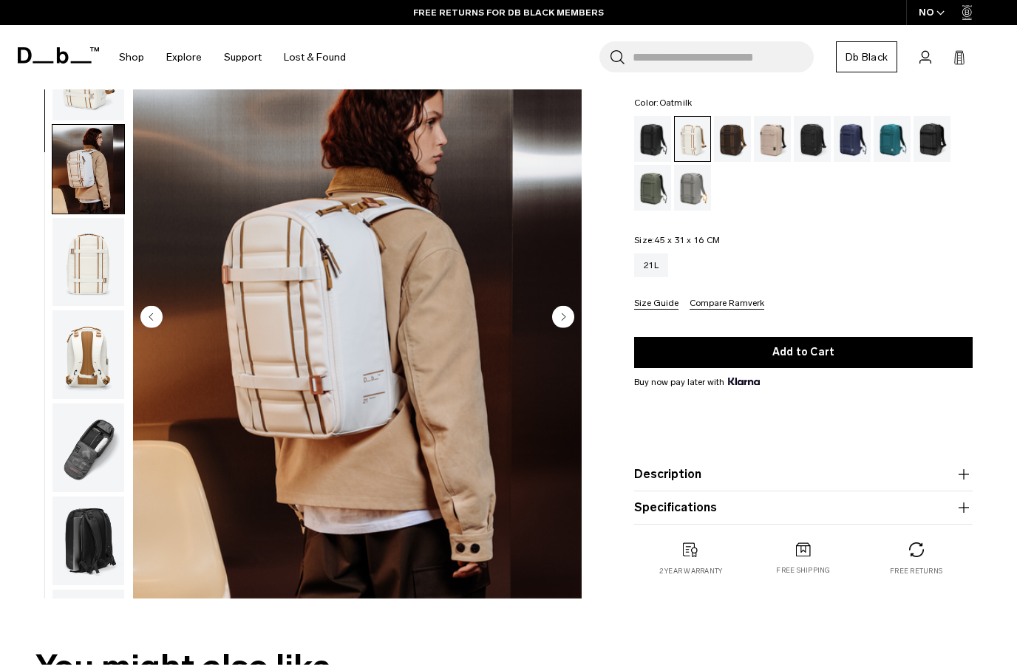
click at [969, 473] on icon "button" at bounding box center [964, 475] width 18 height 18
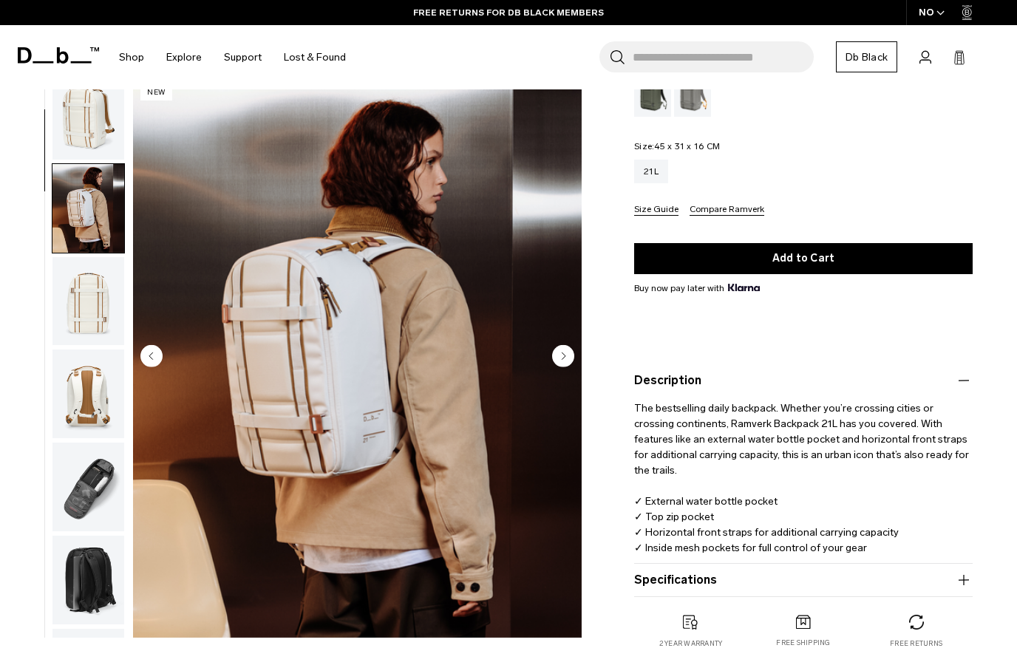
scroll to position [254, 0]
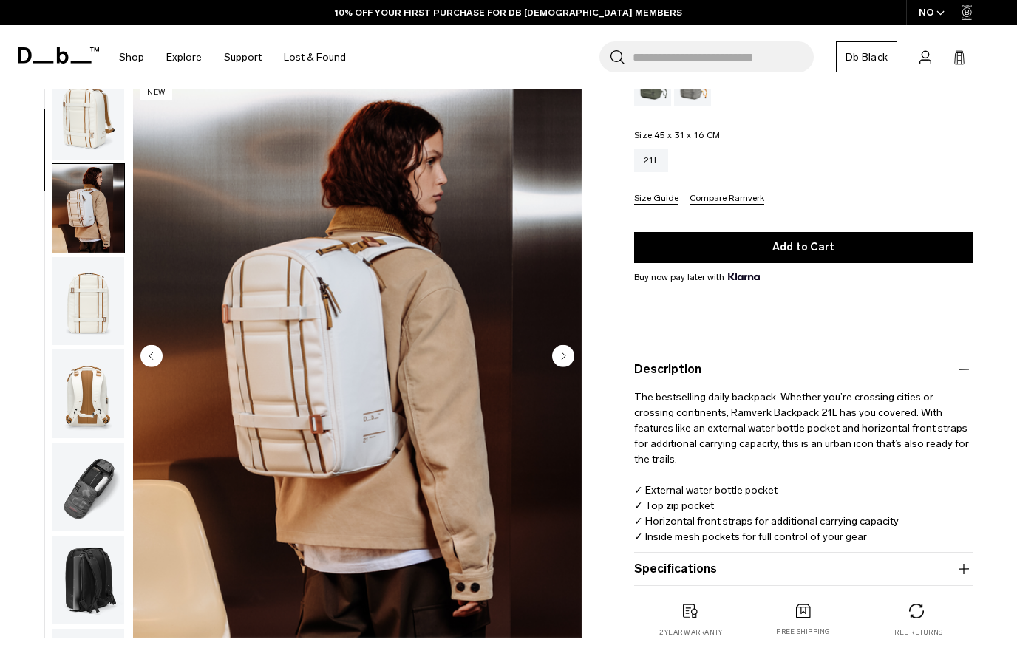
click at [571, 346] on icon "Next slide" at bounding box center [563, 356] width 22 height 22
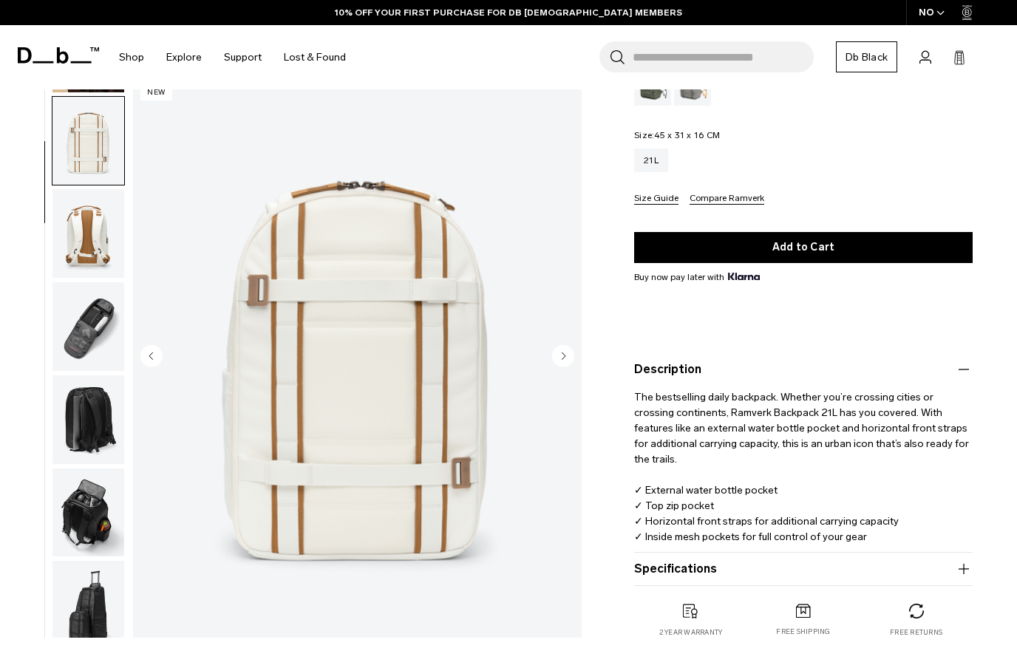
scroll to position [189, 0]
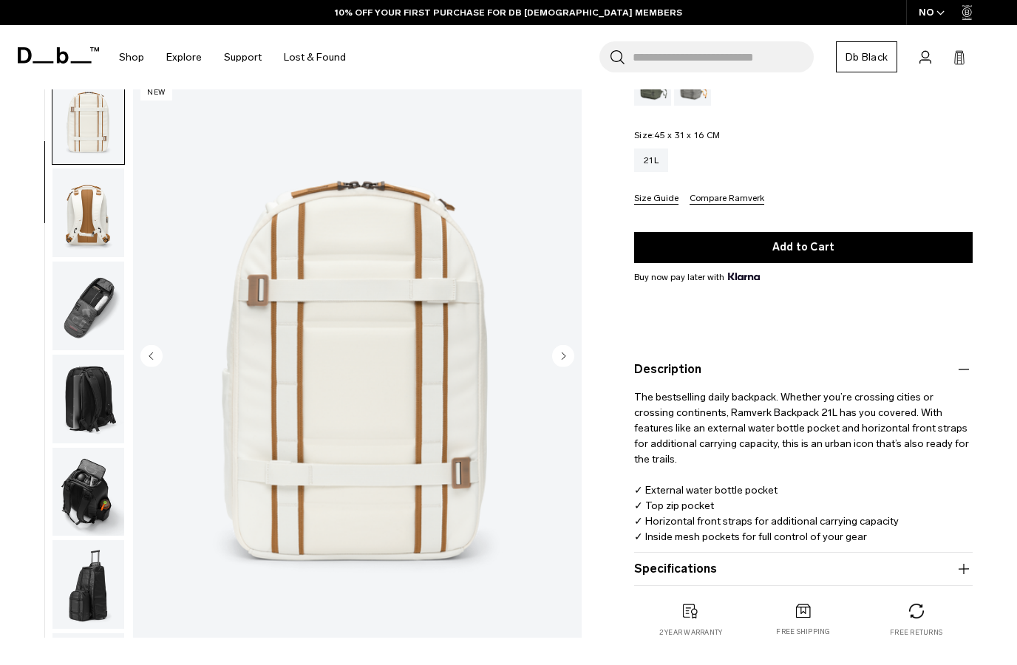
click at [563, 364] on circle "Next slide" at bounding box center [563, 356] width 22 height 22
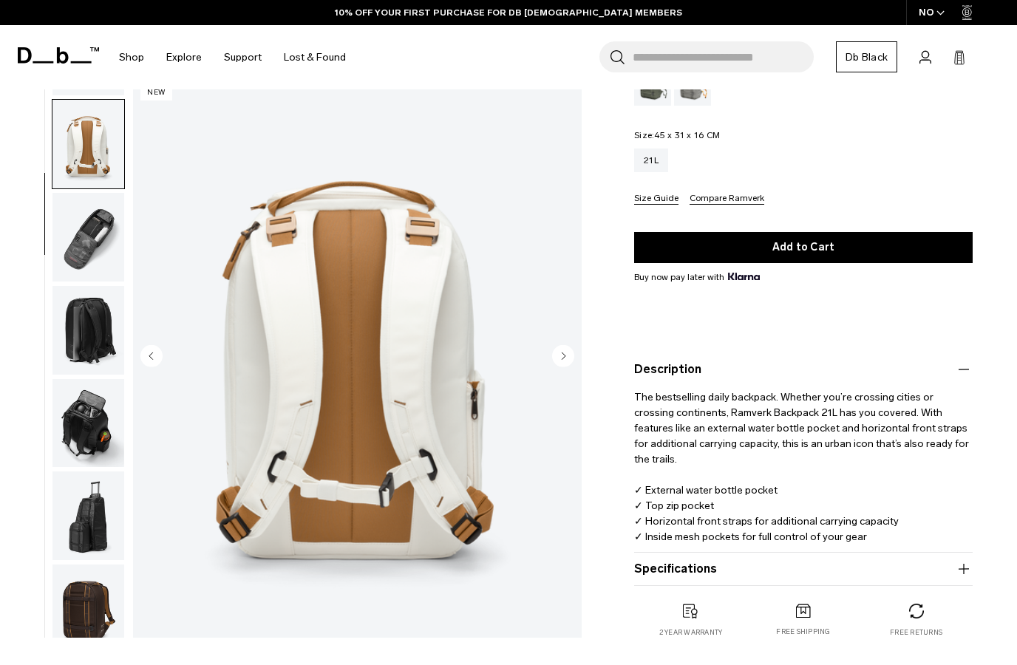
scroll to position [282, 0]
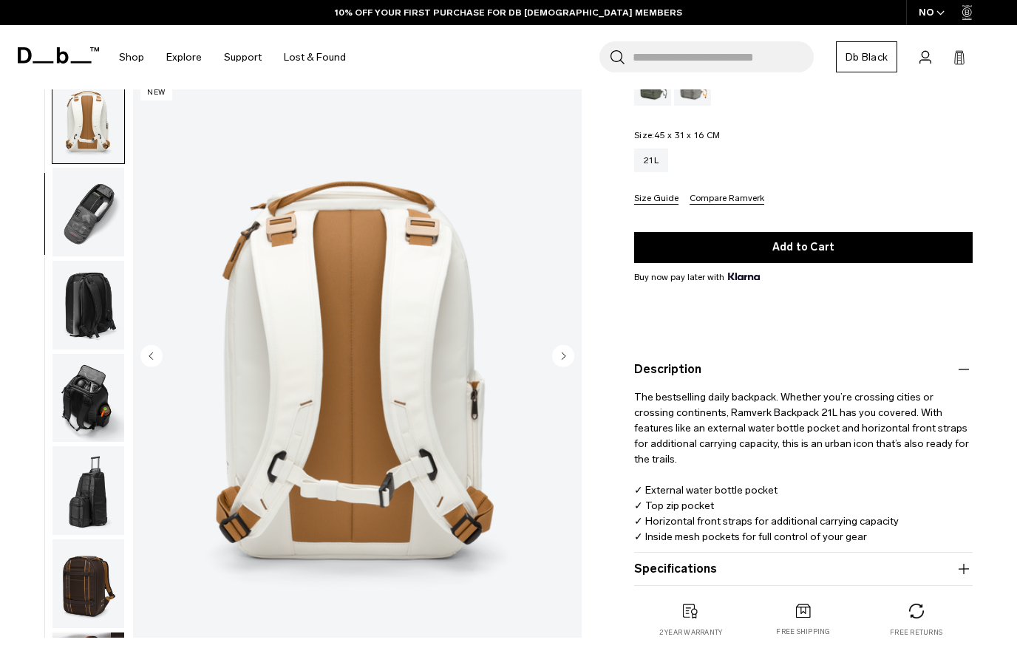
click at [562, 359] on circle "Next slide" at bounding box center [563, 356] width 22 height 22
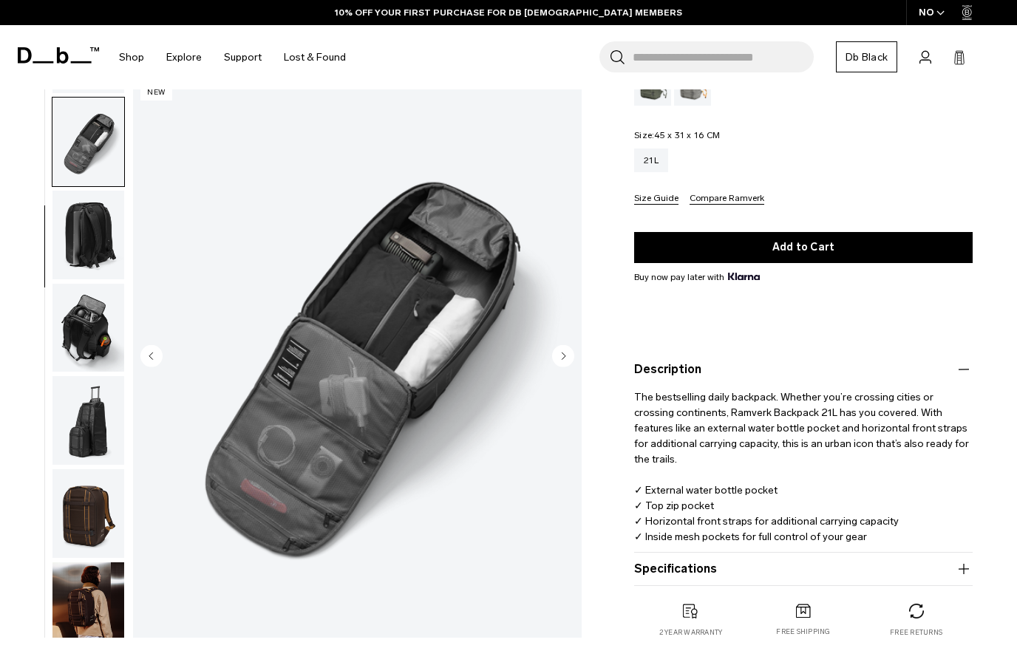
scroll to position [376, 0]
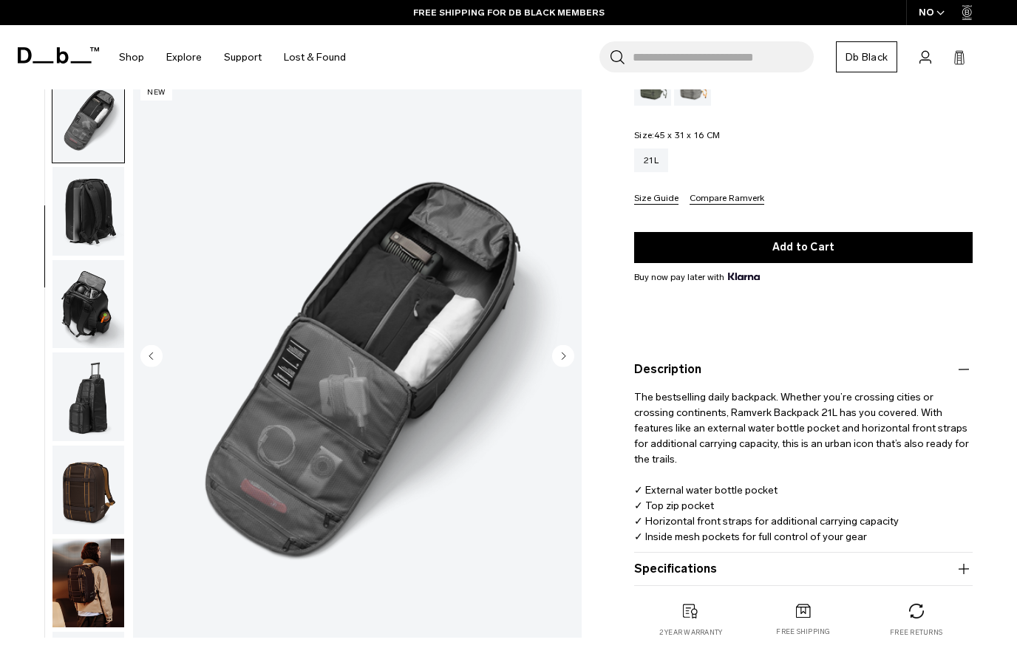
click at [561, 359] on circle "Next slide" at bounding box center [563, 356] width 22 height 22
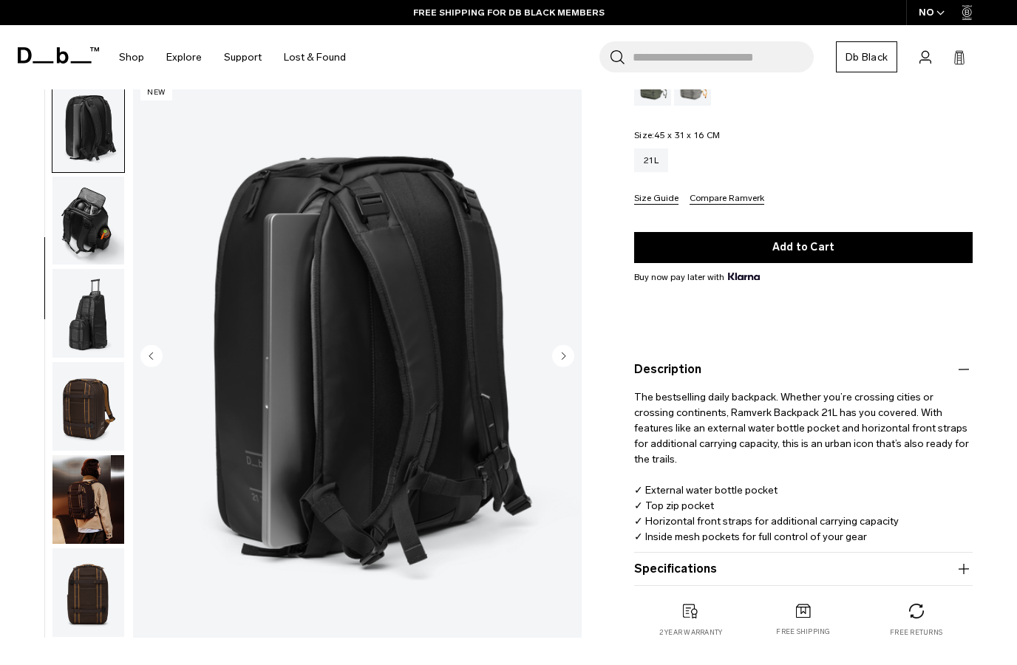
scroll to position [470, 0]
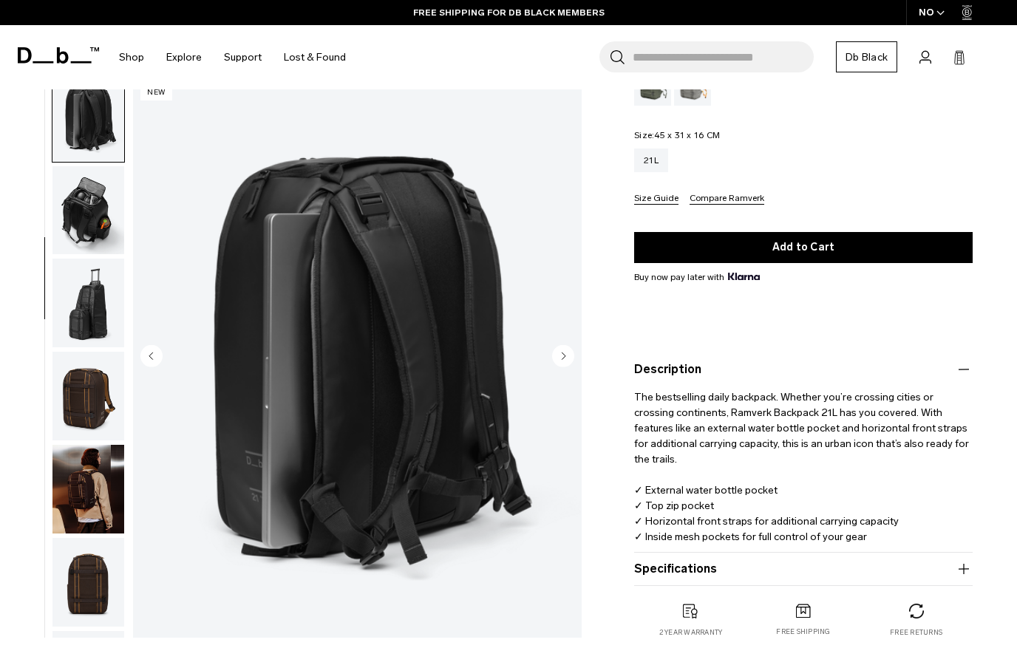
click at [159, 345] on icon "Previous slide" at bounding box center [151, 356] width 22 height 22
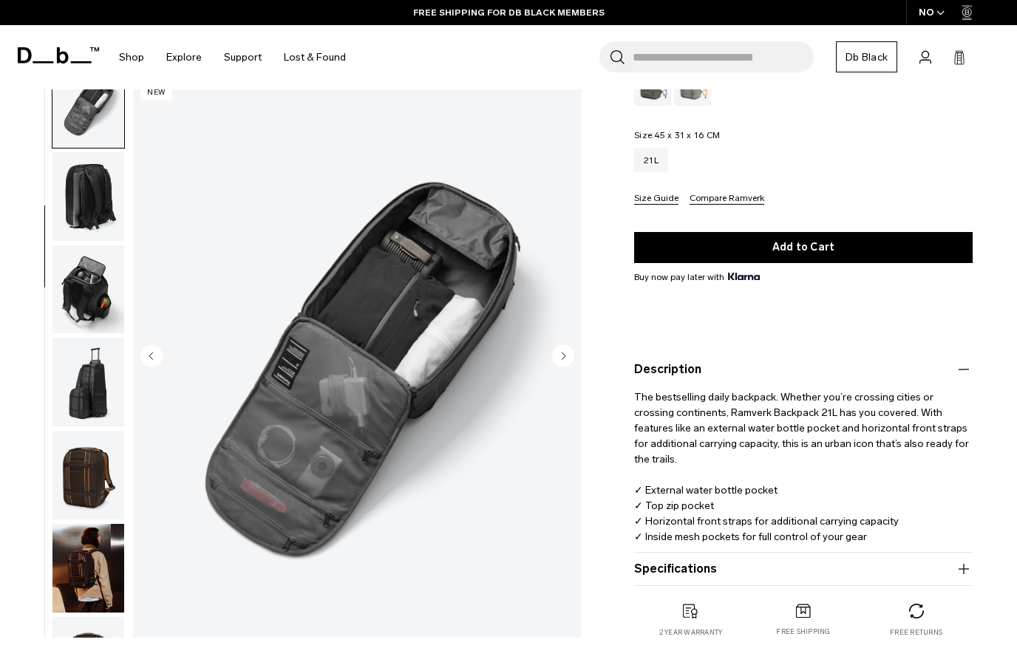
scroll to position [376, 0]
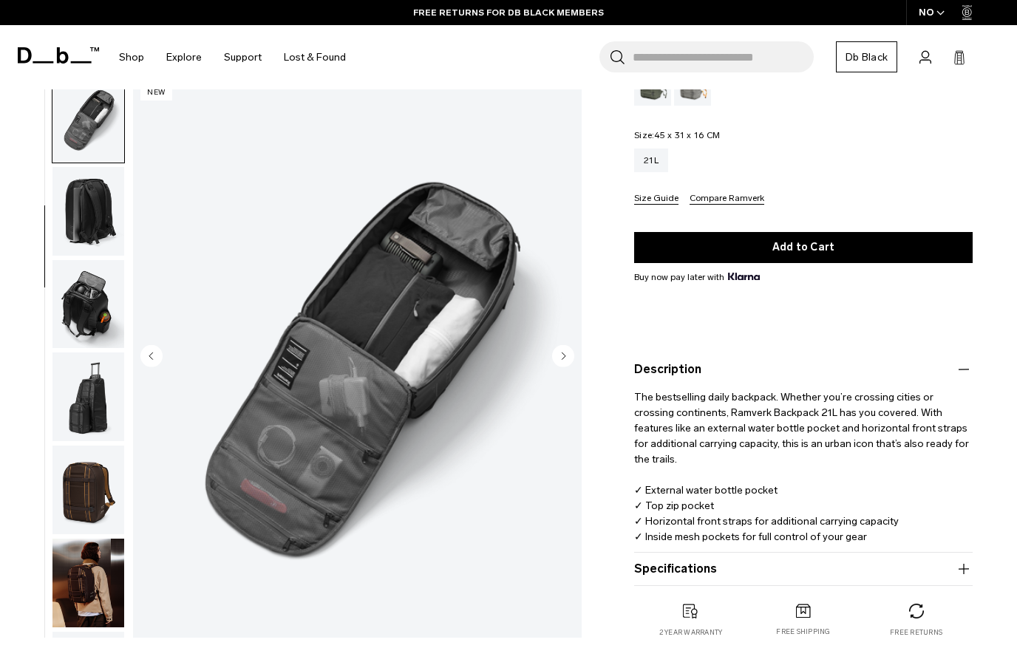
click at [563, 367] on circle "Next slide" at bounding box center [563, 356] width 22 height 22
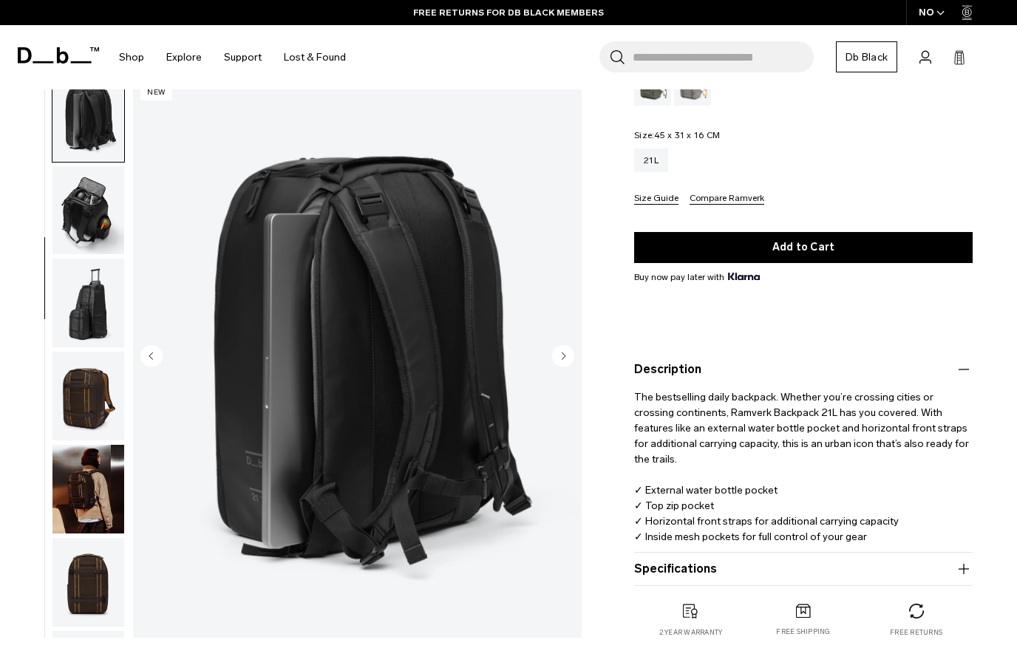
click at [563, 368] on button "Next slide" at bounding box center [563, 357] width 22 height 25
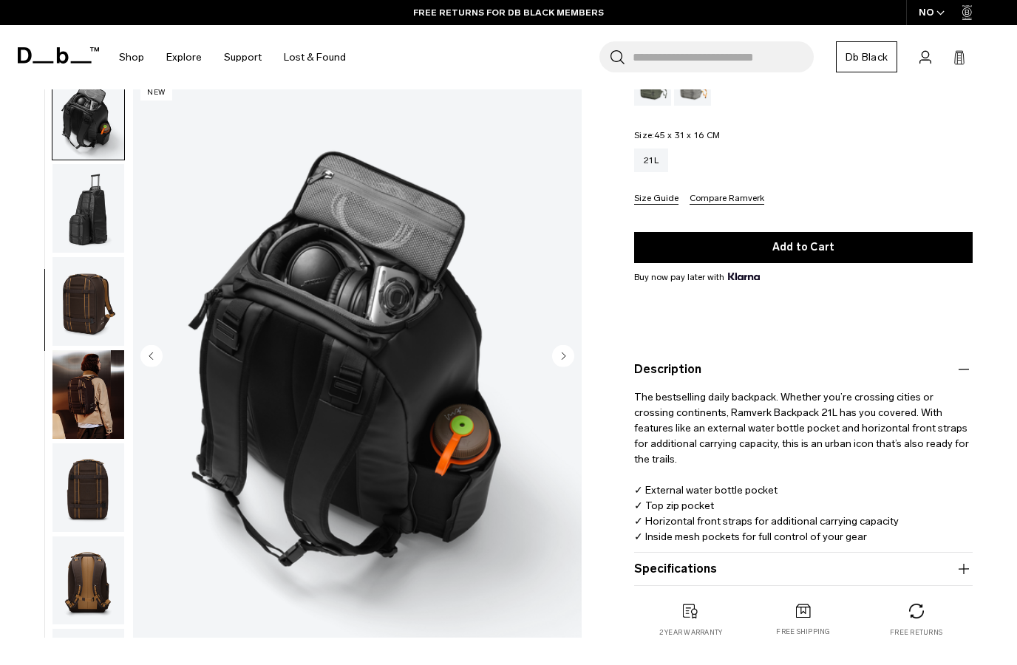
click at [560, 358] on circle "Next slide" at bounding box center [563, 356] width 22 height 22
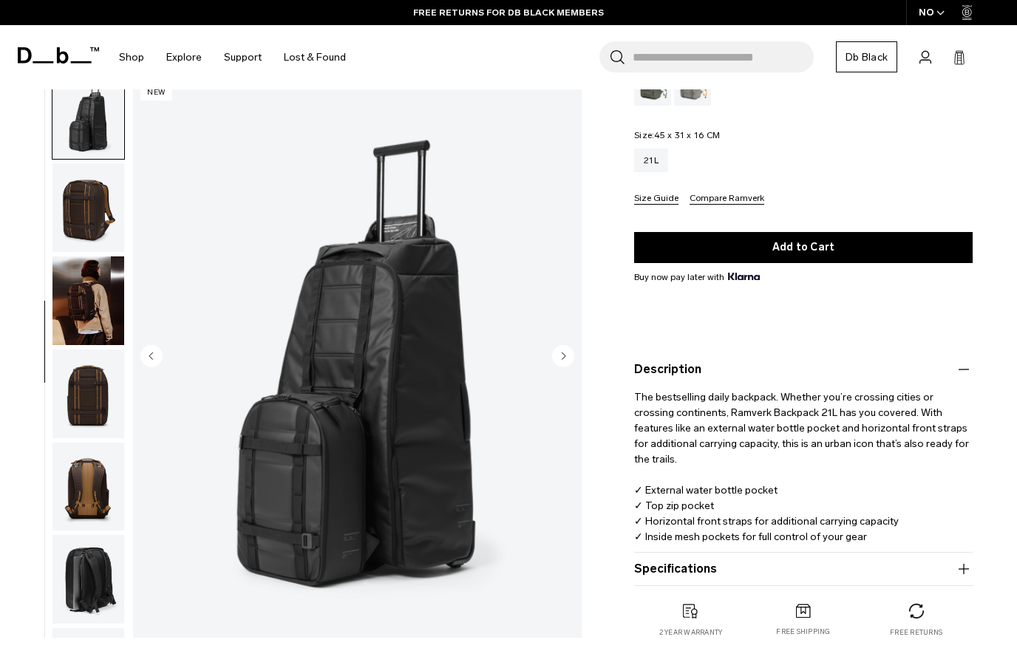
click at [565, 362] on circle "Next slide" at bounding box center [563, 356] width 22 height 22
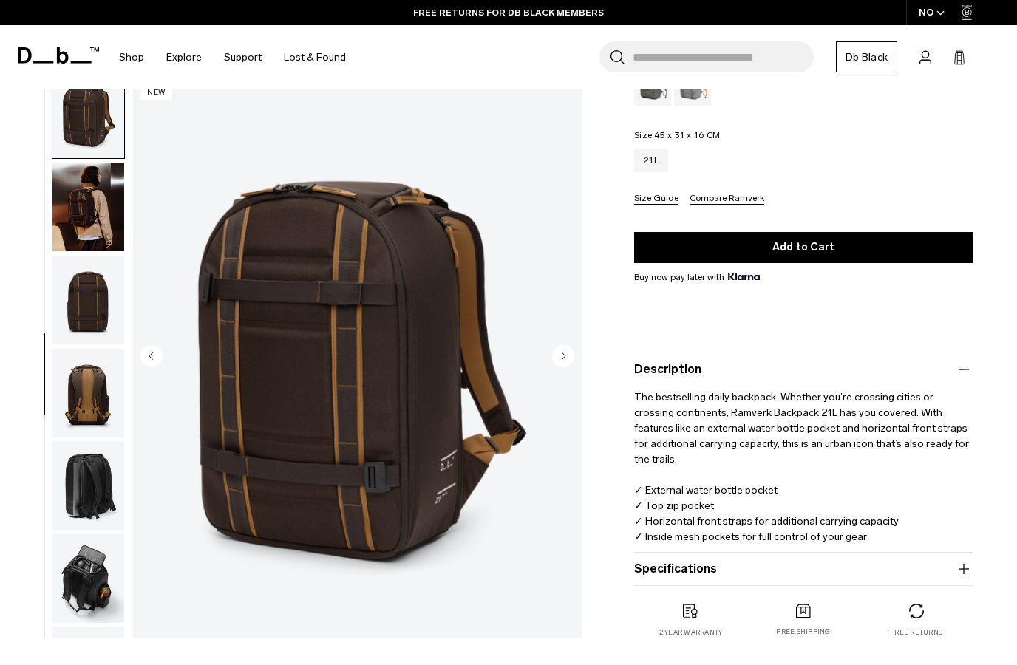
click at [567, 361] on circle "Next slide" at bounding box center [563, 356] width 22 height 22
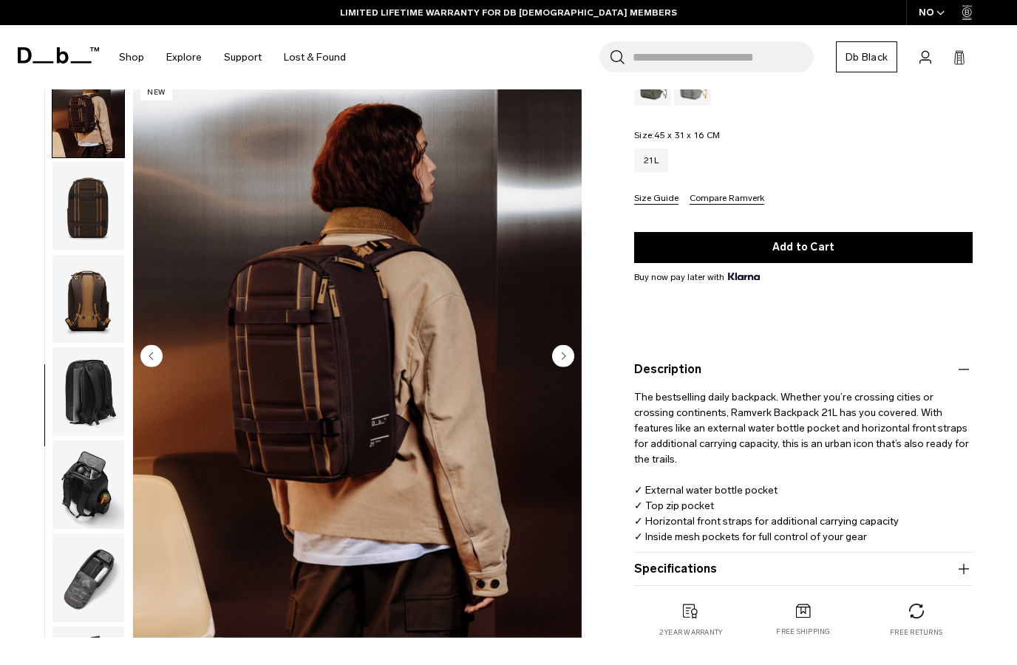
click at [561, 361] on circle "Next slide" at bounding box center [563, 356] width 22 height 22
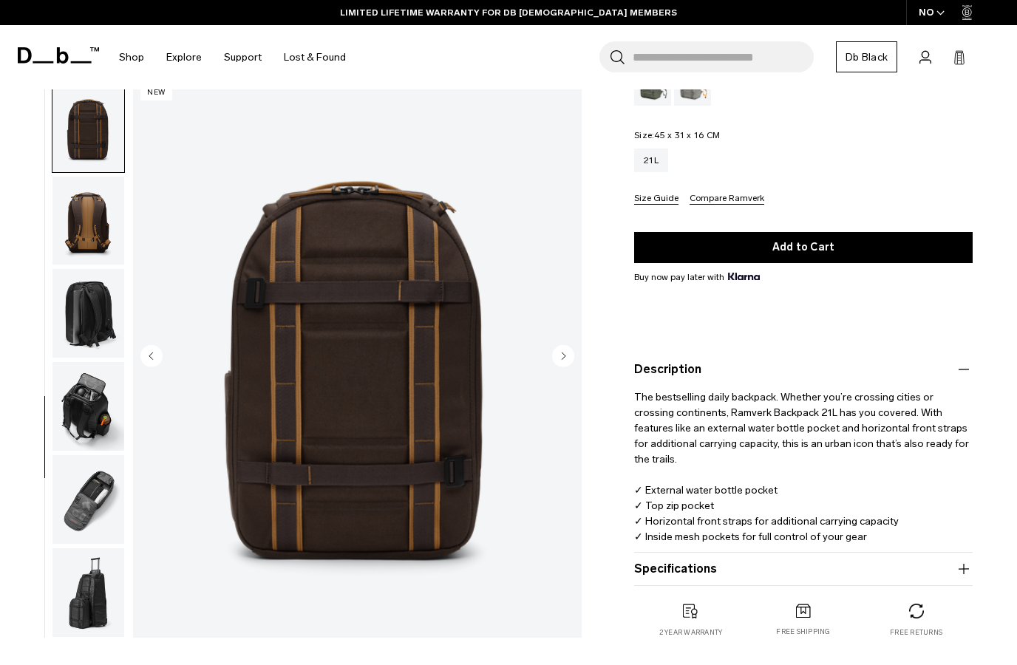
click at [570, 350] on circle "Next slide" at bounding box center [563, 356] width 22 height 22
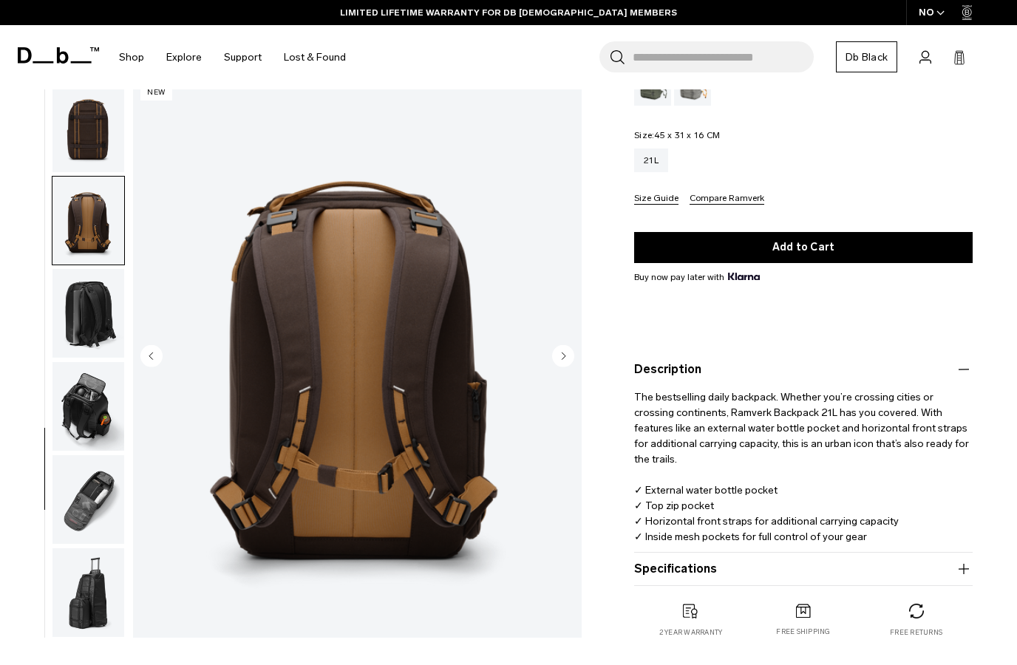
scroll to position [942, 0]
click at [565, 361] on circle "Next slide" at bounding box center [563, 356] width 22 height 22
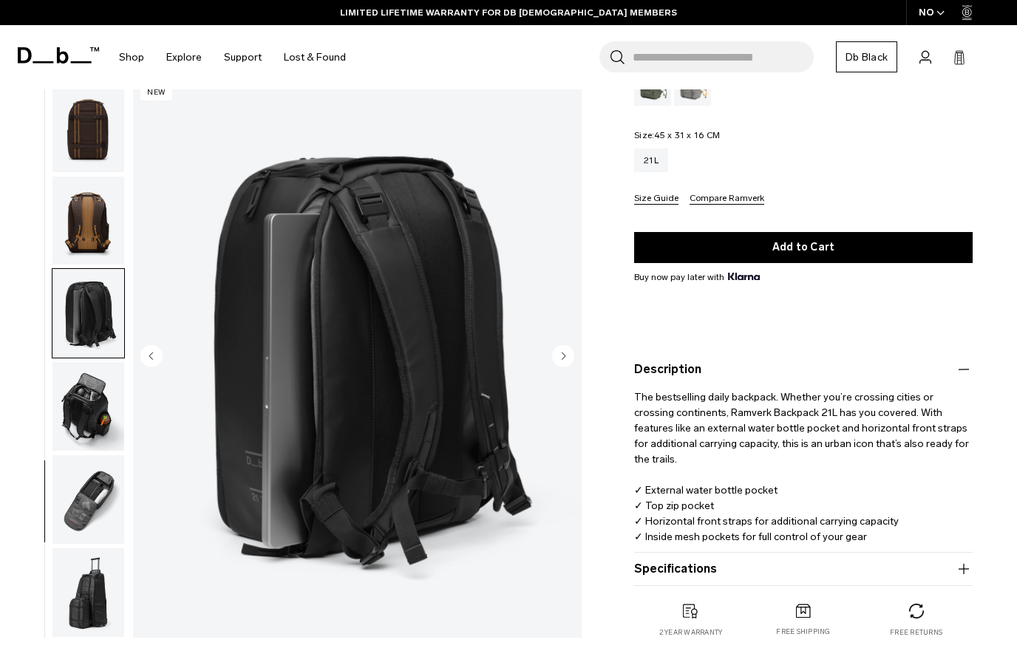
click at [560, 364] on circle "Next slide" at bounding box center [563, 356] width 22 height 22
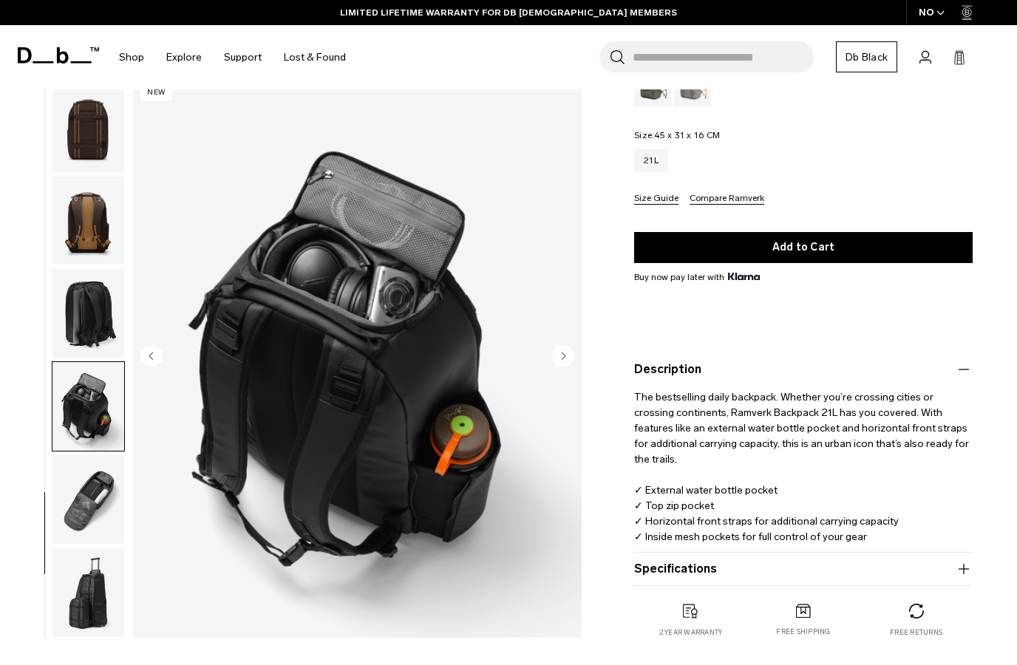
click at [558, 362] on circle "Next slide" at bounding box center [563, 356] width 22 height 22
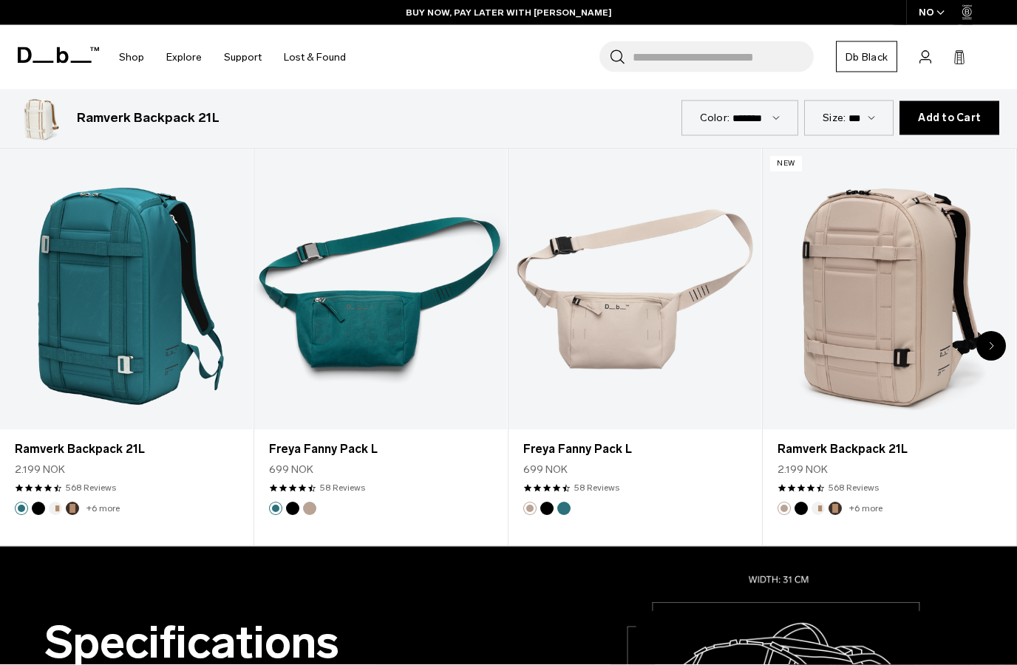
scroll to position [902, 0]
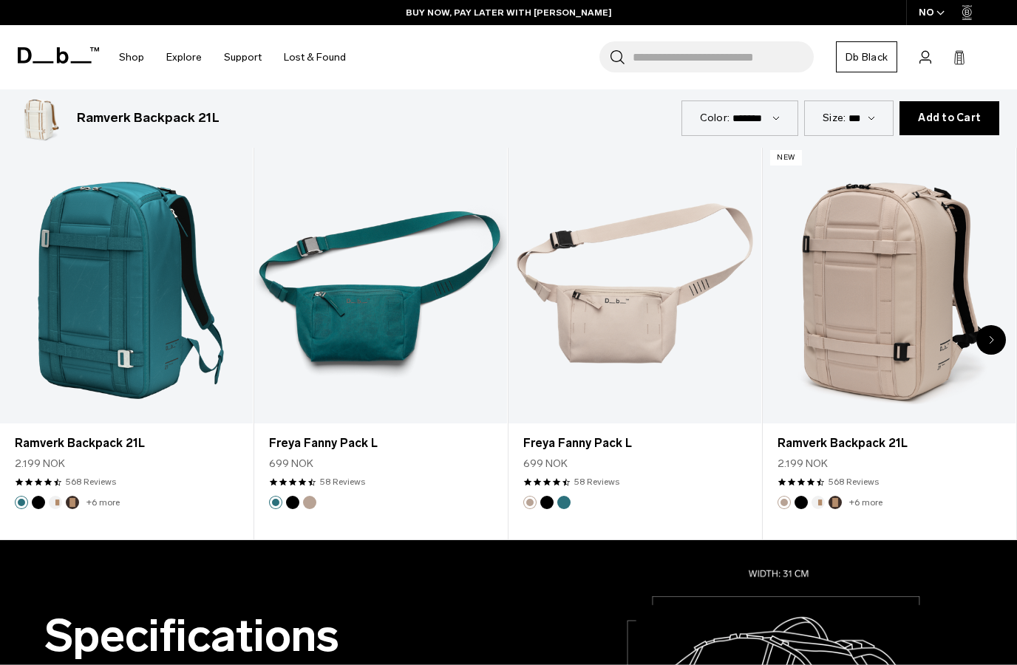
click at [985, 345] on div "Next slide" at bounding box center [992, 340] width 30 height 30
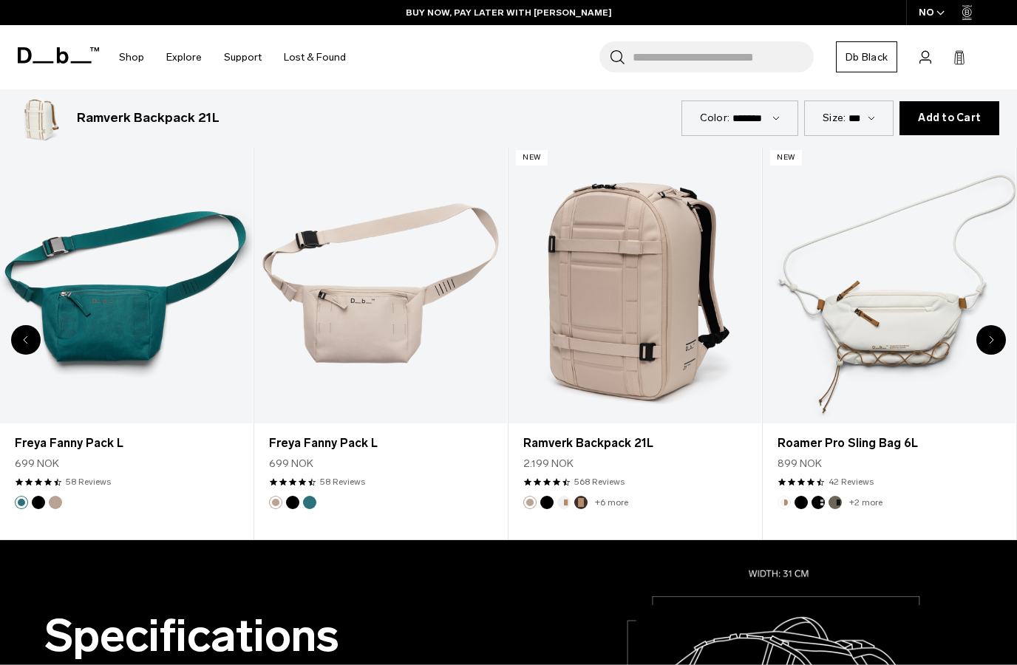
click at [989, 338] on icon "Next slide" at bounding box center [991, 340] width 5 height 9
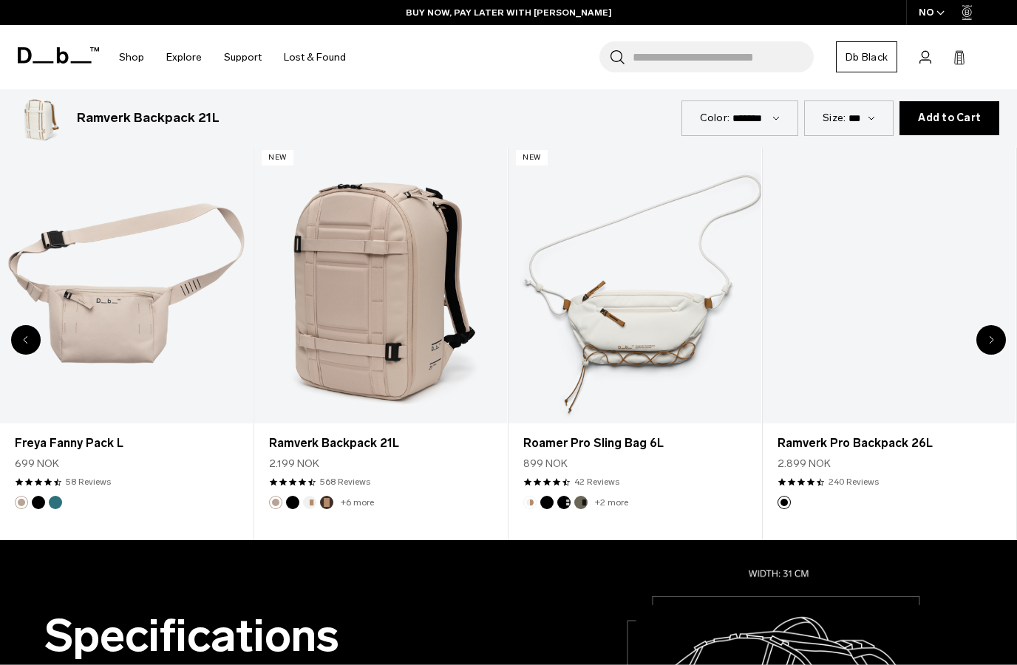
click at [990, 342] on icon "Next slide" at bounding box center [991, 340] width 5 height 9
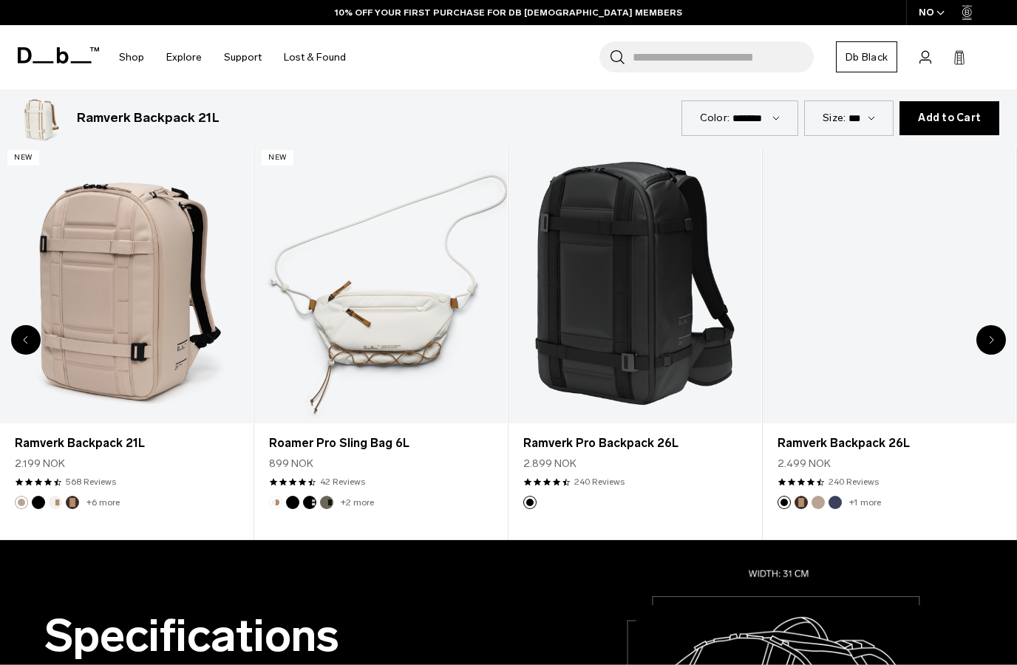
click at [987, 347] on div "Next slide" at bounding box center [992, 340] width 30 height 30
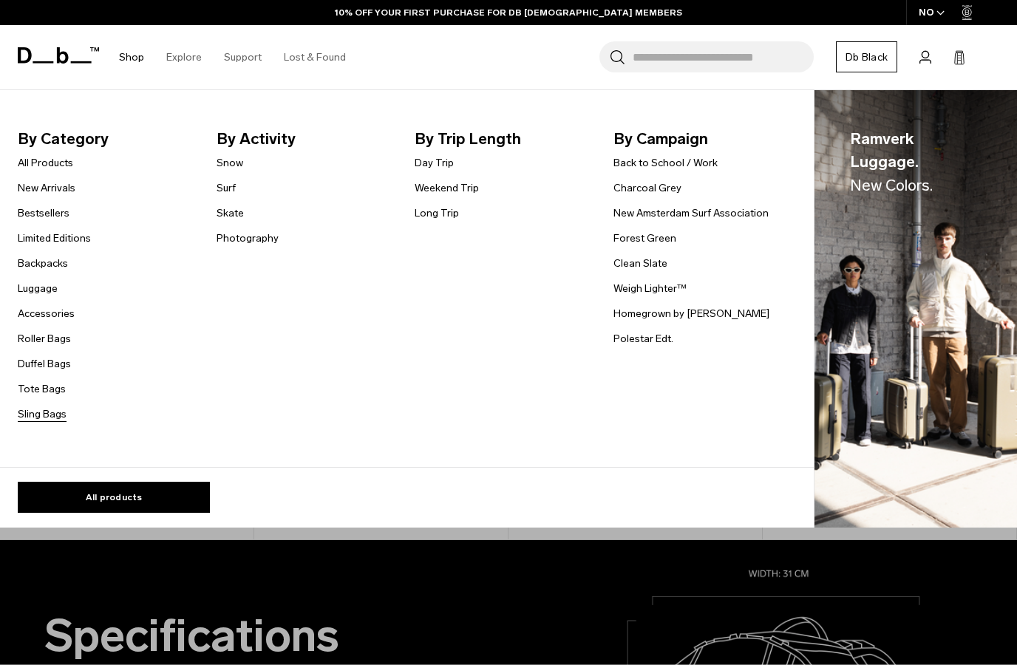
click at [56, 416] on link "Sling Bags" at bounding box center [42, 415] width 49 height 16
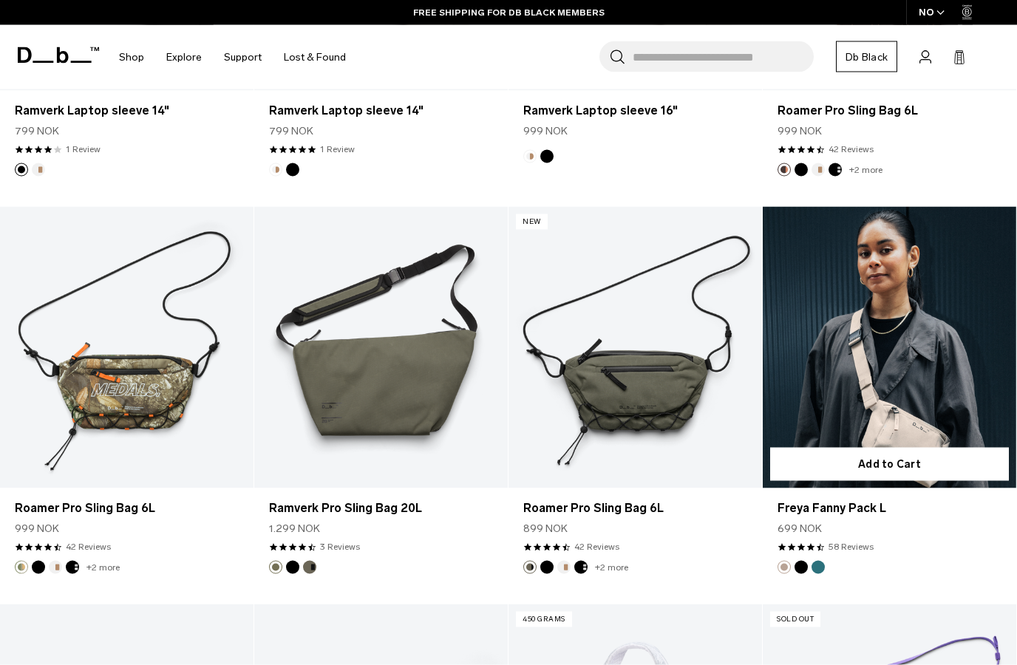
scroll to position [2141, 0]
click at [914, 385] on link "Freya Fanny Pack L" at bounding box center [890, 347] width 254 height 282
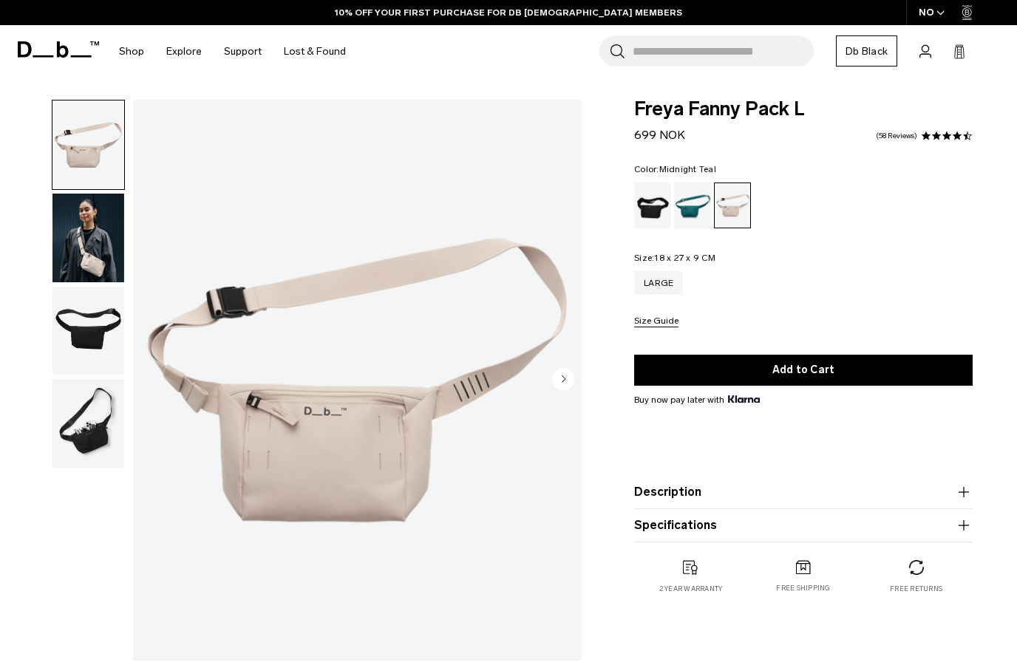
click at [687, 220] on div "Midnight Teal" at bounding box center [693, 206] width 38 height 46
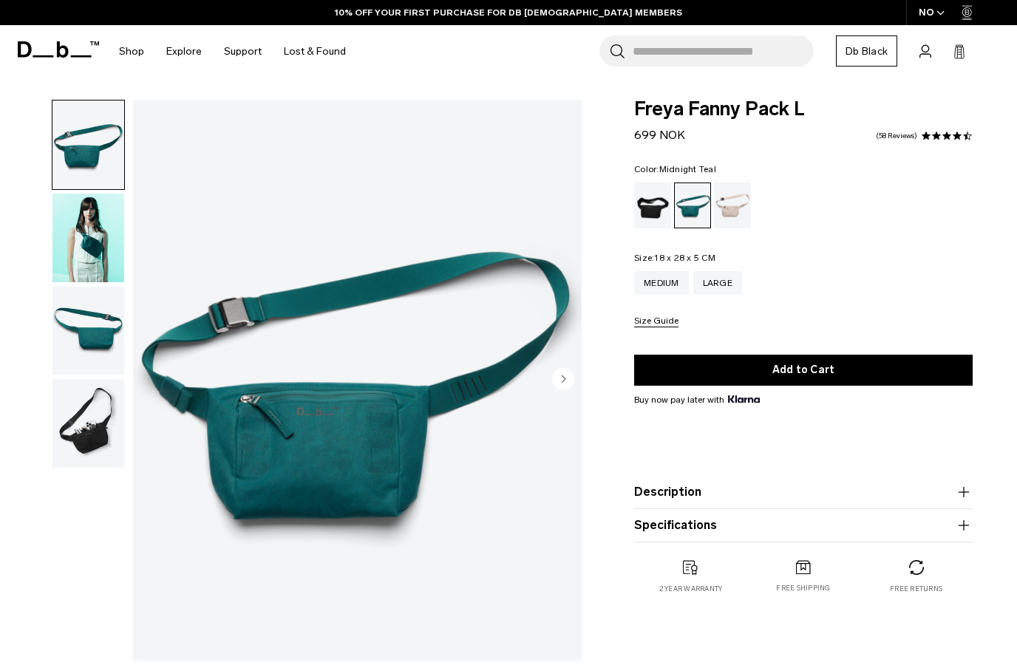
click at [95, 250] on img "button" at bounding box center [88, 238] width 72 height 89
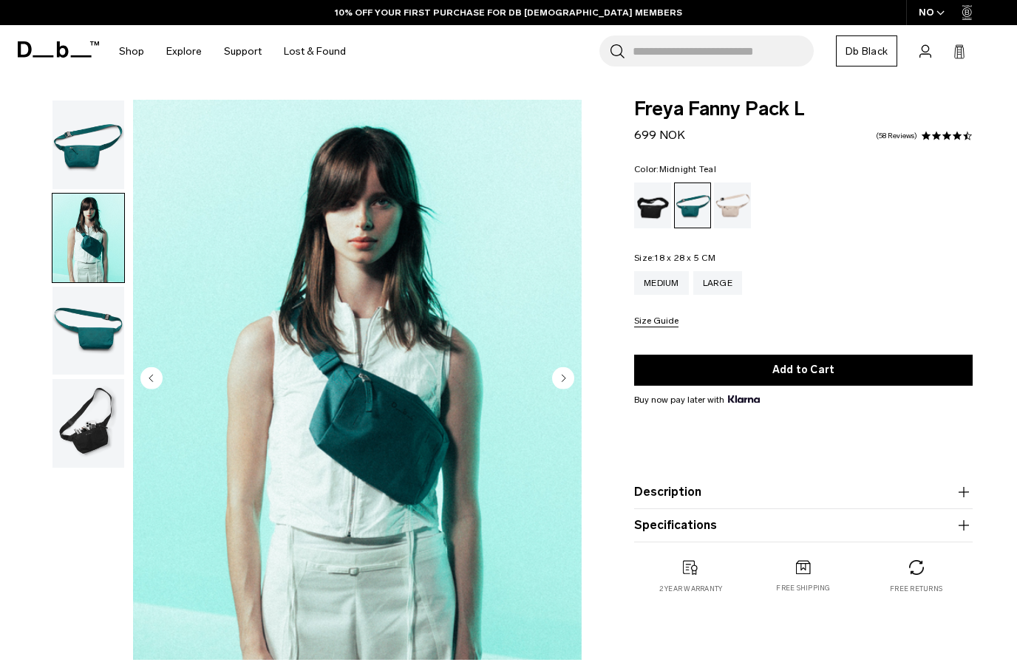
click at [78, 347] on img "button" at bounding box center [88, 331] width 72 height 89
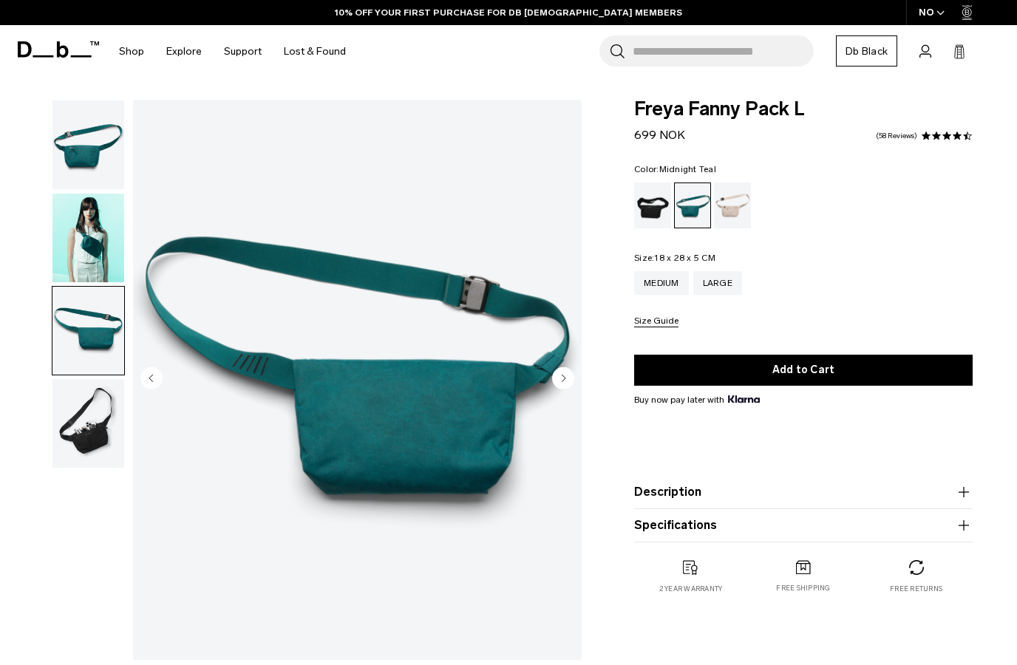
click at [86, 438] on img "button" at bounding box center [88, 423] width 72 height 89
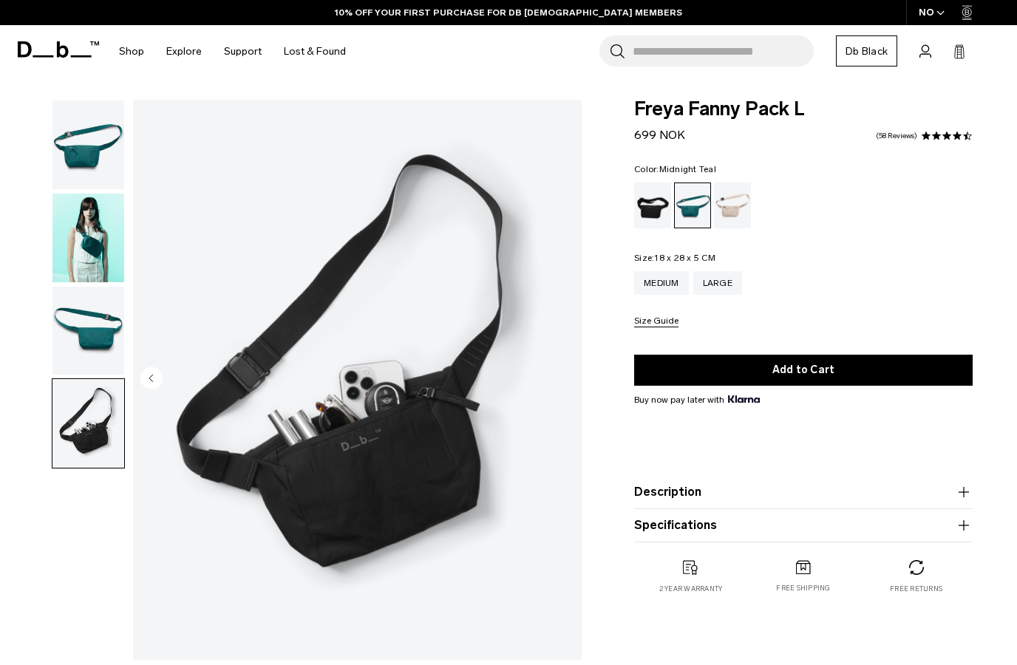
click at [86, 150] on img "button" at bounding box center [88, 145] width 72 height 89
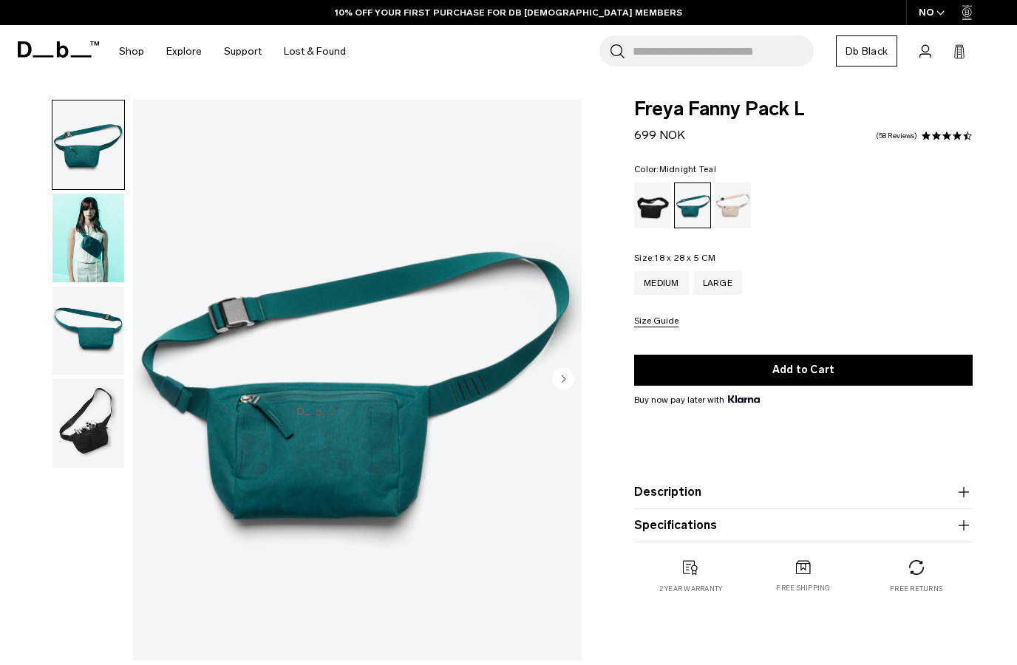
click at [737, 208] on div "Fogbow Beige" at bounding box center [733, 206] width 38 height 46
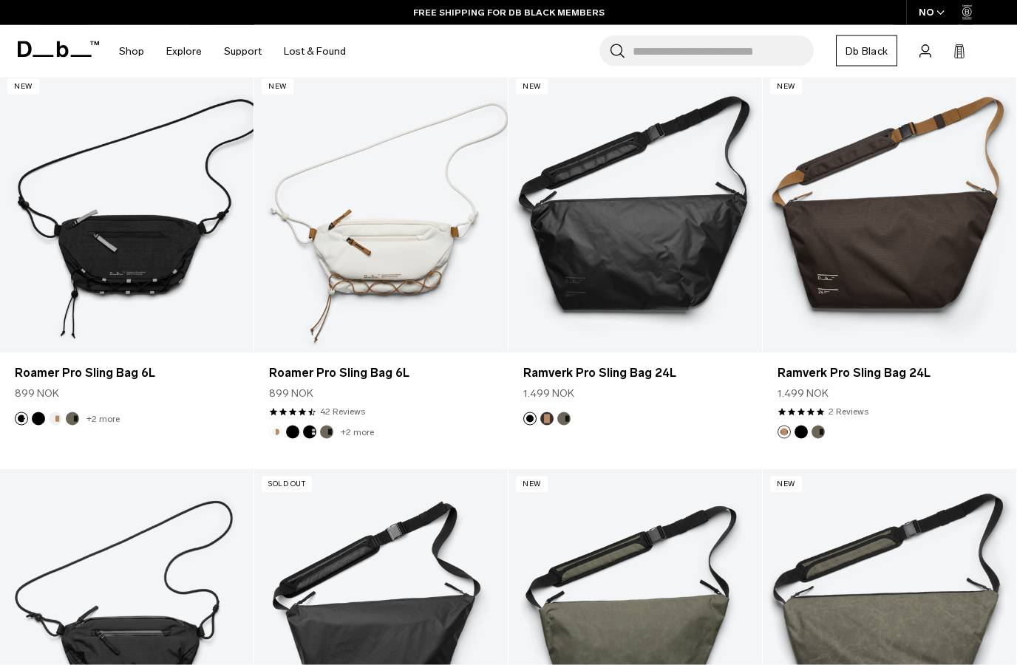
scroll to position [299, 0]
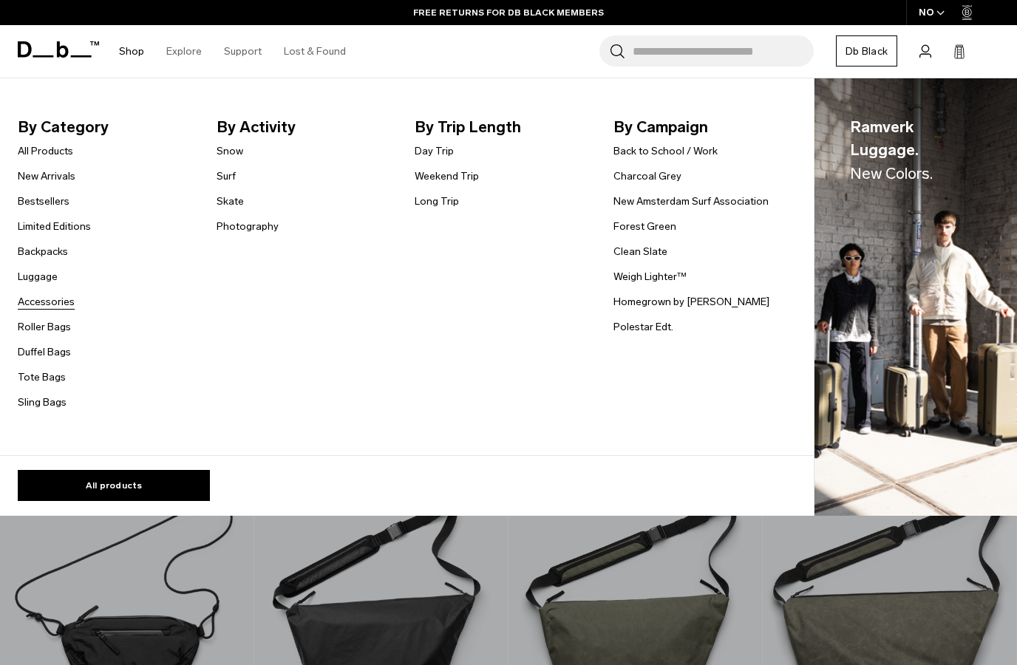
click at [48, 304] on link "Accessories" at bounding box center [46, 302] width 57 height 16
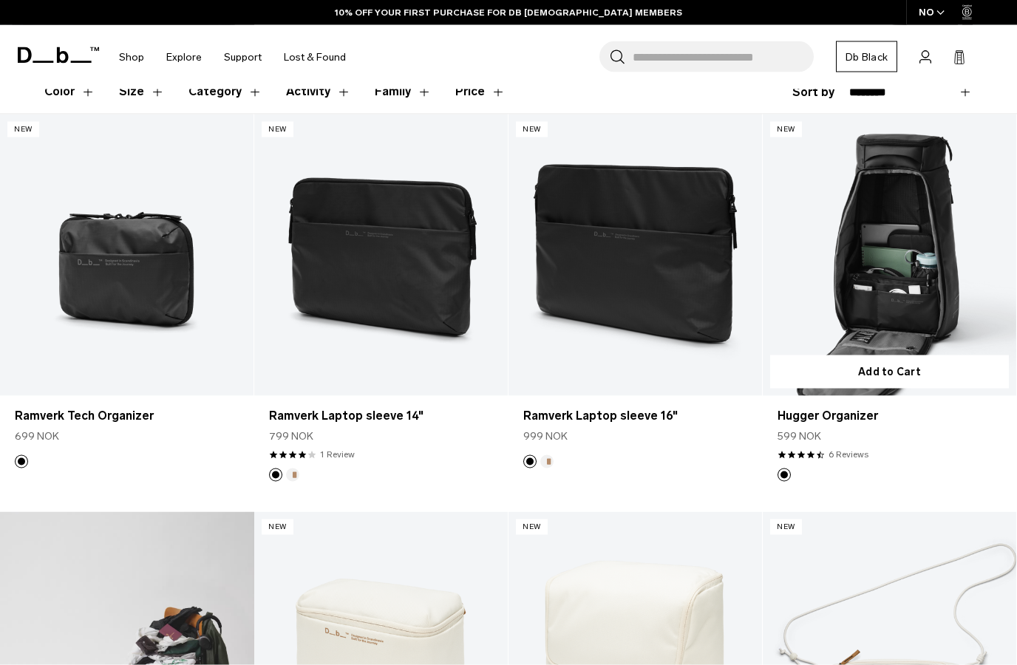
scroll to position [245, 0]
click at [892, 268] on link "Hugger Organizer" at bounding box center [890, 255] width 254 height 282
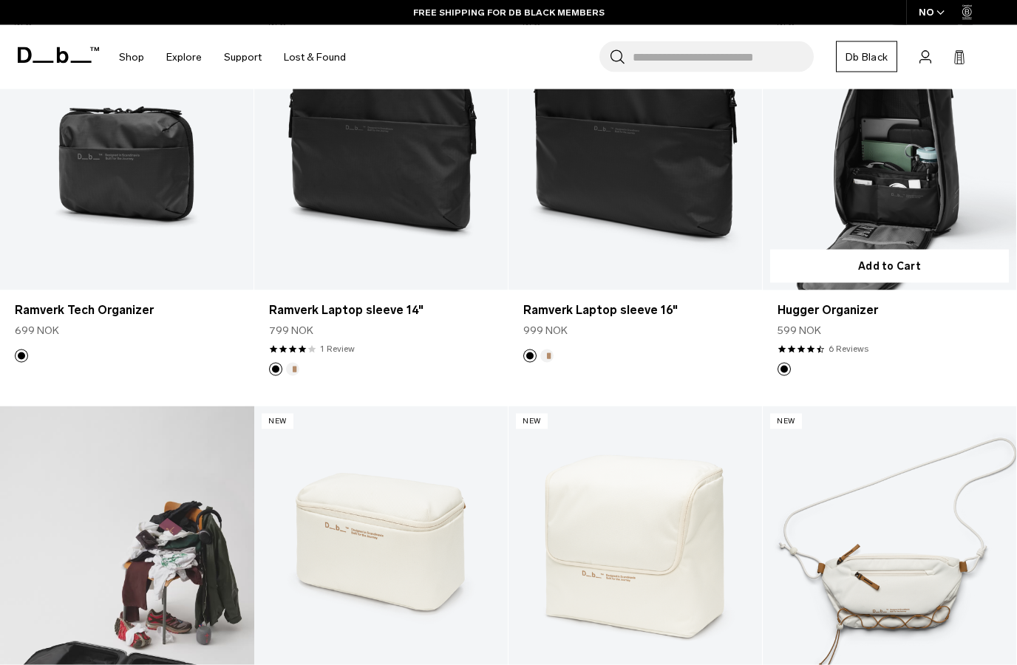
scroll to position [510, 0]
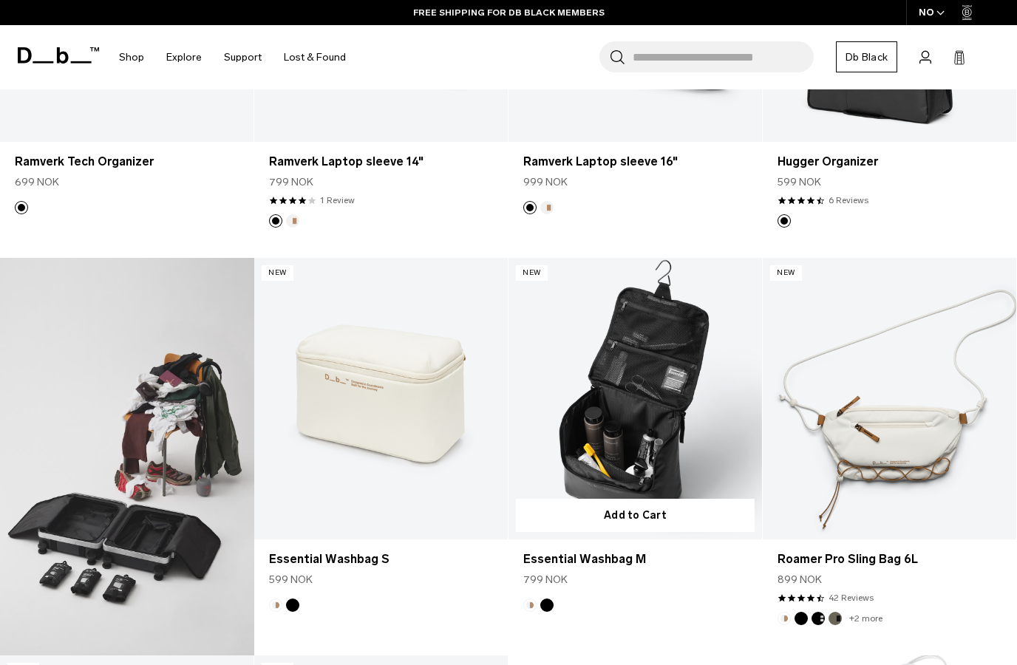
click at [659, 426] on link "Essential Washbag M" at bounding box center [636, 399] width 254 height 282
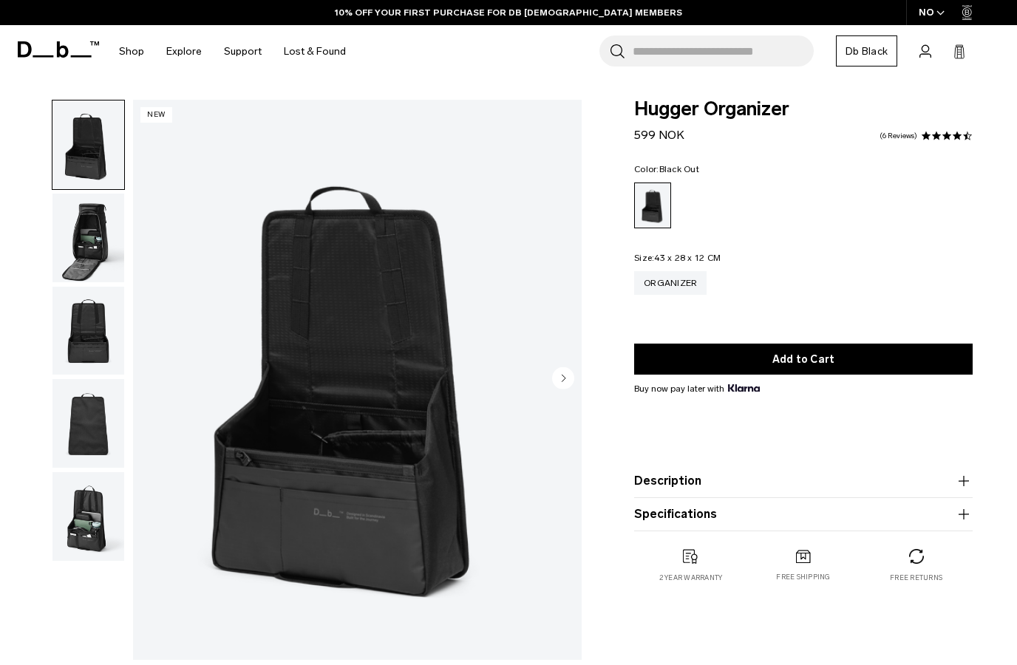
click at [95, 248] on img "button" at bounding box center [88, 238] width 72 height 89
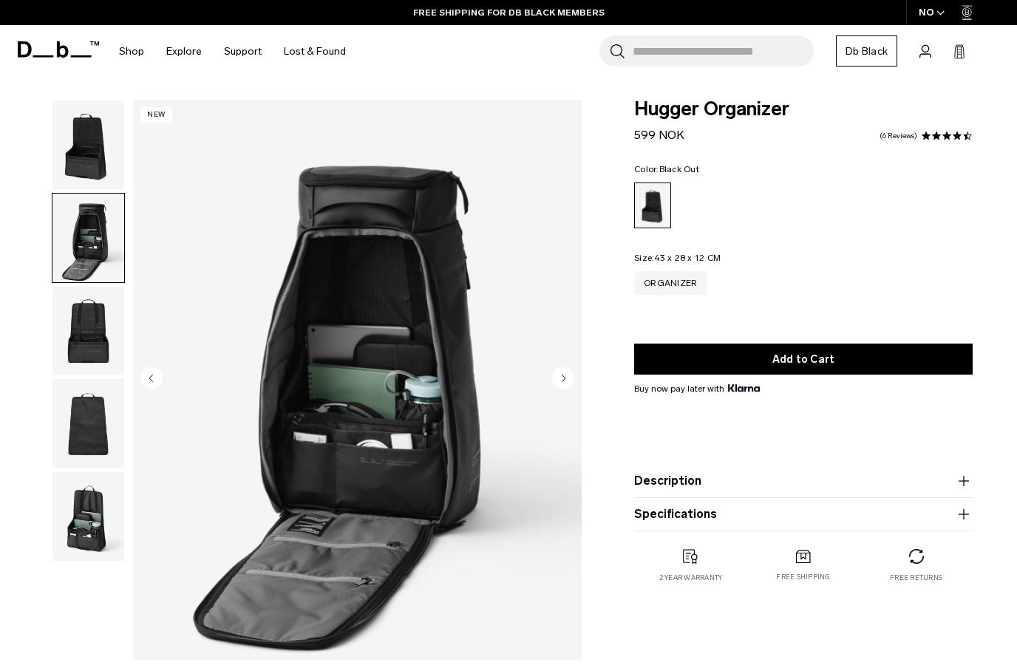
click at [86, 342] on img "button" at bounding box center [88, 331] width 72 height 89
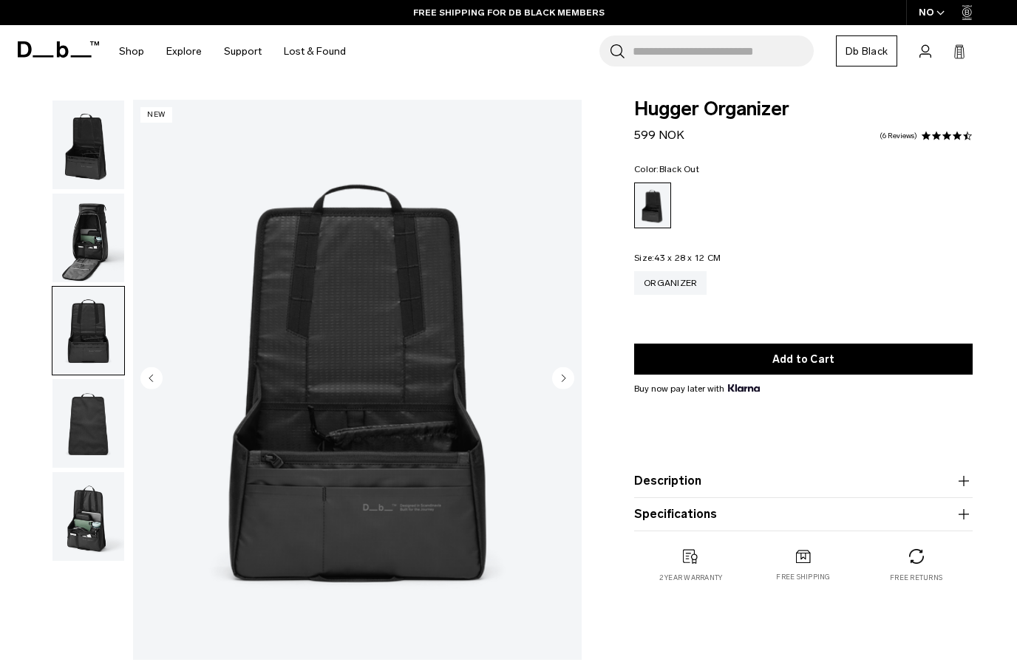
click at [105, 437] on img "button" at bounding box center [88, 423] width 72 height 89
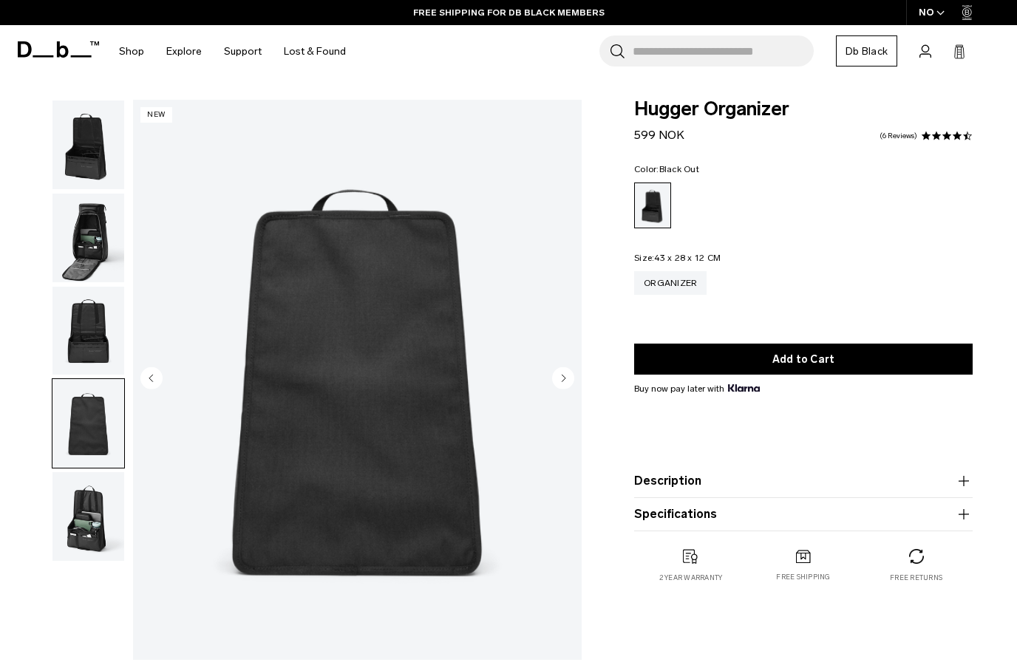
click at [101, 546] on img "button" at bounding box center [88, 516] width 72 height 89
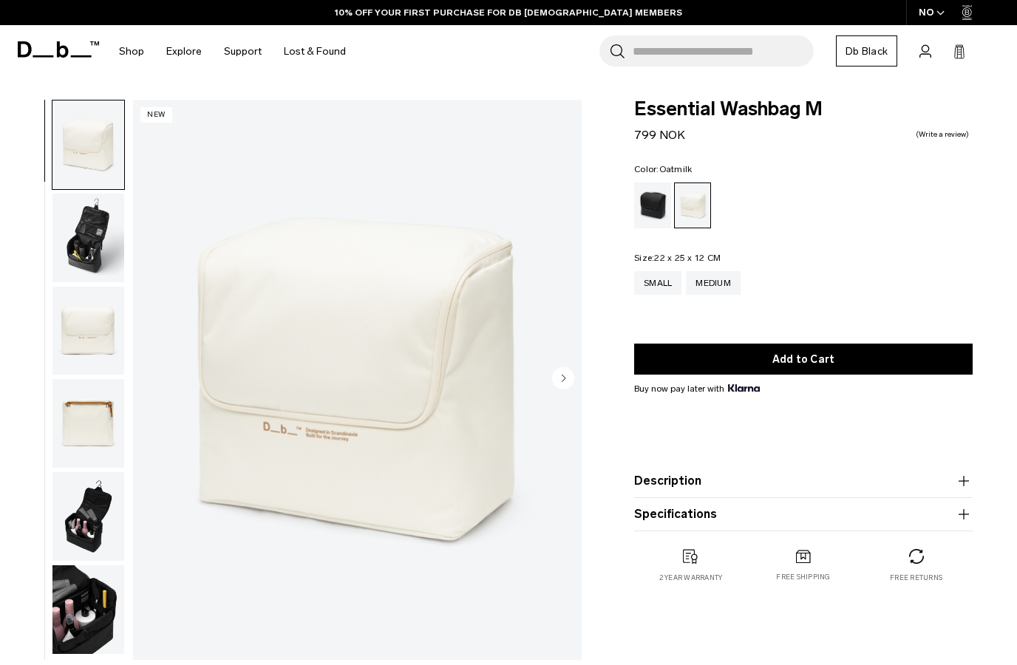
click at [98, 239] on img "button" at bounding box center [88, 238] width 72 height 89
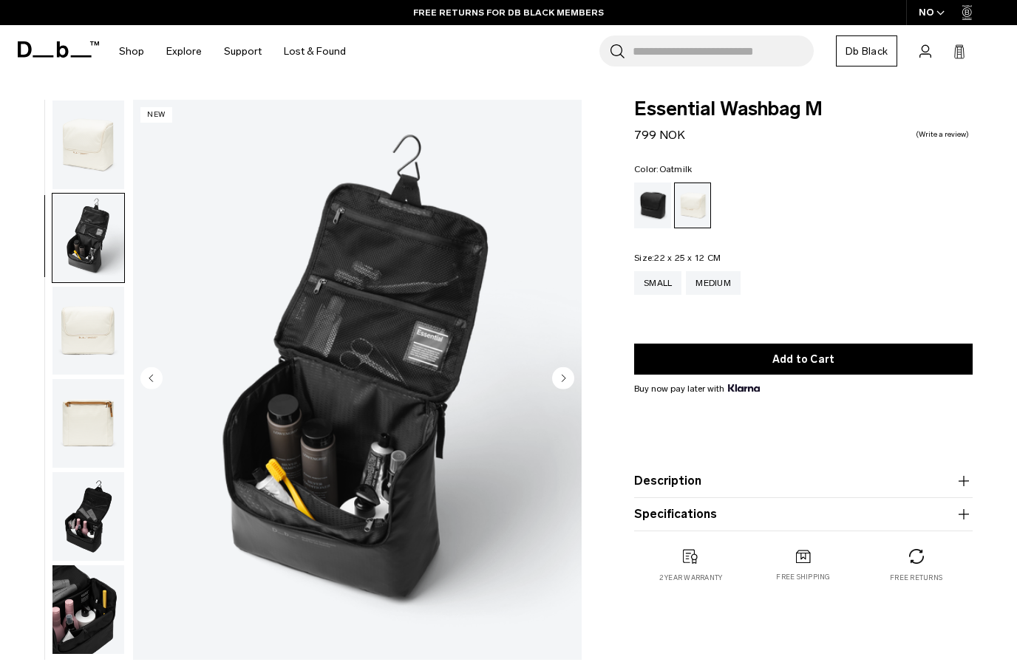
click at [944, 20] on div "NO" at bounding box center [932, 12] width 52 height 25
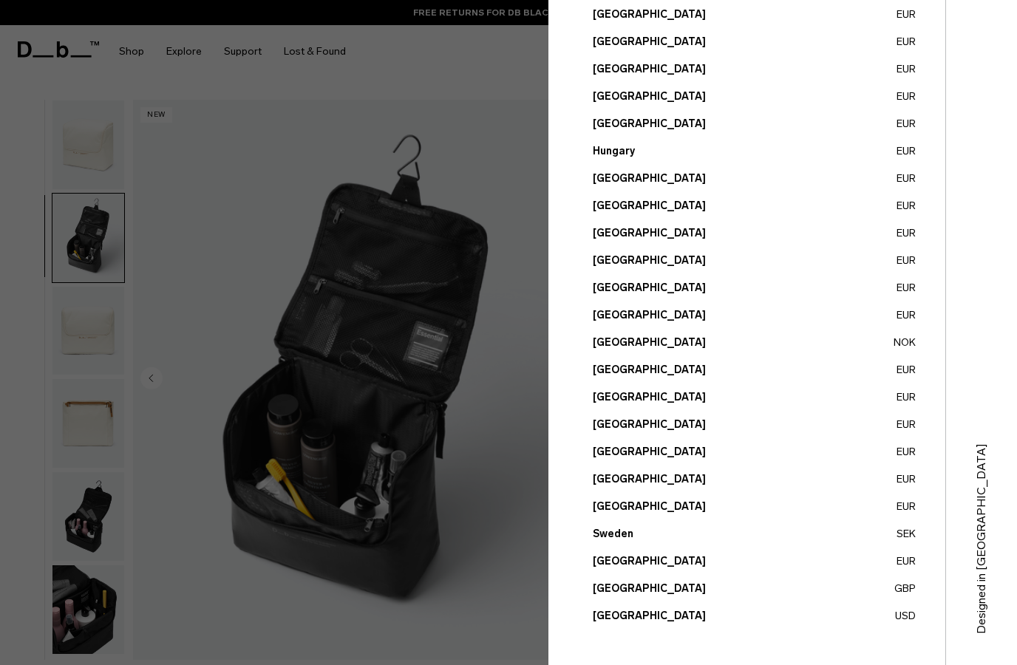
scroll to position [425, 0]
click at [670, 596] on button "United Kingdom GBP" at bounding box center [754, 589] width 323 height 16
click at [481, 67] on div at bounding box center [508, 332] width 1017 height 665
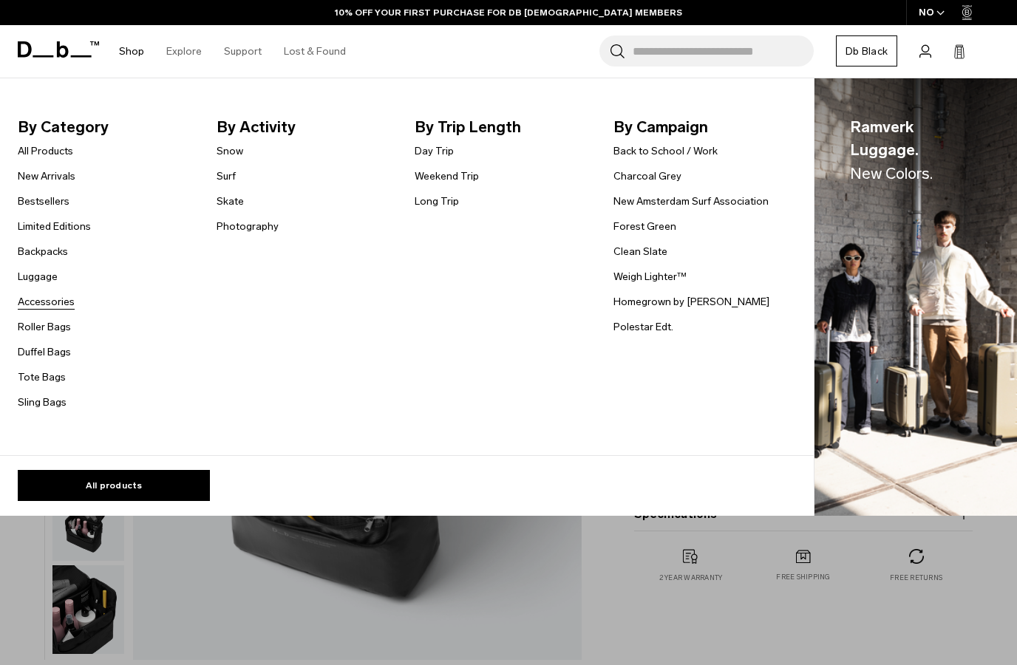
click at [47, 307] on link "Accessories" at bounding box center [46, 302] width 57 height 16
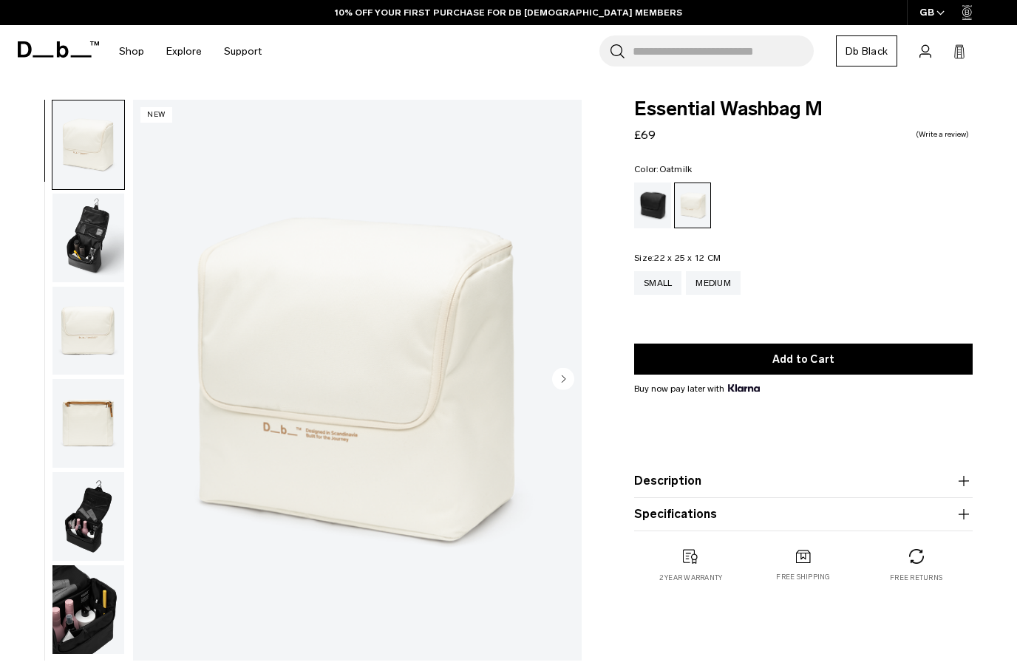
click at [87, 334] on img "button" at bounding box center [88, 331] width 72 height 89
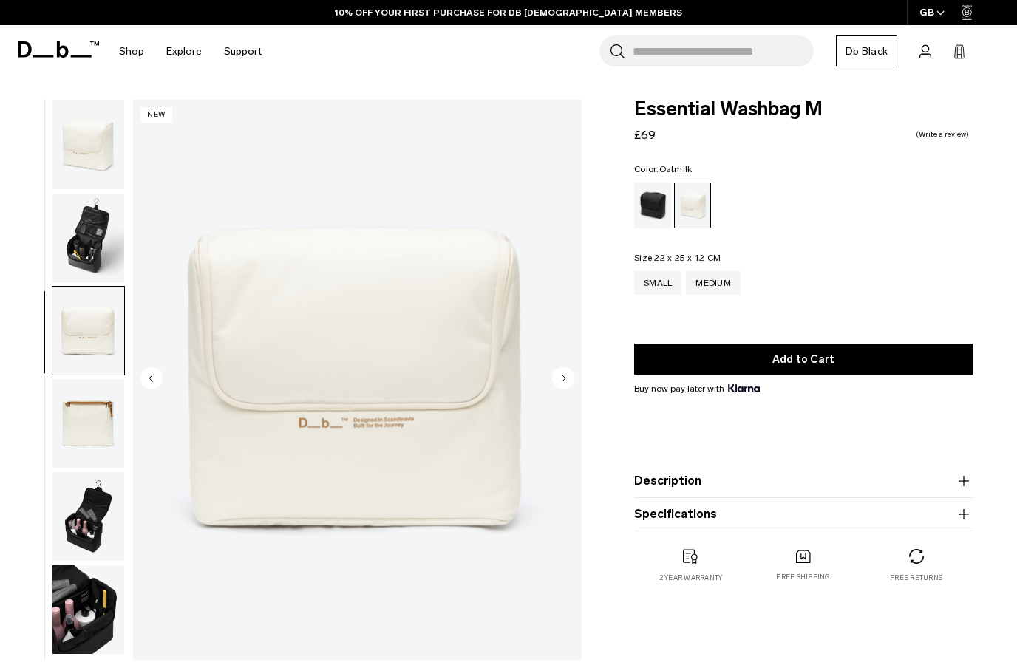
click at [89, 428] on img "button" at bounding box center [88, 423] width 72 height 89
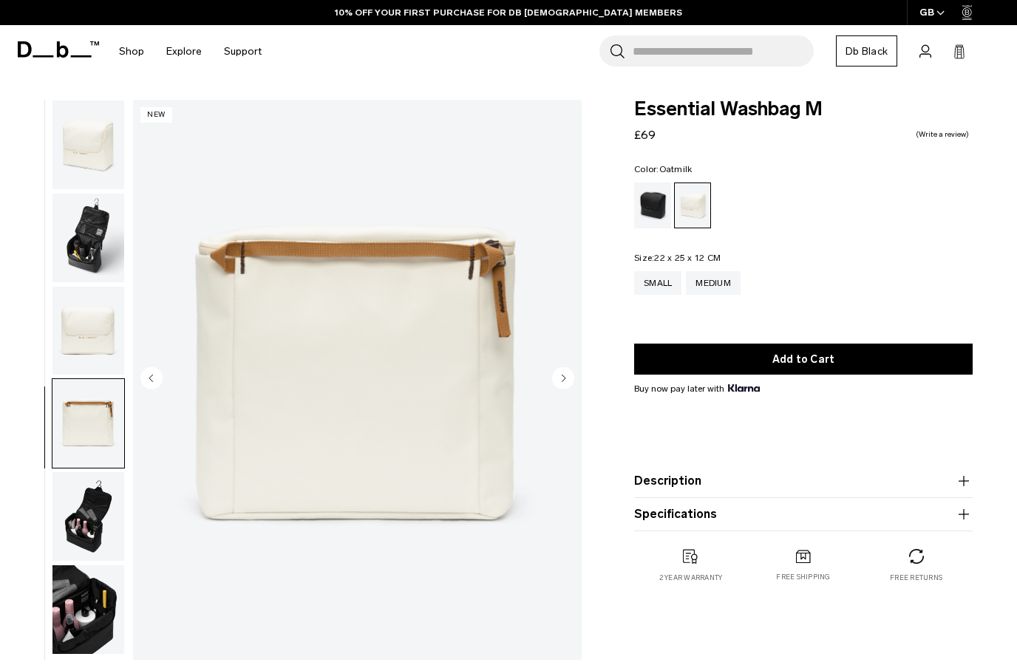
scroll to position [1, 0]
click at [95, 233] on img "button" at bounding box center [88, 238] width 72 height 89
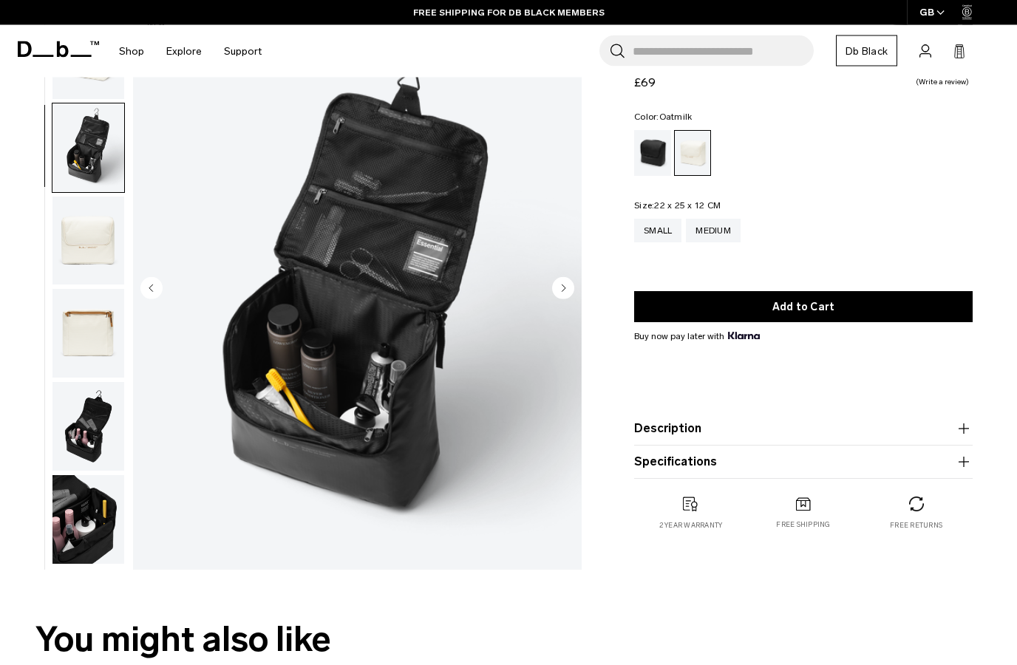
scroll to position [95, 0]
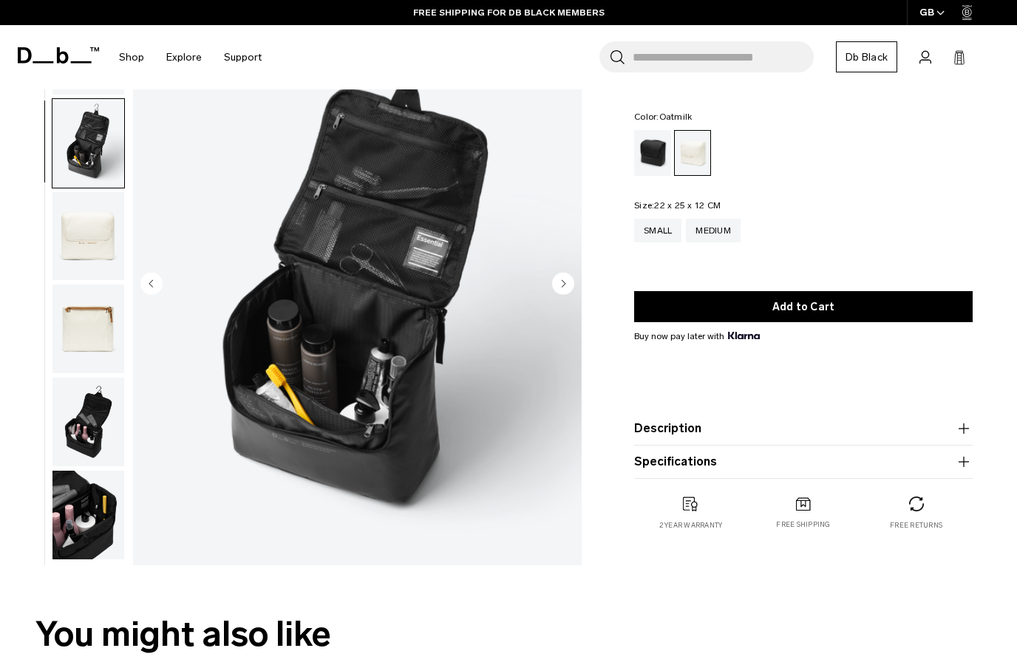
click at [86, 442] on img "button" at bounding box center [88, 422] width 72 height 89
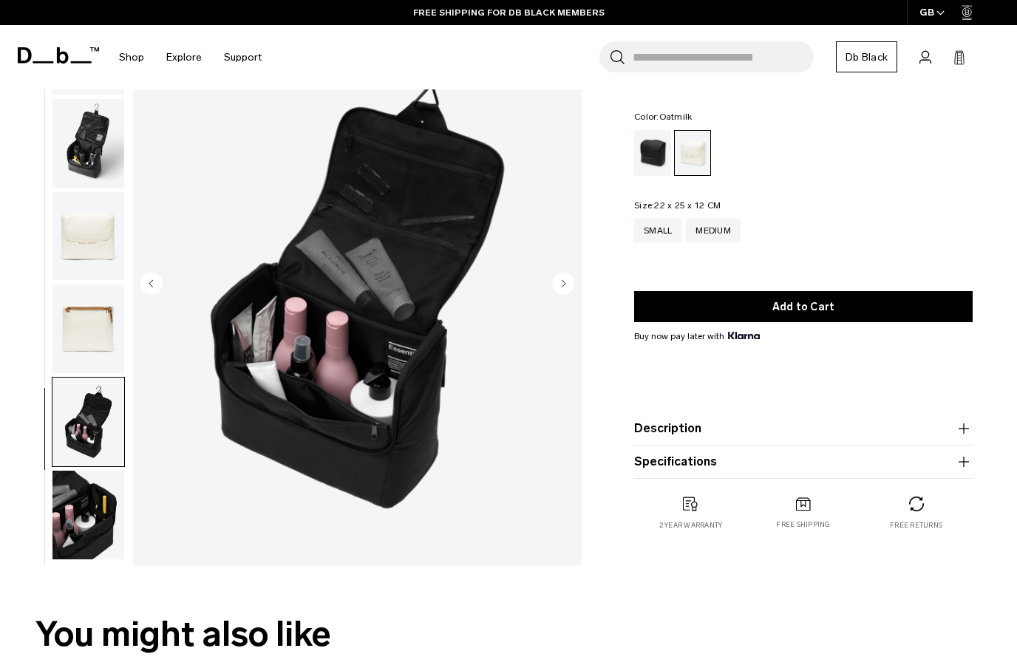
click at [90, 545] on img "button" at bounding box center [88, 515] width 72 height 89
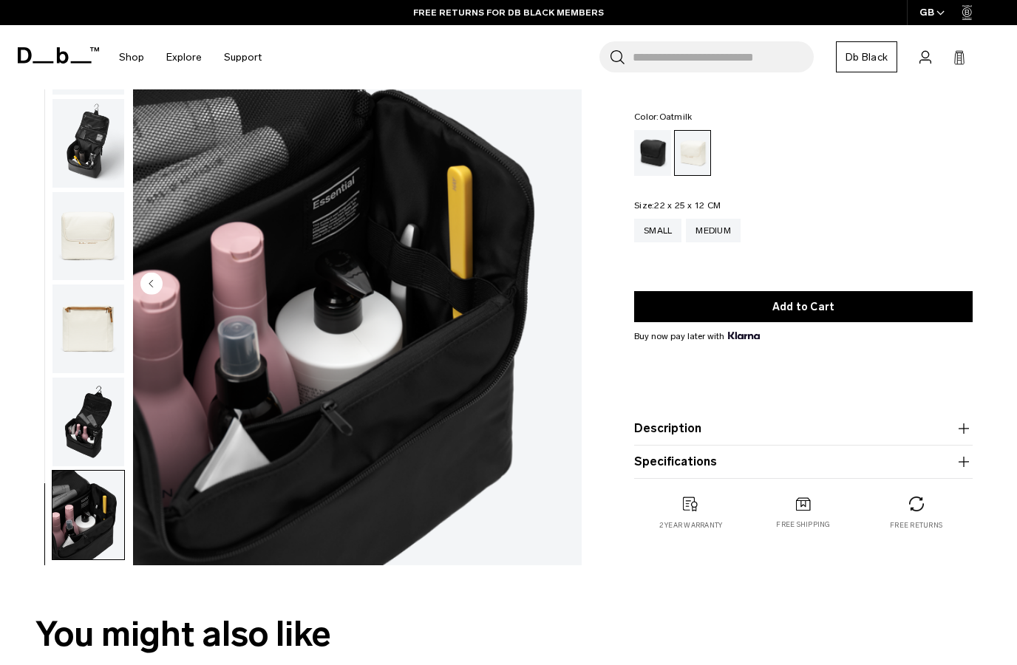
click at [75, 435] on img "button" at bounding box center [88, 422] width 72 height 89
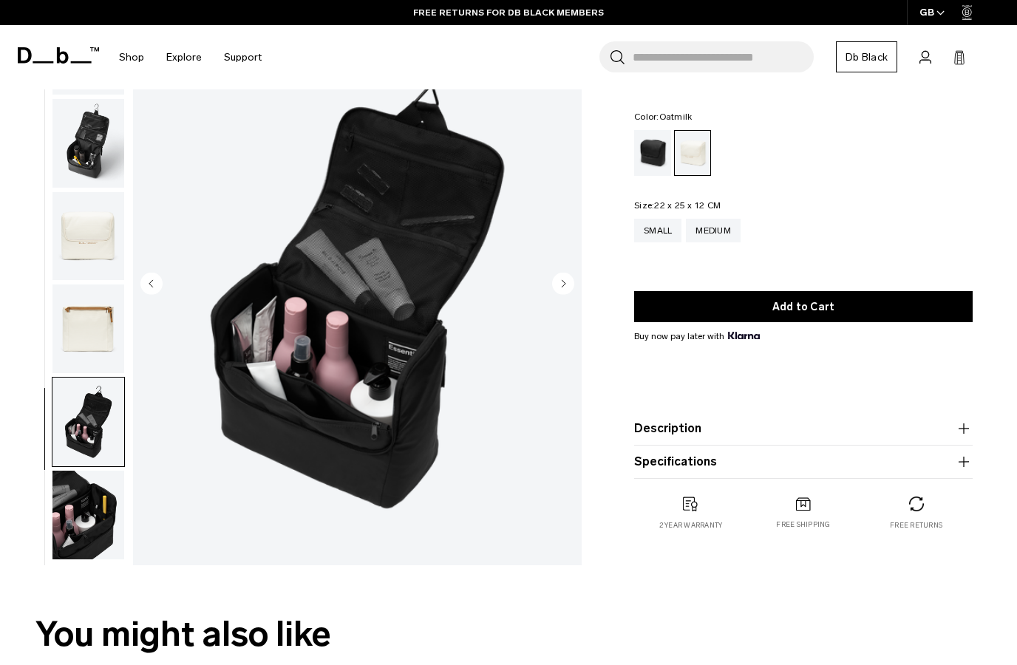
scroll to position [0, 0]
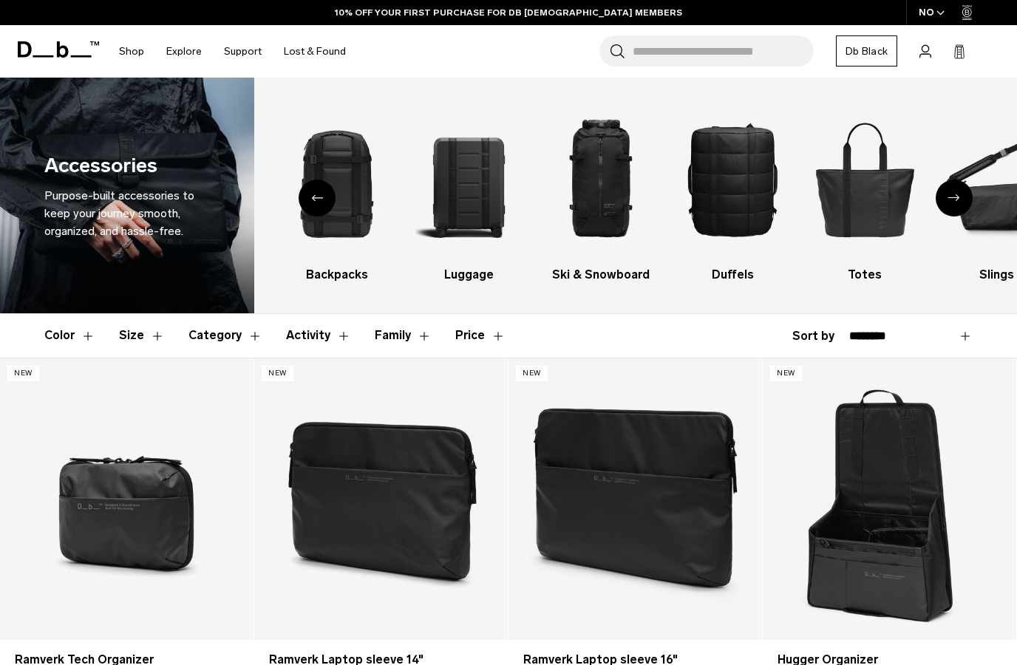
click at [946, 206] on div "Next slide" at bounding box center [954, 198] width 37 height 37
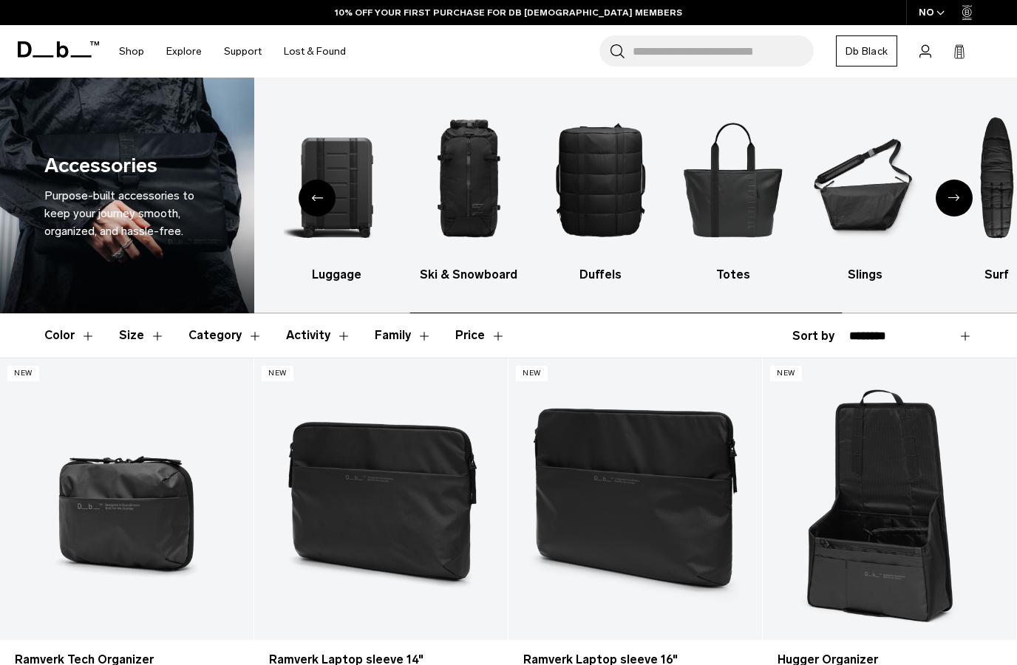
click at [957, 188] on div "Next slide" at bounding box center [954, 198] width 37 height 37
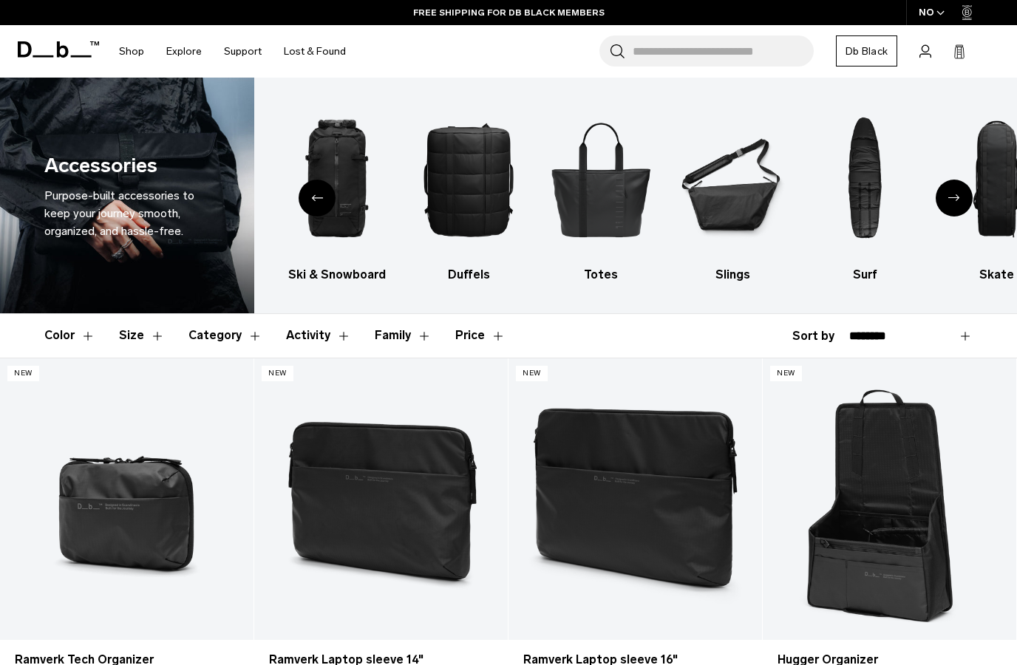
click at [957, 204] on div "Next slide" at bounding box center [954, 198] width 37 height 37
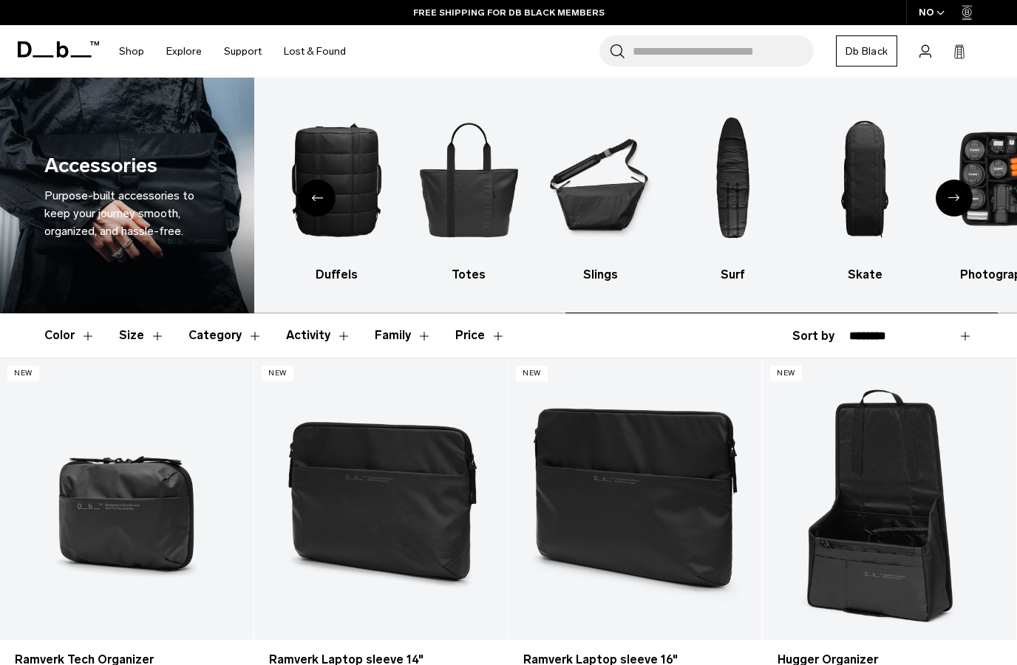
click at [950, 198] on icon "Next slide" at bounding box center [954, 197] width 12 height 7
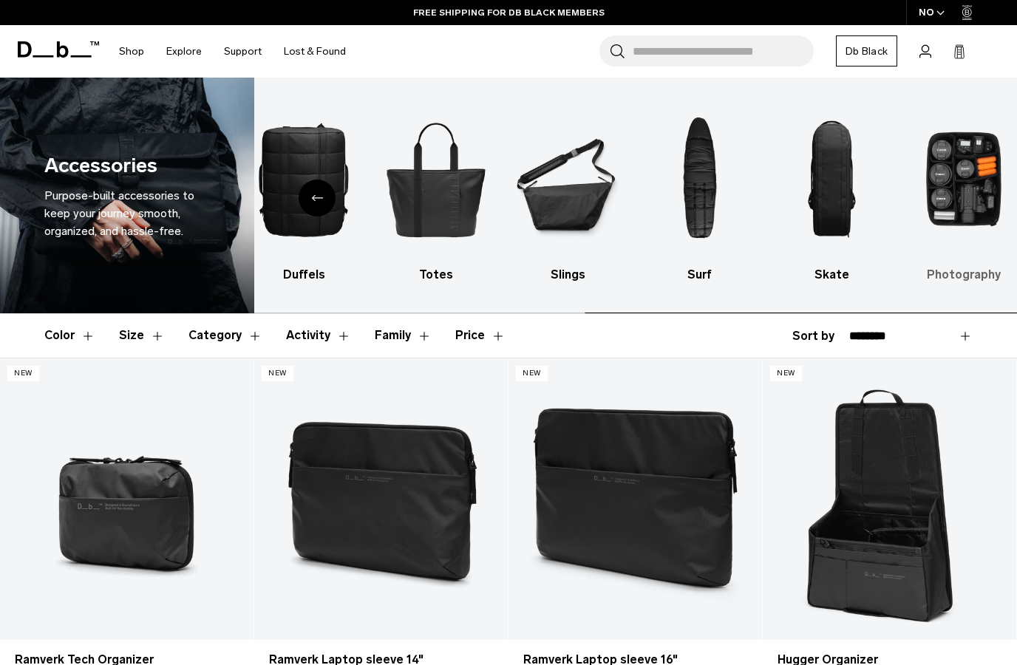
click at [954, 207] on img "10 / 10" at bounding box center [964, 179] width 106 height 159
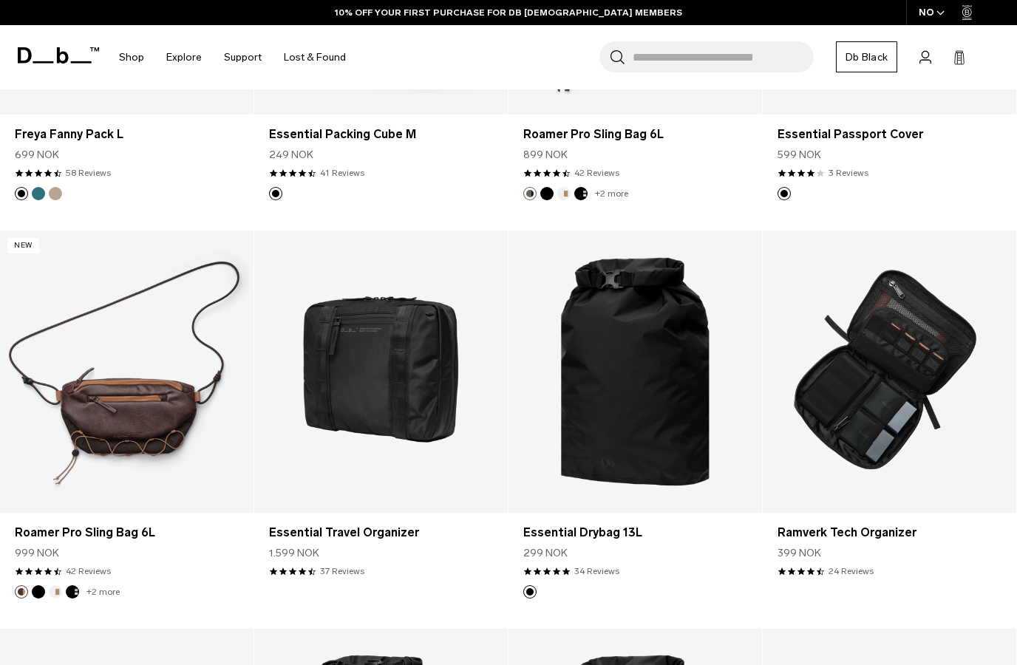
scroll to position [2527, 0]
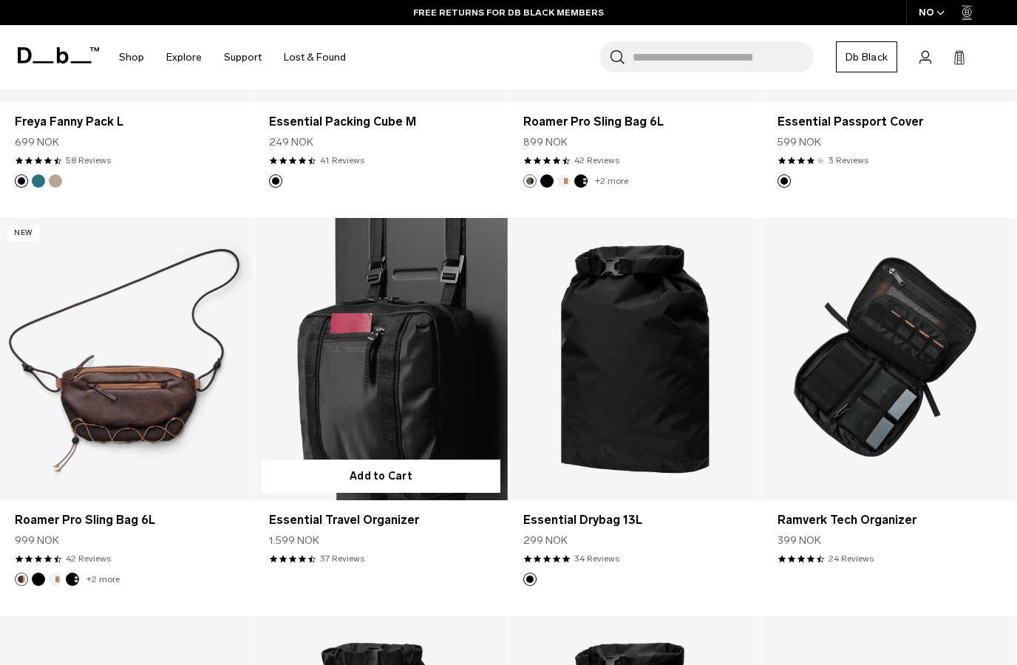
click at [393, 364] on link "Essential Travel Organizer" at bounding box center [381, 359] width 254 height 282
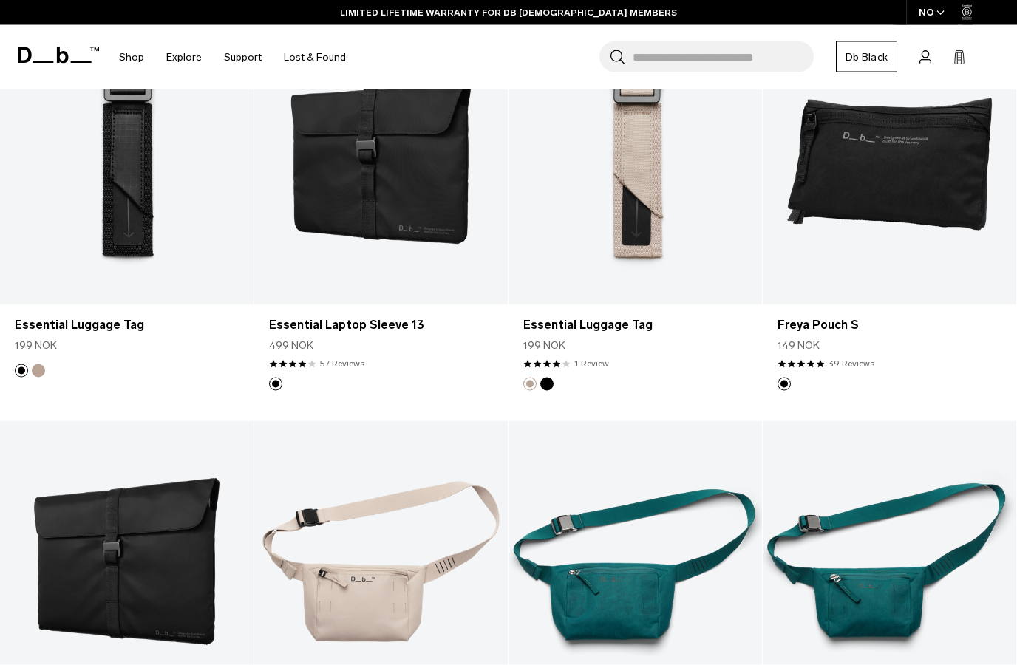
scroll to position [3480, 0]
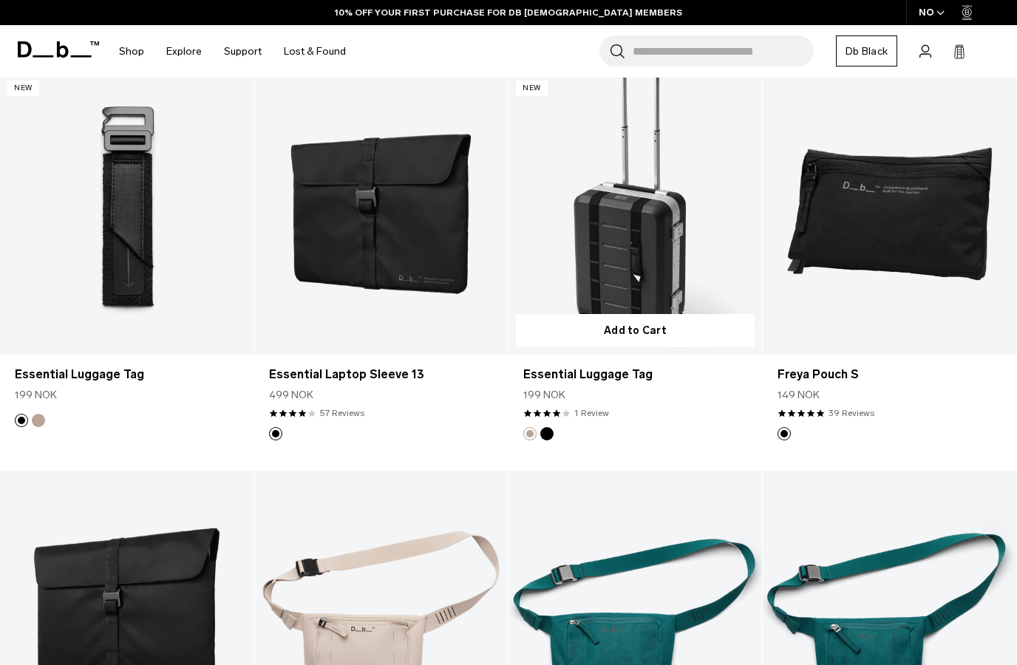
click at [646, 231] on link "Essential Luggage Tag" at bounding box center [636, 214] width 254 height 282
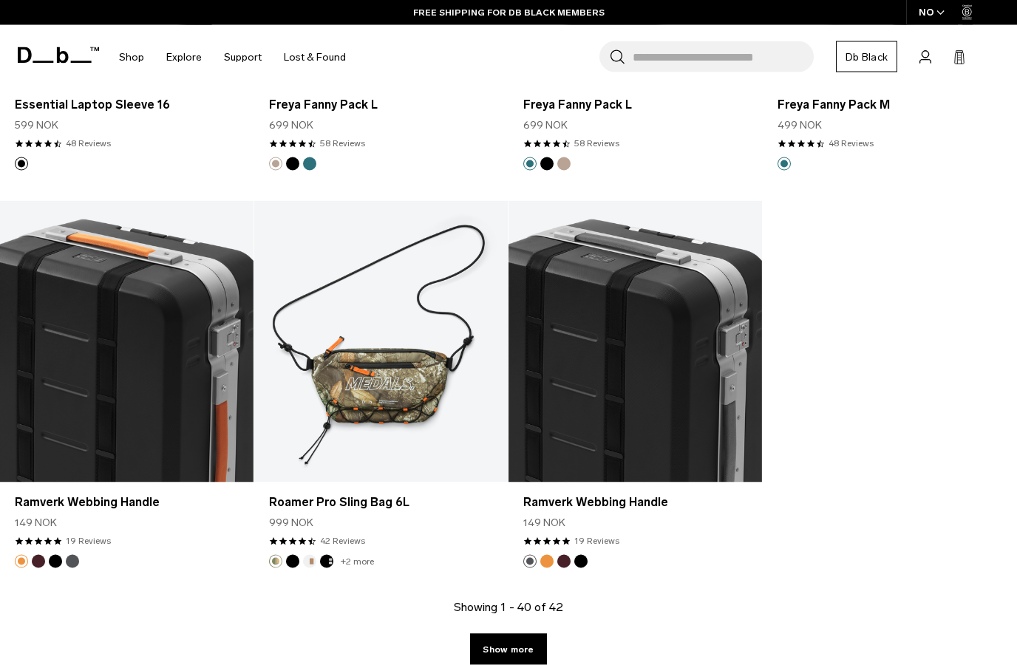
scroll to position [4136, 0]
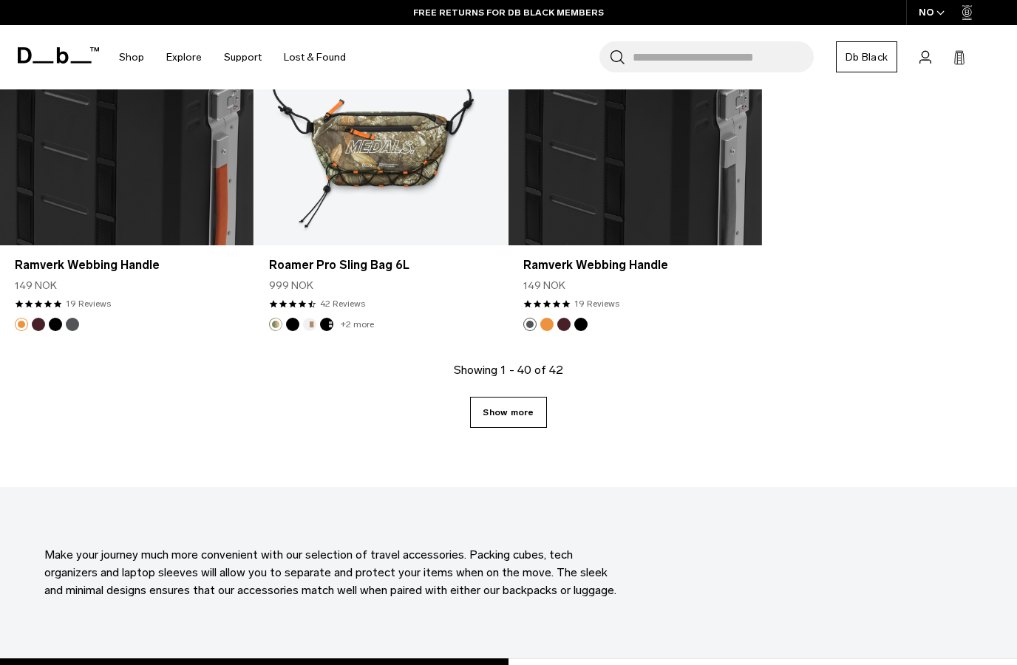
click at [514, 418] on link "Show more" at bounding box center [508, 412] width 76 height 31
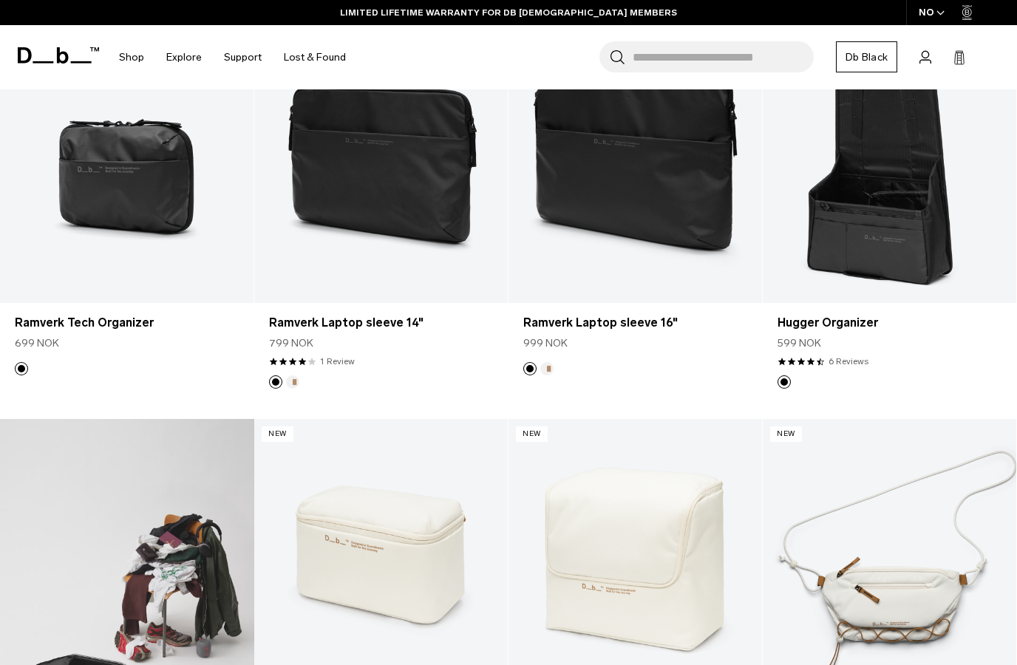
scroll to position [387, 0]
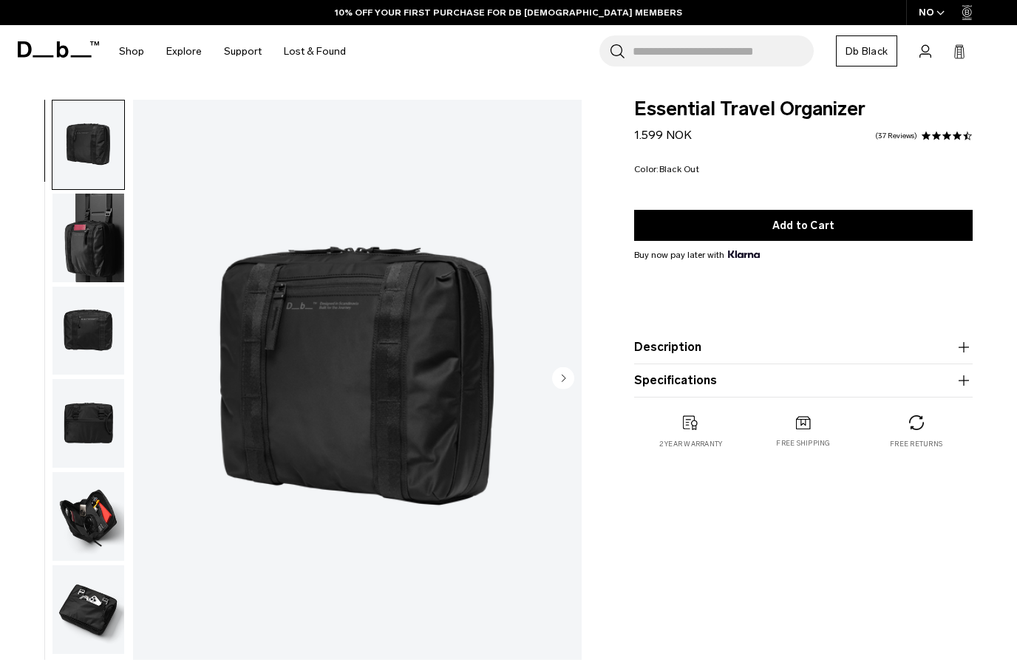
click at [99, 234] on img "button" at bounding box center [88, 238] width 72 height 89
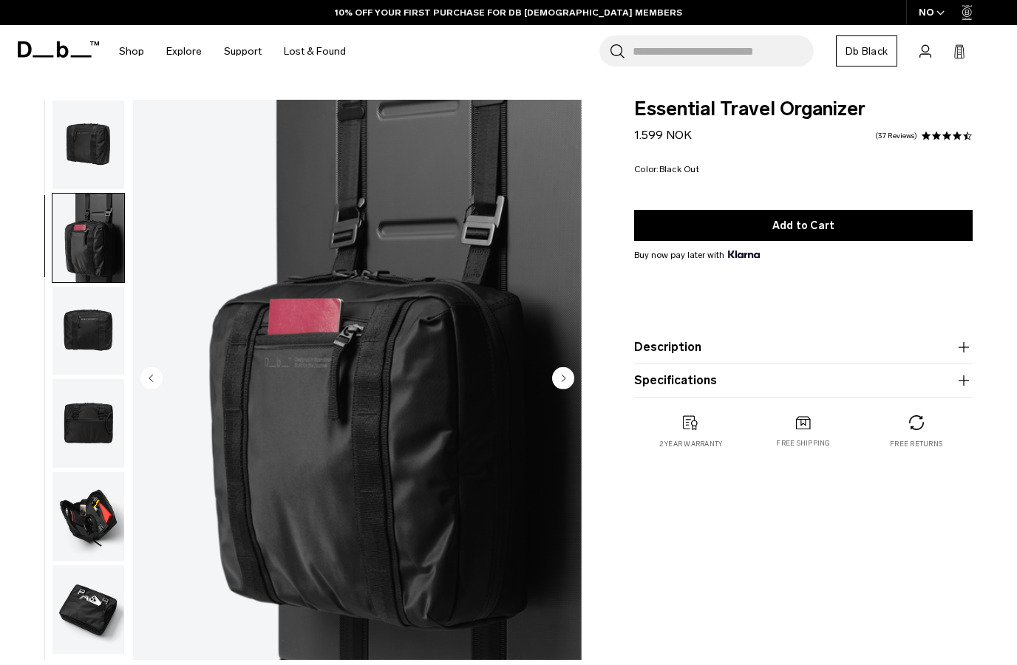
scroll to position [1, 0]
click at [93, 322] on img "button" at bounding box center [88, 331] width 72 height 89
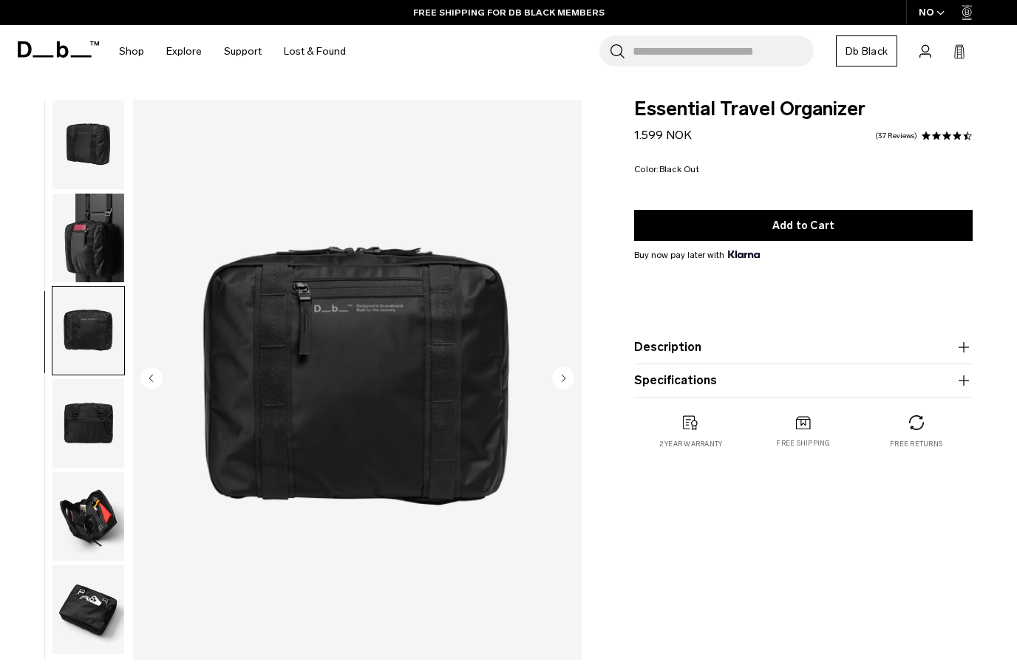
click at [84, 417] on img "button" at bounding box center [88, 423] width 72 height 89
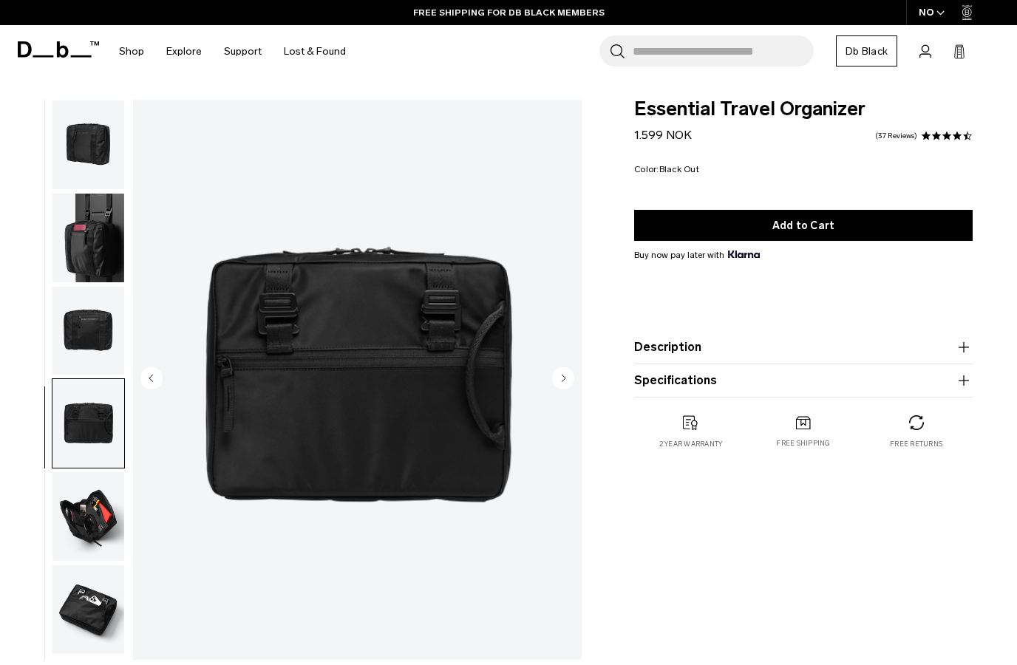
click at [91, 515] on img "button" at bounding box center [88, 516] width 72 height 89
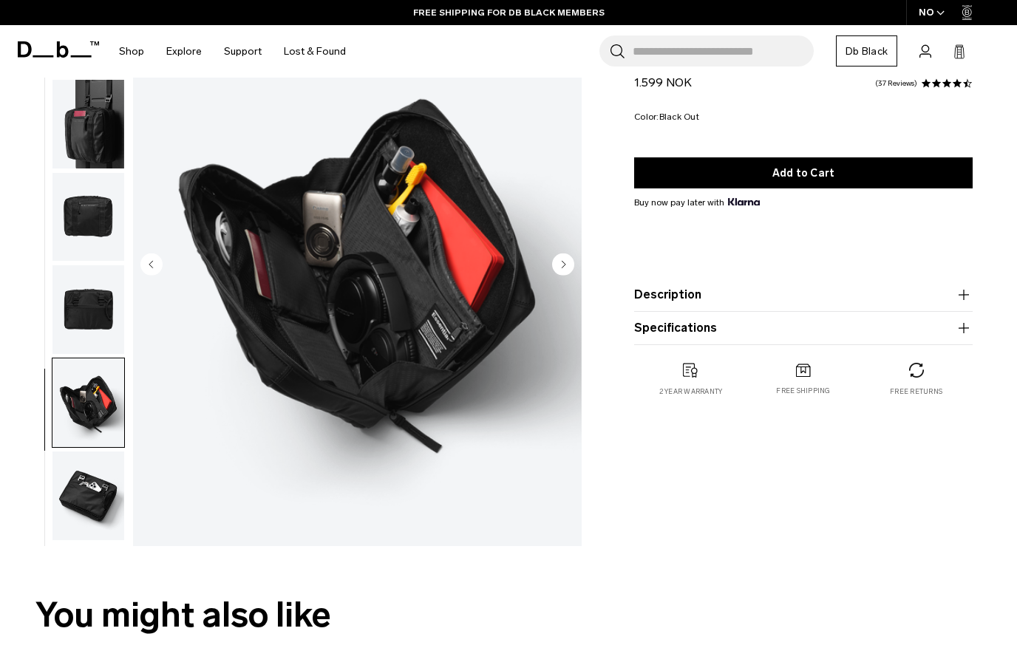
scroll to position [115, 0]
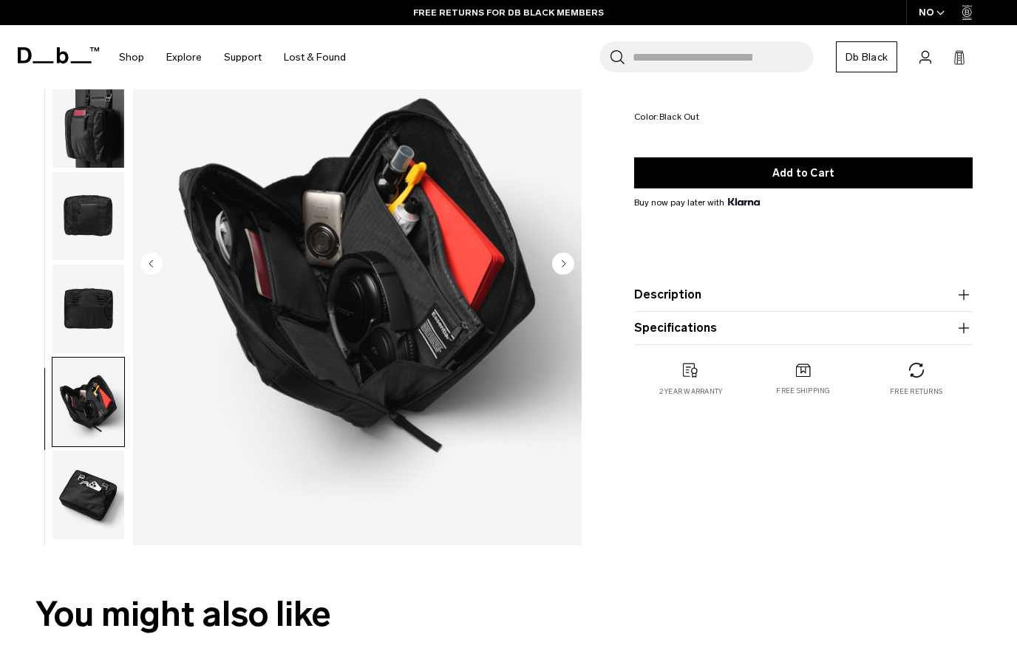
click at [92, 512] on img "button" at bounding box center [88, 495] width 72 height 89
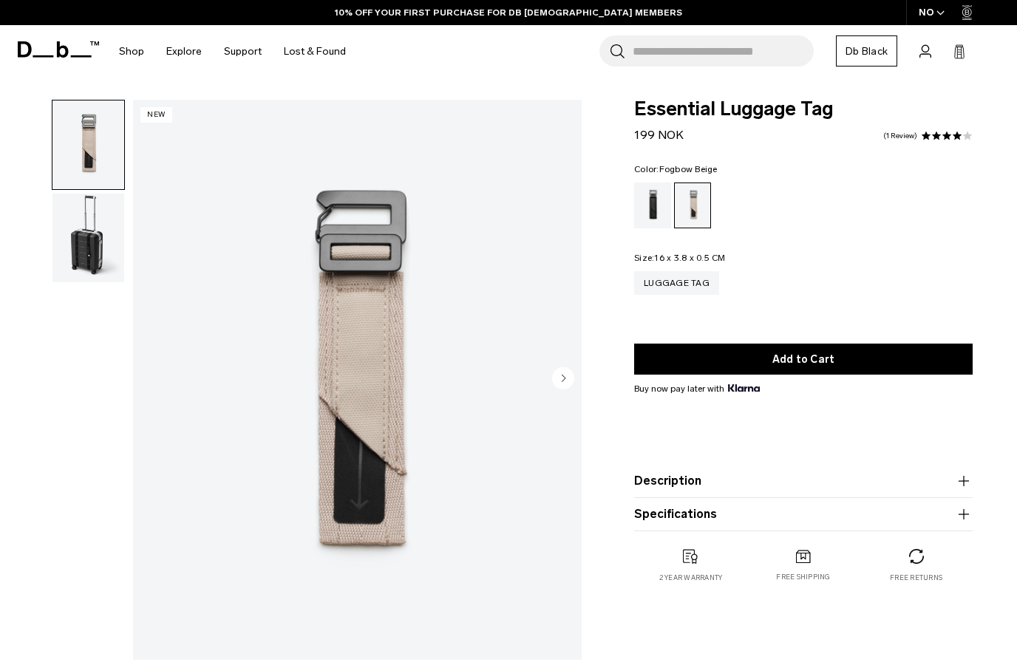
click at [92, 262] on img "button" at bounding box center [88, 238] width 72 height 89
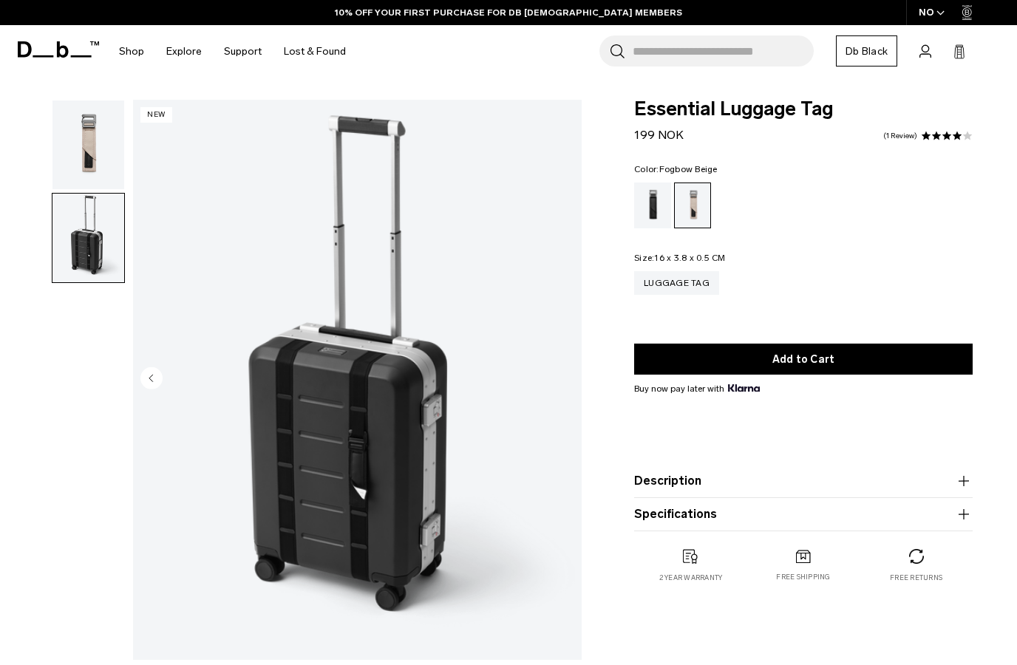
click at [84, 142] on img "button" at bounding box center [88, 145] width 72 height 89
